Goal: Task Accomplishment & Management: Use online tool/utility

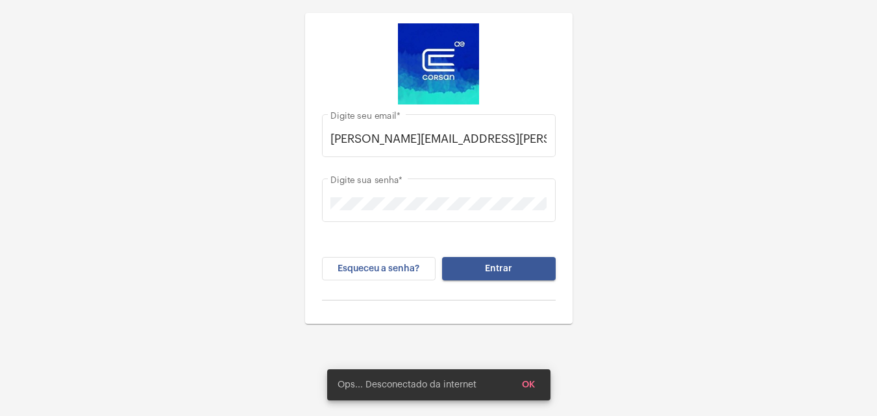
click at [495, 265] on span "Entrar" at bounding box center [498, 268] width 27 height 9
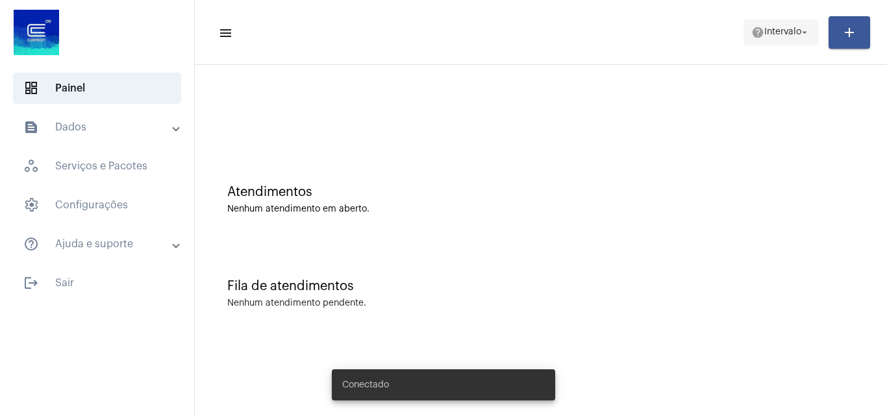
click at [794, 19] on button "help Intervalo arrow_drop_down" at bounding box center [780, 32] width 75 height 26
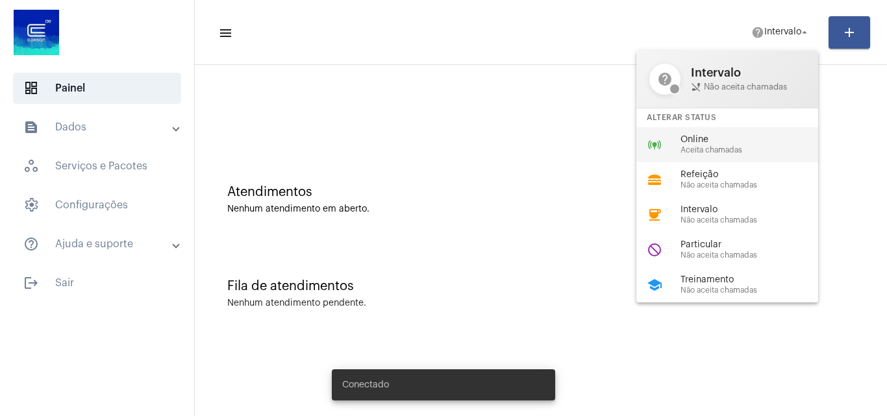
click at [745, 143] on span "Online" at bounding box center [754, 140] width 148 height 10
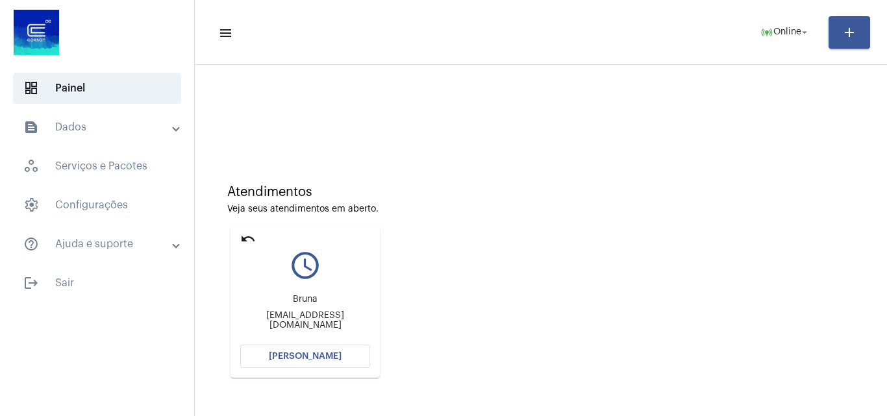
click at [327, 357] on span "[PERSON_NAME]" at bounding box center [305, 356] width 73 height 9
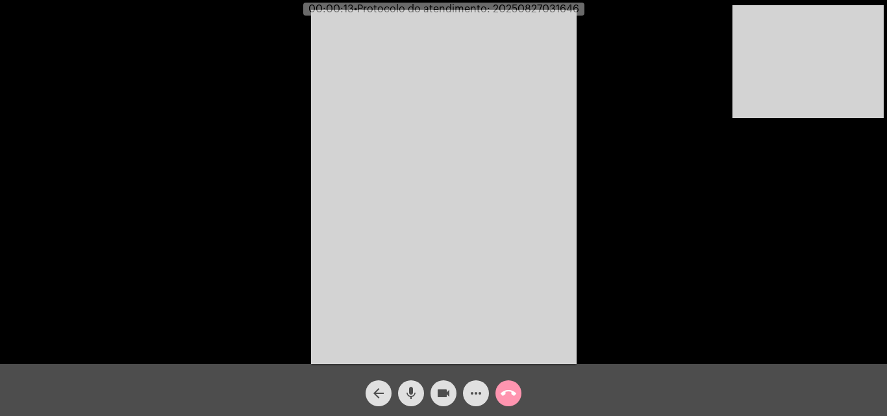
click at [761, 271] on div "Acessando Câmera e Microfone..." at bounding box center [443, 185] width 884 height 364
drag, startPoint x: 314, startPoint y: 18, endPoint x: 486, endPoint y: 88, distance: 185.8
click at [486, 88] on video at bounding box center [444, 187] width 266 height 354
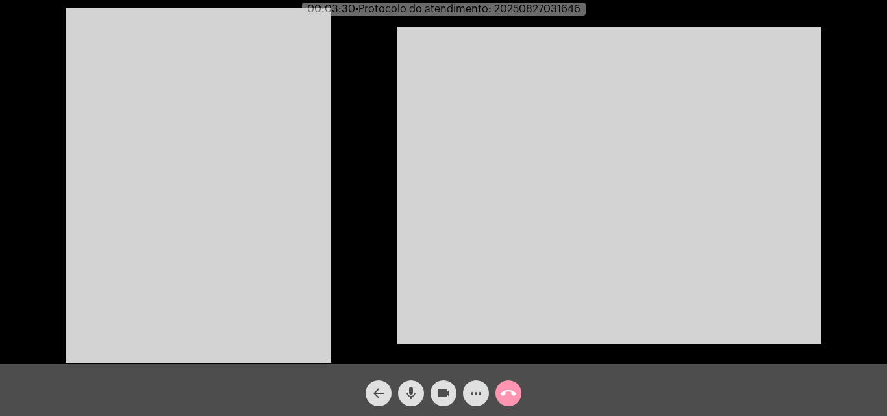
click at [262, 181] on video at bounding box center [199, 185] width 266 height 354
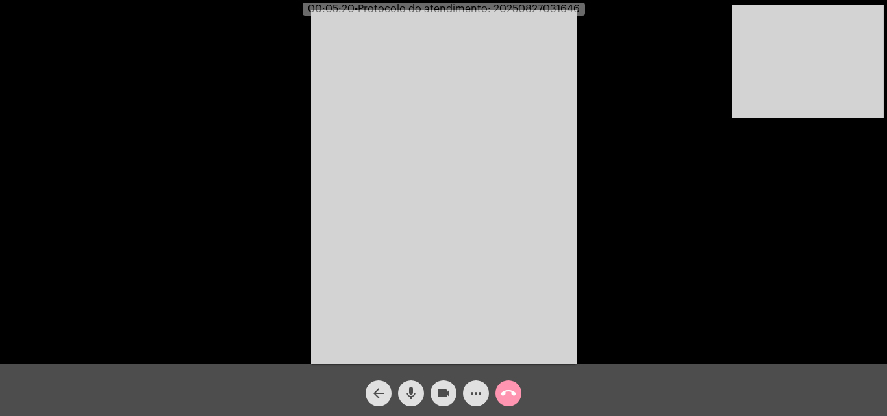
click at [417, 385] on span "mic" at bounding box center [411, 393] width 16 height 26
click at [417, 385] on span "mic_off" at bounding box center [411, 393] width 16 height 26
click at [407, 398] on mat-icon "mic" at bounding box center [411, 394] width 16 height 16
click at [417, 386] on mat-icon "mic_off" at bounding box center [411, 394] width 16 height 16
click at [417, 386] on mat-icon "mic" at bounding box center [411, 394] width 16 height 16
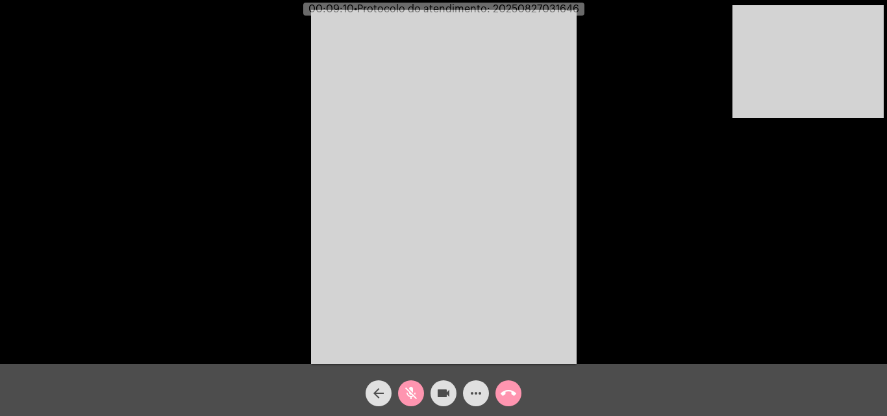
click at [441, 400] on mat-icon "videocam" at bounding box center [444, 394] width 16 height 16
click at [442, 388] on mat-icon "videocam_off" at bounding box center [444, 394] width 16 height 16
click at [404, 396] on mat-icon "mic_off" at bounding box center [411, 394] width 16 height 16
click at [504, 383] on span "call_end" at bounding box center [509, 393] width 16 height 26
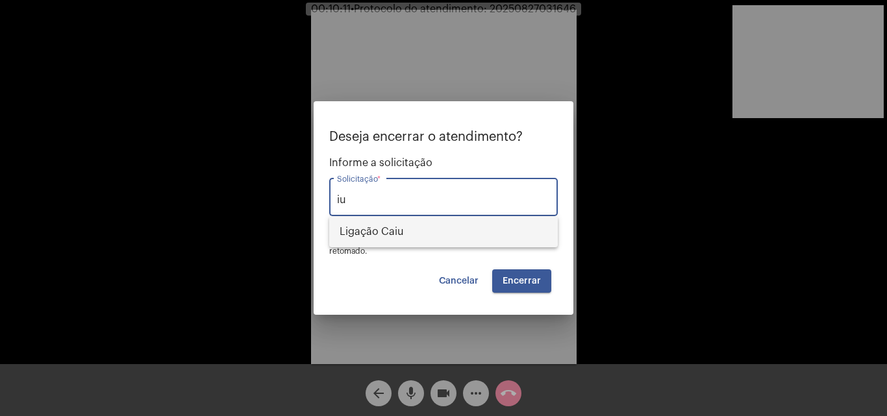
click at [428, 231] on span "Ligação Caiu" at bounding box center [444, 231] width 208 height 31
type input "Ligação Caiu"
click at [541, 282] on button "Encerrar" at bounding box center [521, 280] width 59 height 23
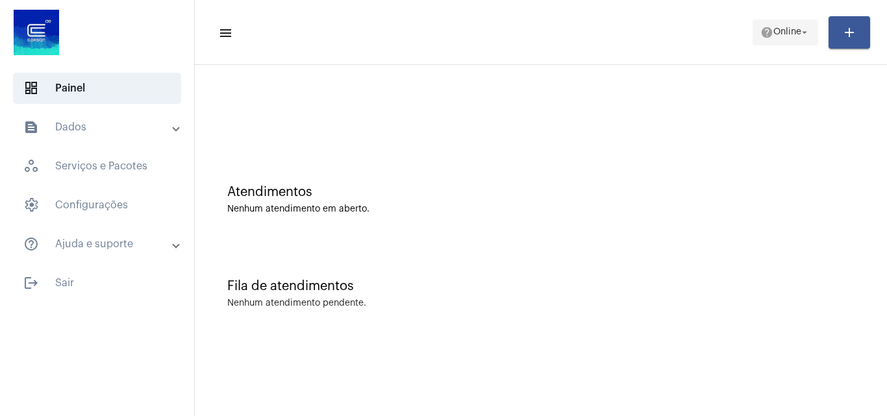
click at [813, 31] on button "help Online arrow_drop_down" at bounding box center [785, 32] width 66 height 26
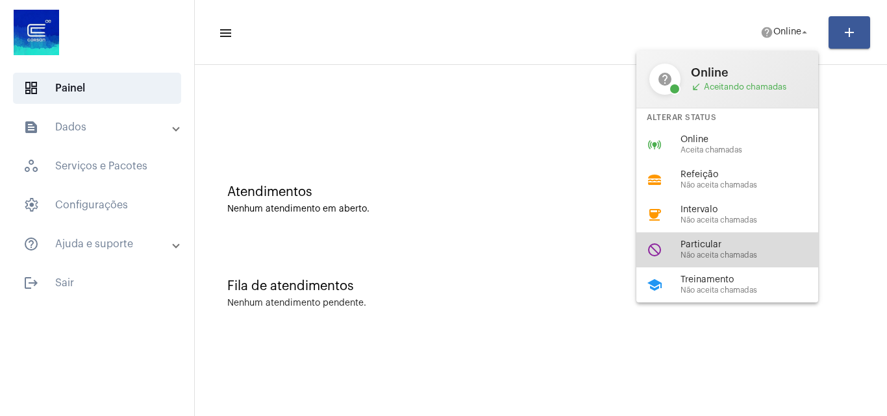
click at [736, 252] on span "Não aceita chamadas" at bounding box center [754, 255] width 148 height 8
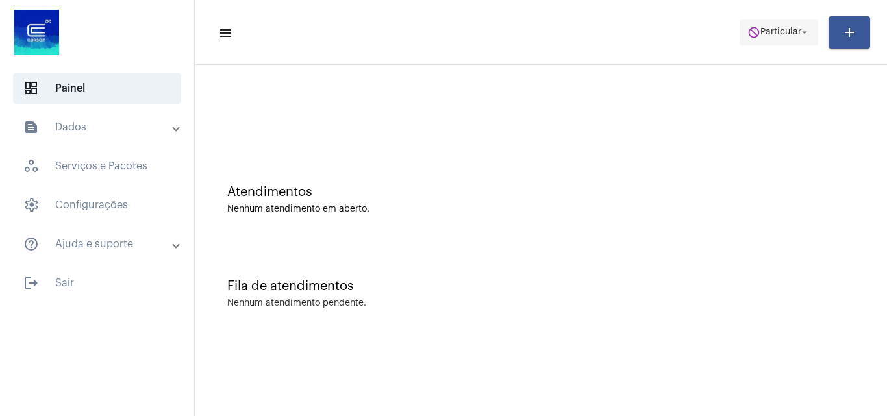
click at [778, 29] on span "Particular" at bounding box center [780, 32] width 41 height 9
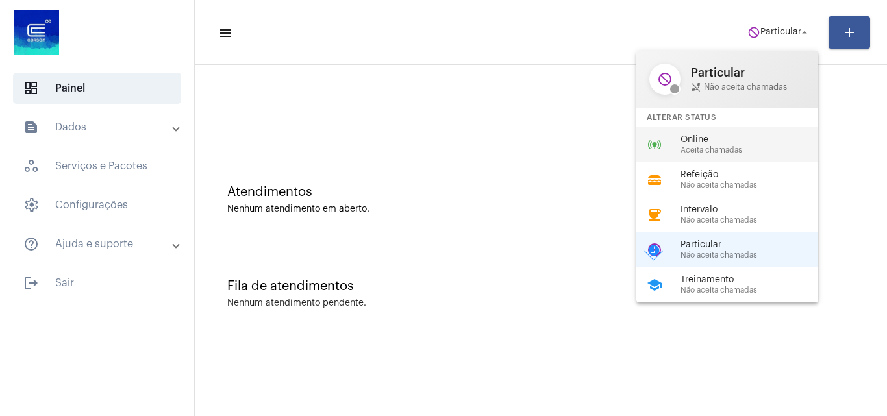
click at [733, 143] on span "Online" at bounding box center [754, 140] width 148 height 10
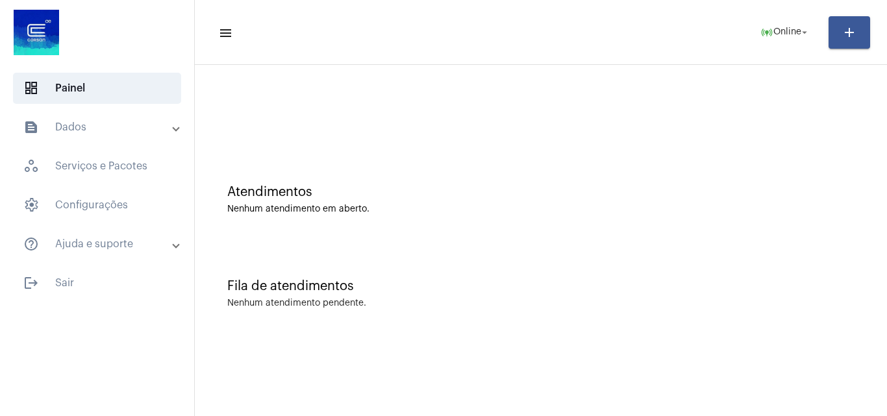
click at [703, 244] on div "Fila de atendimentos Nenhum atendimento pendente." at bounding box center [540, 287] width 679 height 94
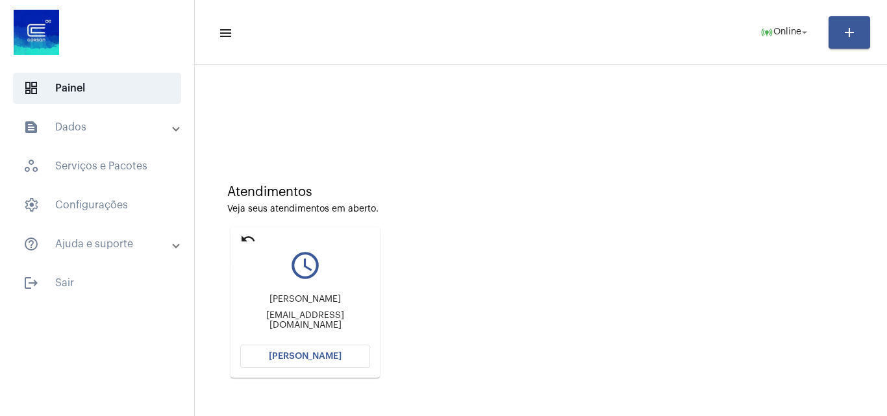
click at [248, 234] on mat-icon "undo" at bounding box center [248, 239] width 16 height 16
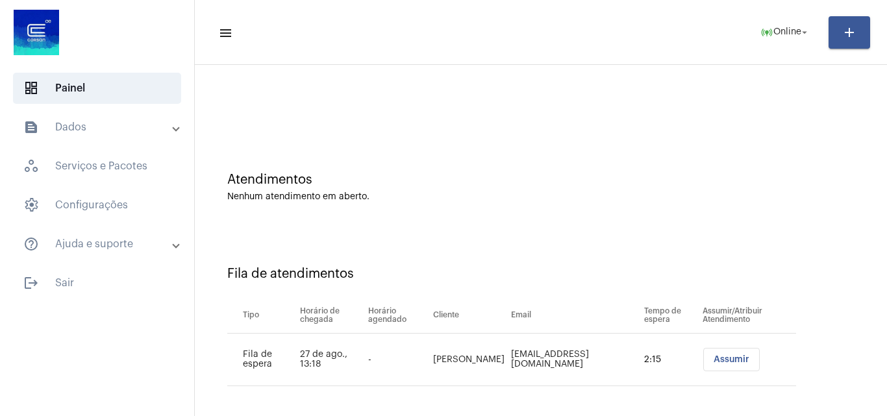
scroll to position [18, 0]
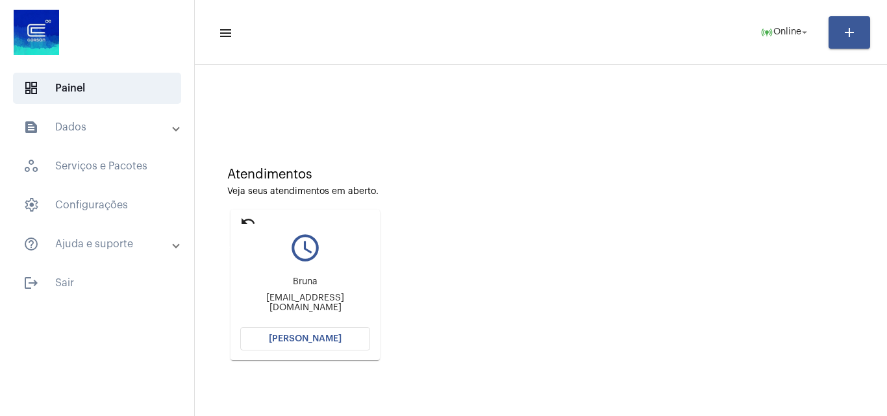
click at [249, 221] on mat-icon "undo" at bounding box center [248, 222] width 16 height 16
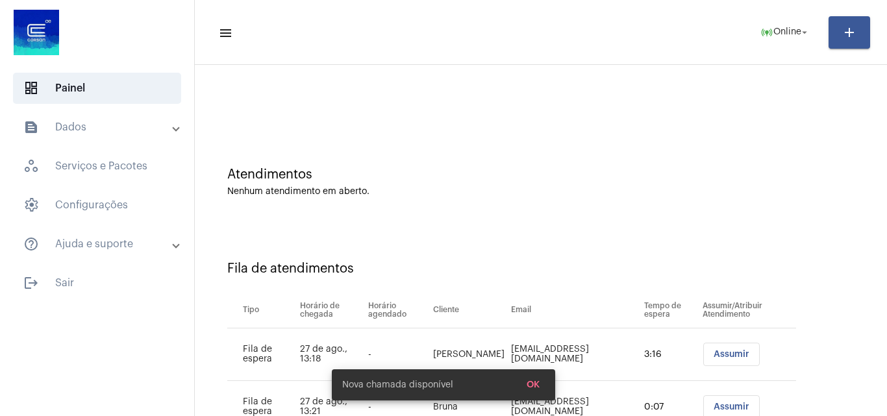
scroll to position [70, 0]
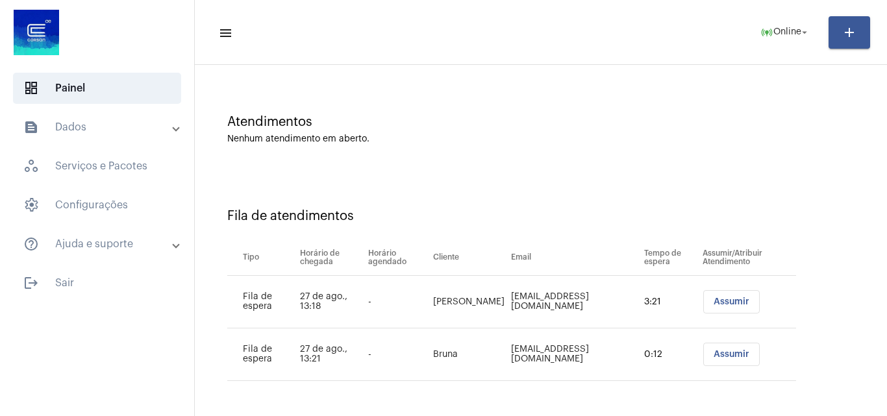
click at [713, 299] on span "Assumir" at bounding box center [731, 301] width 36 height 9
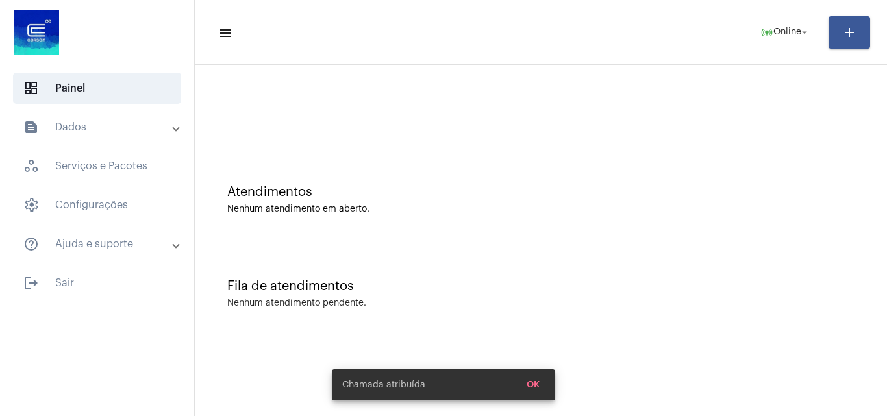
scroll to position [0, 0]
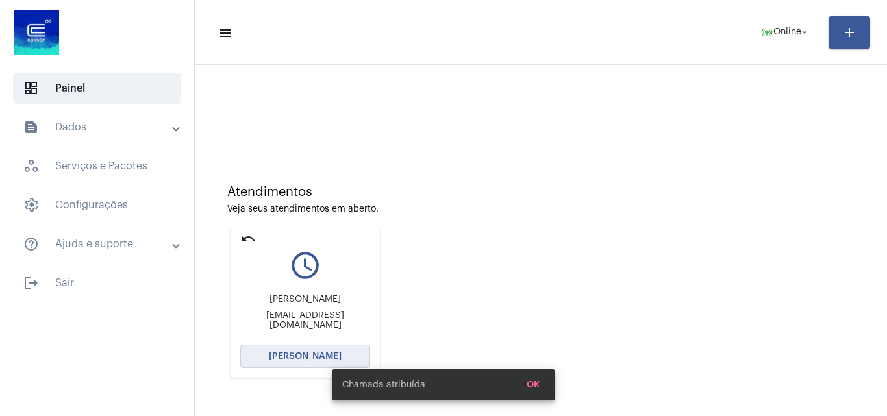
click at [308, 360] on span "[PERSON_NAME]" at bounding box center [305, 356] width 73 height 9
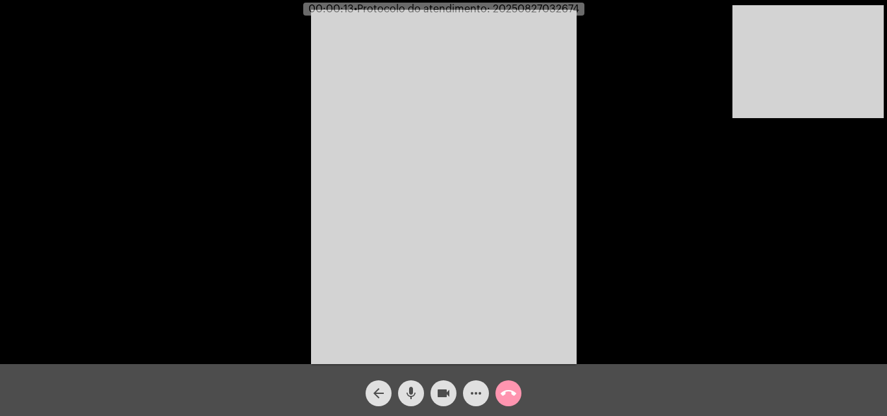
click at [746, 260] on div "Acessando Câmera e Microfone..." at bounding box center [443, 185] width 884 height 364
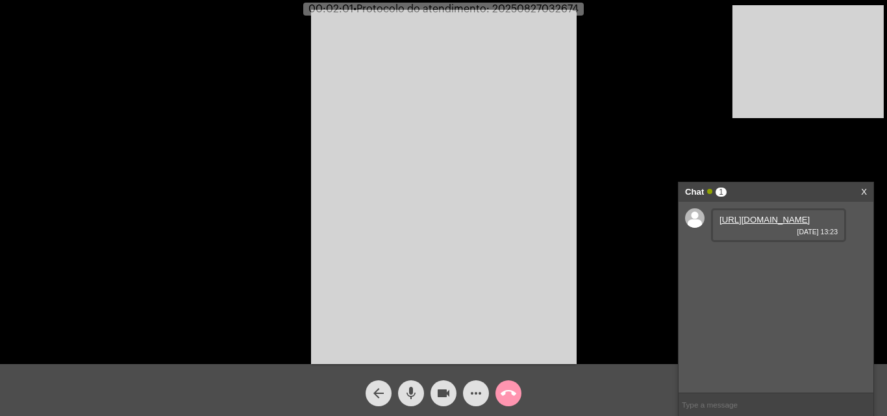
click at [416, 388] on mat-icon "mic" at bounding box center [411, 394] width 16 height 16
click at [406, 397] on mat-icon "mic_off" at bounding box center [411, 394] width 16 height 16
click at [761, 225] on link "https://neft-transfer-bucket.s3.amazonaws.com/temp-9bc4813f-a0dc-0071-7e4b-72c5…" at bounding box center [764, 220] width 90 height 10
click at [414, 387] on mat-icon "mic" at bounding box center [411, 394] width 16 height 16
click at [445, 393] on mat-icon "videocam" at bounding box center [444, 394] width 16 height 16
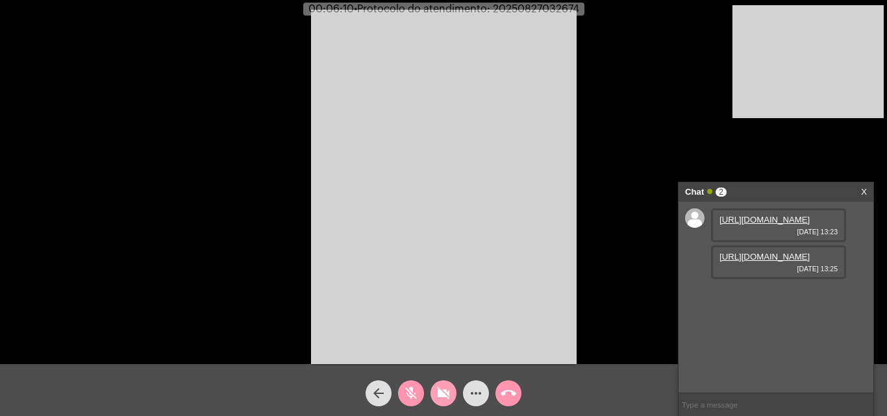
click at [439, 384] on span "videocam_off" at bounding box center [444, 393] width 16 height 26
click at [412, 393] on mat-icon "mic_off" at bounding box center [411, 394] width 16 height 16
click at [412, 384] on span "mic" at bounding box center [411, 393] width 16 height 26
click at [450, 383] on span "videocam" at bounding box center [444, 393] width 16 height 26
click at [409, 390] on mat-icon "mic_off" at bounding box center [411, 394] width 16 height 16
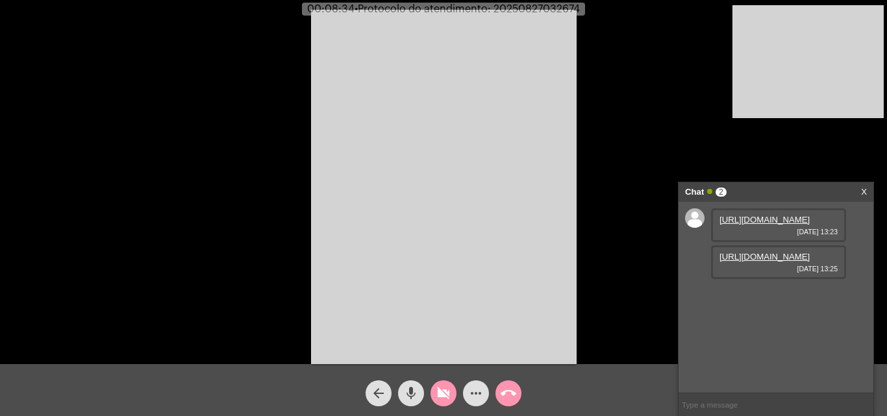
click at [451, 392] on mat-icon "videocam_off" at bounding box center [444, 394] width 16 height 16
click at [415, 388] on mat-icon "mic" at bounding box center [411, 394] width 16 height 16
click at [449, 390] on mat-icon "videocam" at bounding box center [444, 394] width 16 height 16
click at [763, 262] on link "https://neft-transfer-bucket.s3.amazonaws.com/temp-f102e7a8-8efb-5b88-5223-f030…" at bounding box center [764, 257] width 90 height 10
click at [449, 390] on mat-icon "videocam_off" at bounding box center [444, 394] width 16 height 16
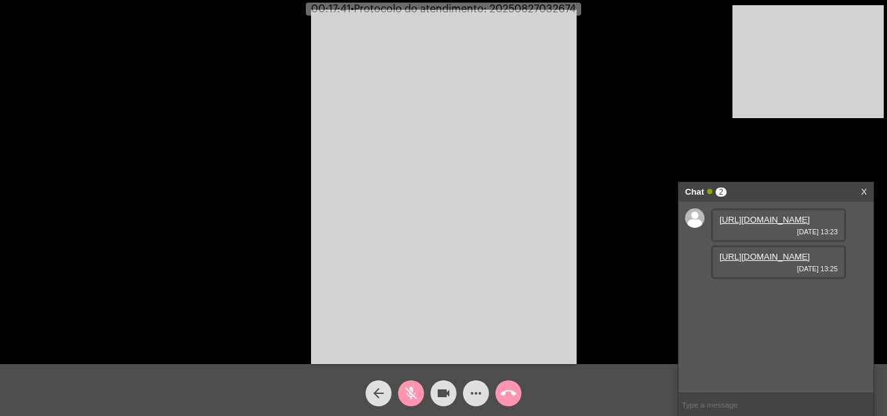
click at [403, 395] on mat-icon "mic_off" at bounding box center [411, 394] width 16 height 16
click at [477, 393] on mat-icon "more_horiz" at bounding box center [476, 394] width 16 height 16
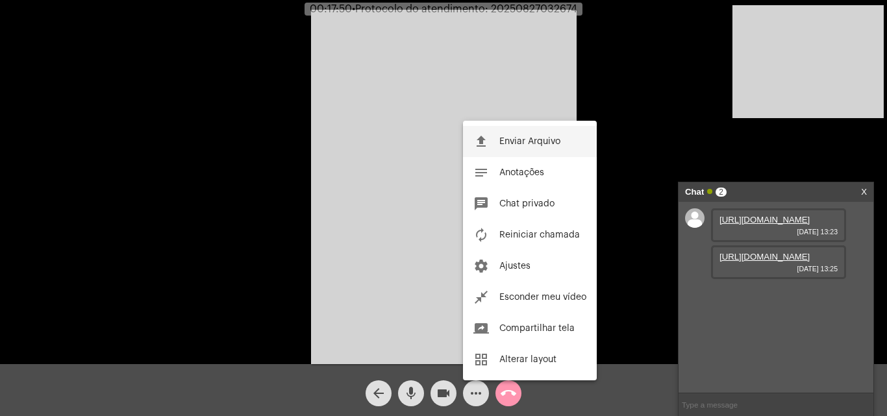
click at [526, 138] on span "Enviar Arquivo" at bounding box center [529, 141] width 61 height 9
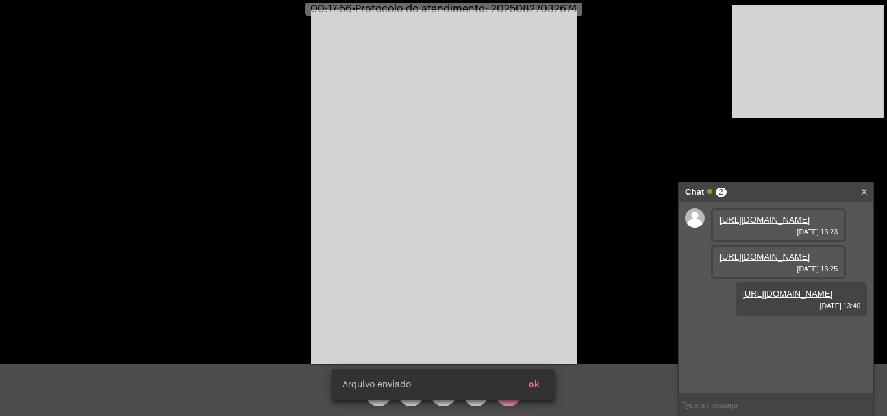
scroll to position [11, 0]
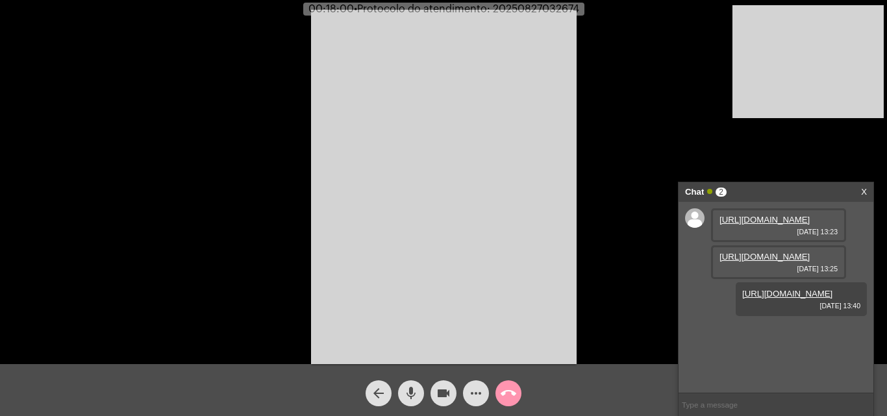
click at [408, 395] on mat-icon "mic" at bounding box center [411, 394] width 16 height 16
click at [362, 214] on video at bounding box center [444, 187] width 266 height 354
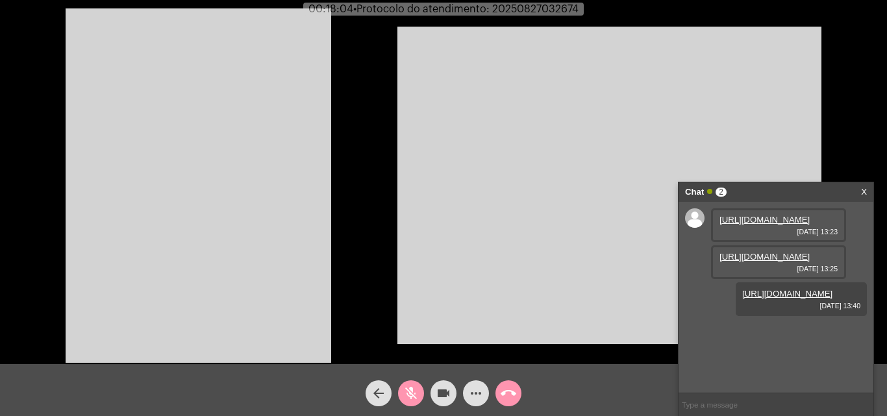
click at [228, 217] on video at bounding box center [199, 185] width 266 height 354
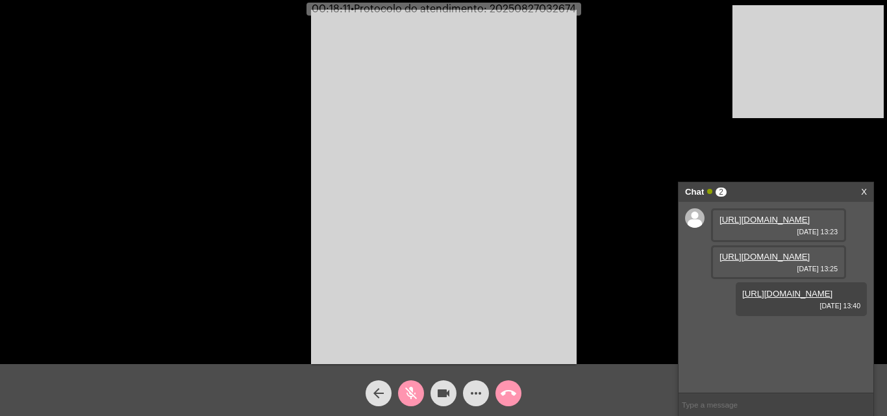
click at [408, 387] on mat-icon "mic_off" at bounding box center [411, 394] width 16 height 16
click at [411, 386] on mat-icon "mic" at bounding box center [411, 394] width 16 height 16
click at [439, 397] on mat-icon "videocam" at bounding box center [444, 394] width 16 height 16
click at [443, 389] on mat-icon "videocam_off" at bounding box center [444, 394] width 16 height 16
click at [412, 395] on mat-icon "mic_off" at bounding box center [411, 394] width 16 height 16
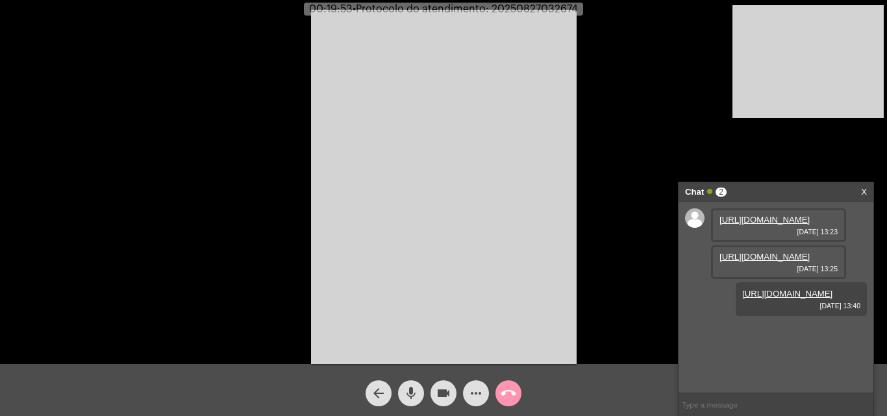
click at [539, 224] on video at bounding box center [444, 187] width 266 height 354
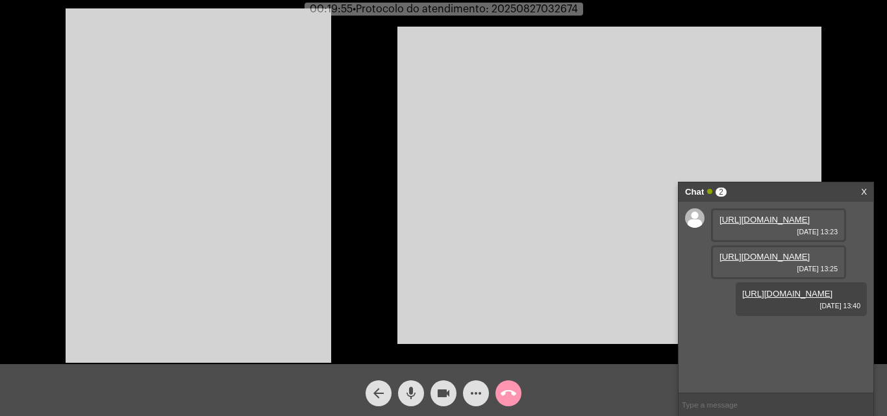
click at [275, 231] on video at bounding box center [199, 185] width 266 height 354
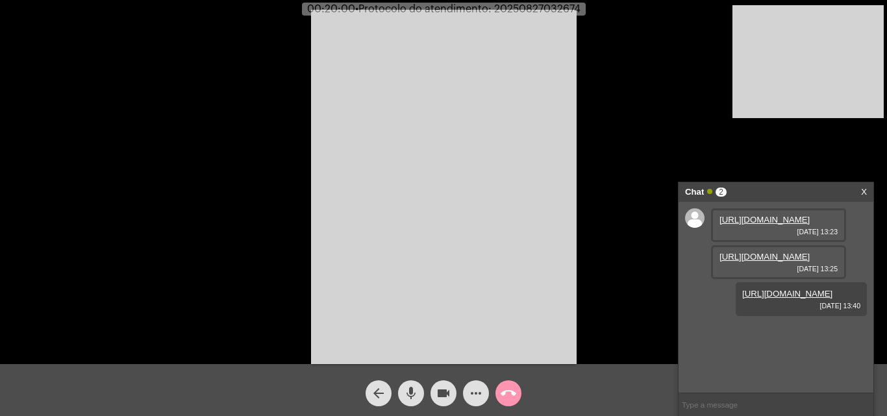
click at [414, 390] on mat-icon "mic" at bounding box center [411, 394] width 16 height 16
click at [439, 395] on mat-icon "videocam" at bounding box center [444, 394] width 16 height 16
click at [443, 394] on mat-icon "videocam_off" at bounding box center [444, 394] width 16 height 16
click at [412, 390] on mat-icon "mic_off" at bounding box center [411, 394] width 16 height 16
click at [443, 391] on mat-icon "videocam" at bounding box center [444, 394] width 16 height 16
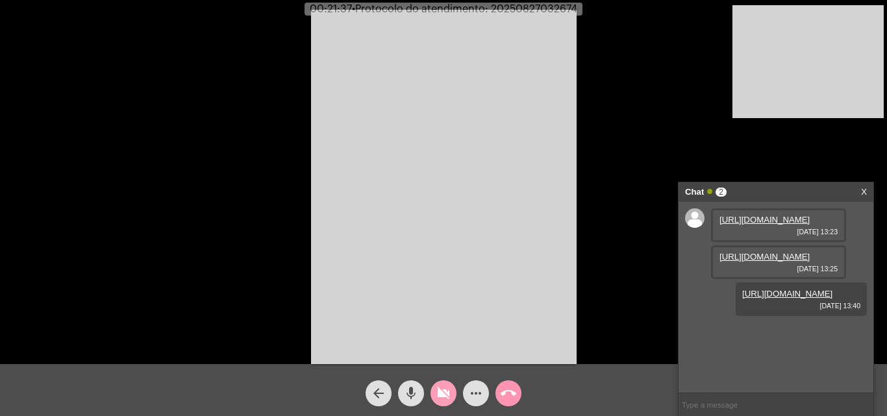
click at [411, 391] on mat-icon "mic" at bounding box center [411, 394] width 16 height 16
click at [412, 394] on mat-icon "mic_off" at bounding box center [411, 394] width 16 height 16
click at [412, 394] on mat-icon "mic" at bounding box center [411, 394] width 16 height 16
click at [412, 394] on mat-icon "mic_off" at bounding box center [411, 394] width 16 height 16
click at [412, 394] on mat-icon "mic" at bounding box center [411, 394] width 16 height 16
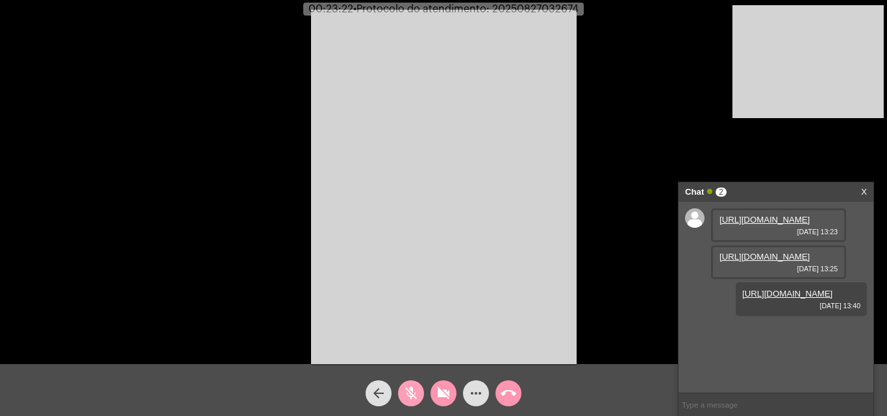
click at [412, 394] on mat-icon "mic_off" at bounding box center [411, 394] width 16 height 16
click at [412, 394] on mat-icon "mic" at bounding box center [411, 394] width 16 height 16
click at [412, 394] on mat-icon "mic_off" at bounding box center [411, 394] width 16 height 16
click at [412, 394] on mat-icon "mic" at bounding box center [411, 394] width 16 height 16
click at [440, 393] on mat-icon "videocam_off" at bounding box center [444, 394] width 16 height 16
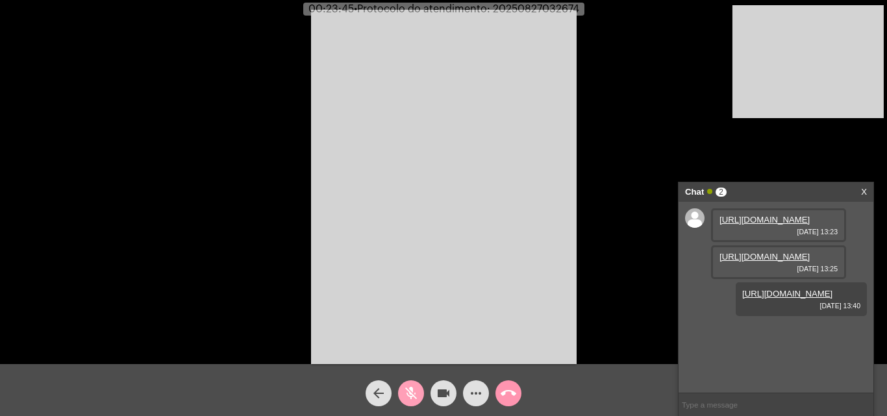
click at [412, 396] on mat-icon "mic_off" at bounding box center [411, 394] width 16 height 16
click at [492, 275] on video at bounding box center [444, 187] width 266 height 354
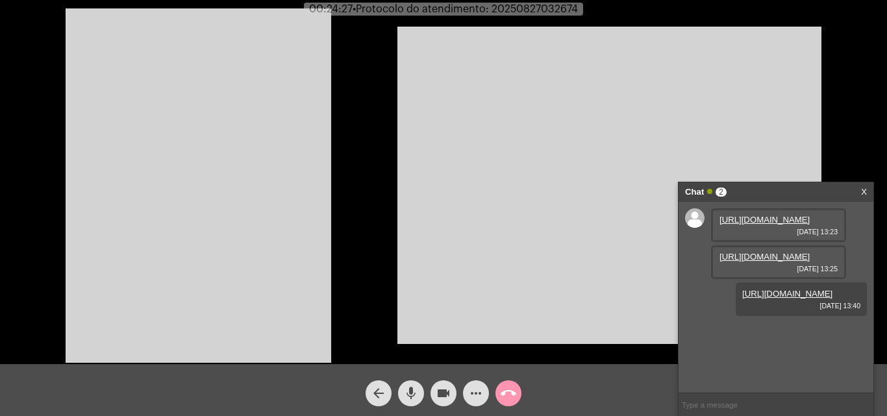
click at [196, 231] on video at bounding box center [199, 185] width 266 height 354
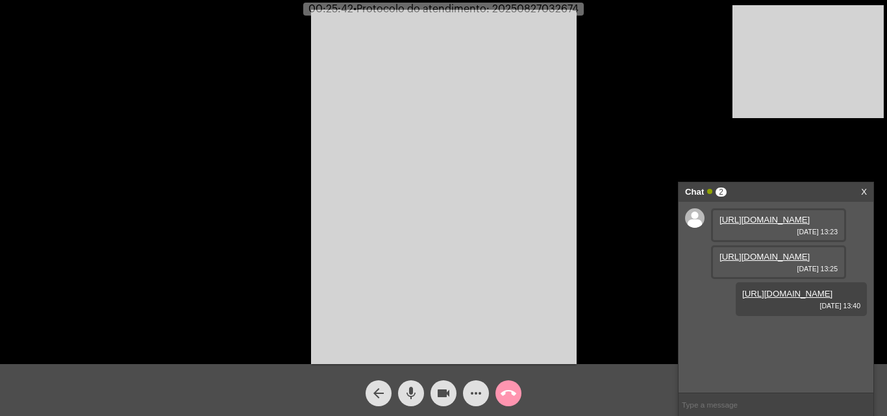
click at [411, 392] on mat-icon "mic" at bounding box center [411, 394] width 16 height 16
click at [436, 391] on mat-icon "videocam" at bounding box center [444, 394] width 16 height 16
click at [437, 387] on mat-icon "videocam_off" at bounding box center [444, 394] width 16 height 16
click at [414, 391] on mat-icon "mic_off" at bounding box center [411, 394] width 16 height 16
click at [409, 385] on span "mic" at bounding box center [411, 393] width 16 height 26
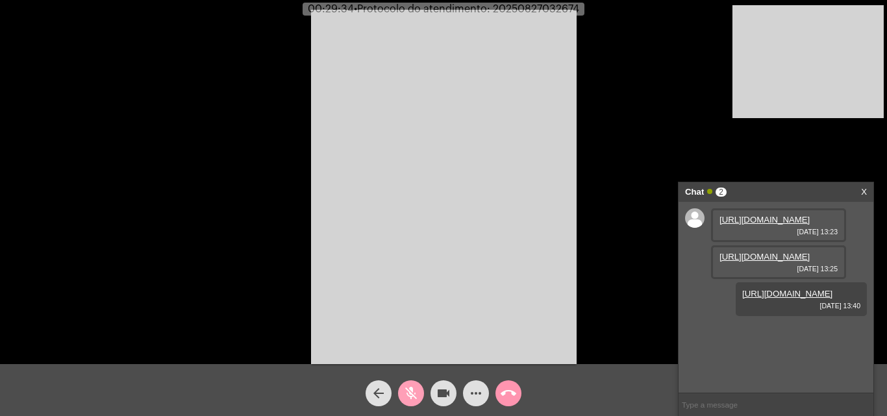
click at [416, 391] on mat-icon "mic_off" at bounding box center [411, 394] width 16 height 16
click at [416, 388] on mat-icon "mic" at bounding box center [411, 394] width 16 height 16
click at [445, 390] on mat-icon "videocam" at bounding box center [444, 394] width 16 height 16
click at [532, 307] on video at bounding box center [444, 187] width 266 height 354
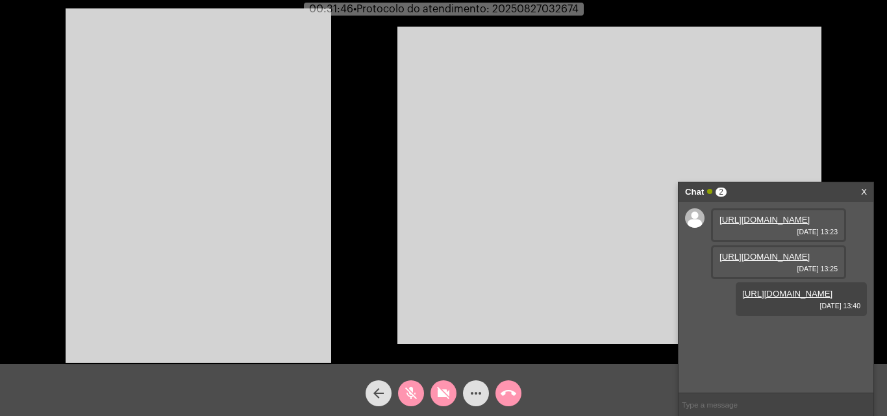
click at [440, 391] on mat-icon "videocam_off" at bounding box center [444, 394] width 16 height 16
click at [402, 389] on button "mic_off" at bounding box center [411, 393] width 26 height 26
click at [410, 394] on mat-icon "mic" at bounding box center [411, 394] width 16 height 16
click at [415, 386] on mat-icon "mic_off" at bounding box center [411, 394] width 16 height 16
click at [280, 214] on video at bounding box center [199, 185] width 266 height 354
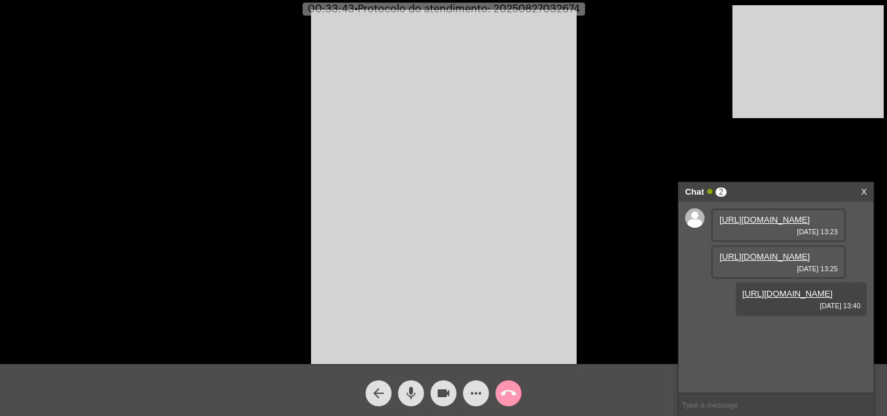
click at [547, 8] on span "• Protocolo do atendimento: 20250827032674" at bounding box center [466, 9] width 225 height 10
copy span "20250827032674"
click at [712, 401] on input "text" at bounding box center [775, 404] width 195 height 23
paste input "20250827032674"
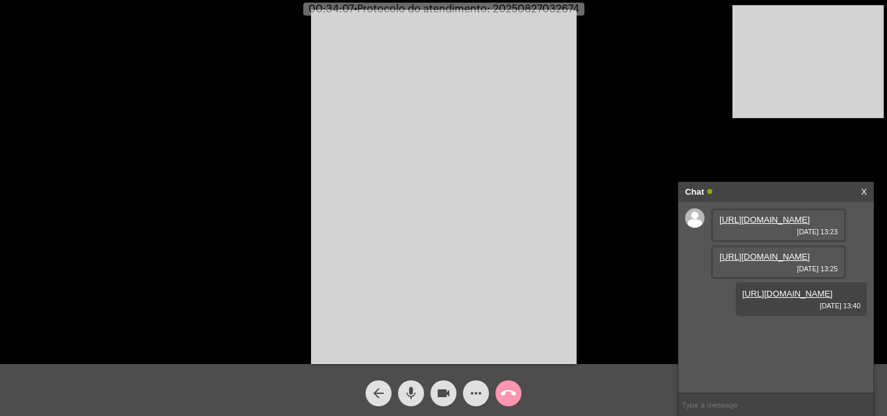
type input "20250827032674"
click at [508, 393] on mat-icon "call_end" at bounding box center [509, 394] width 16 height 16
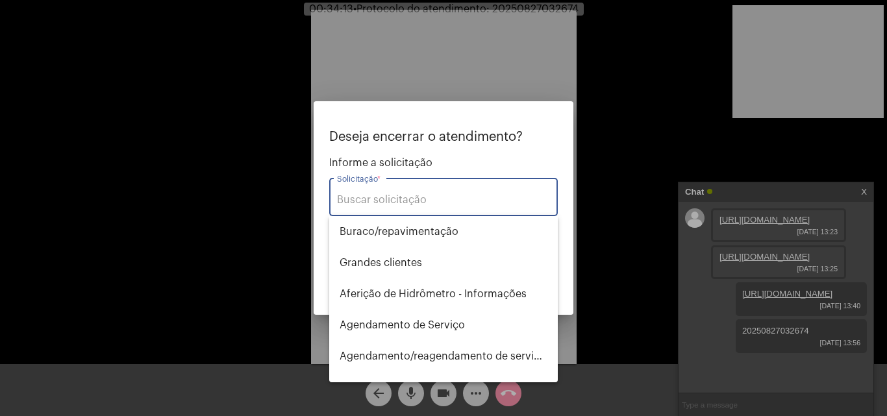
click at [438, 192] on div "Solicitação *" at bounding box center [443, 195] width 213 height 41
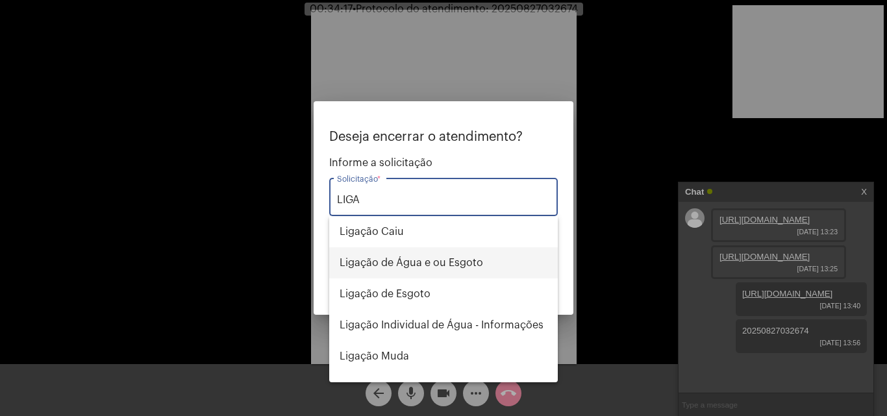
click at [459, 265] on span "Ligação de Água e ou Esgoto" at bounding box center [444, 262] width 208 height 31
type input "Ligação de Água e ou Esgoto"
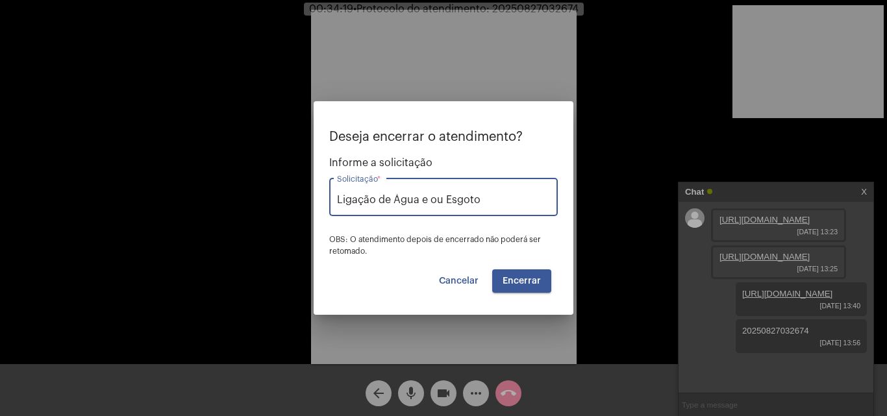
click at [521, 282] on span "Encerrar" at bounding box center [521, 281] width 38 height 9
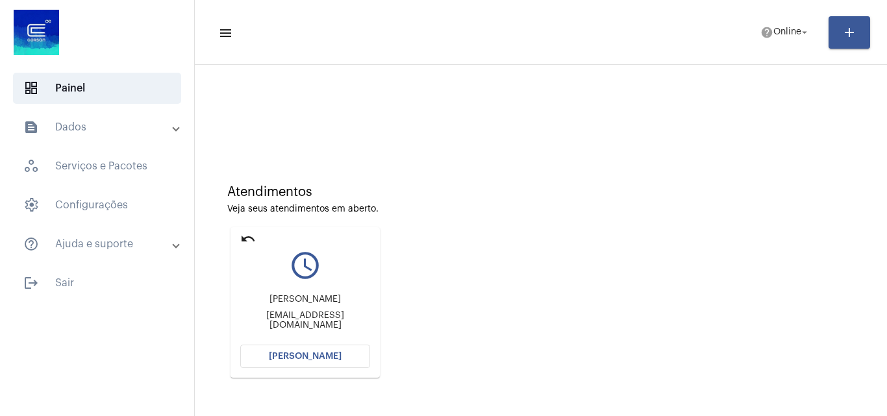
click at [245, 233] on mat-icon "undo" at bounding box center [248, 239] width 16 height 16
click at [245, 236] on mat-icon "undo" at bounding box center [248, 239] width 16 height 16
click at [318, 358] on span "[PERSON_NAME]" at bounding box center [305, 356] width 73 height 9
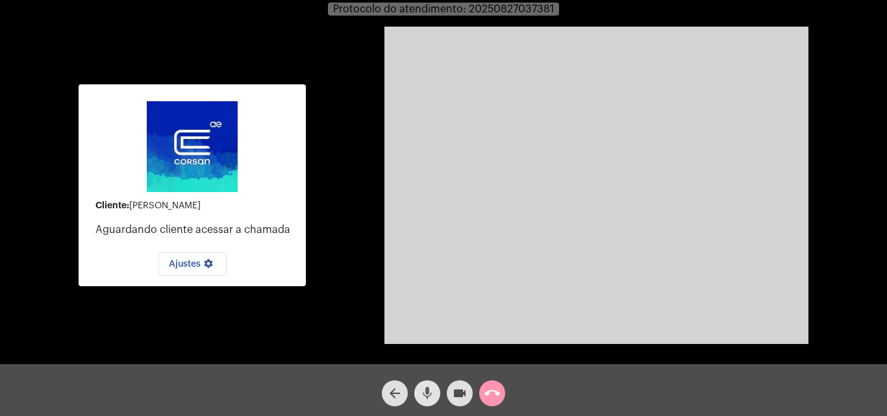
click at [430, 389] on mat-icon "mic" at bounding box center [427, 394] width 16 height 16
click at [430, 389] on mat-icon "mic_off" at bounding box center [427, 394] width 16 height 16
click at [479, 395] on button "call_end" at bounding box center [492, 393] width 26 height 26
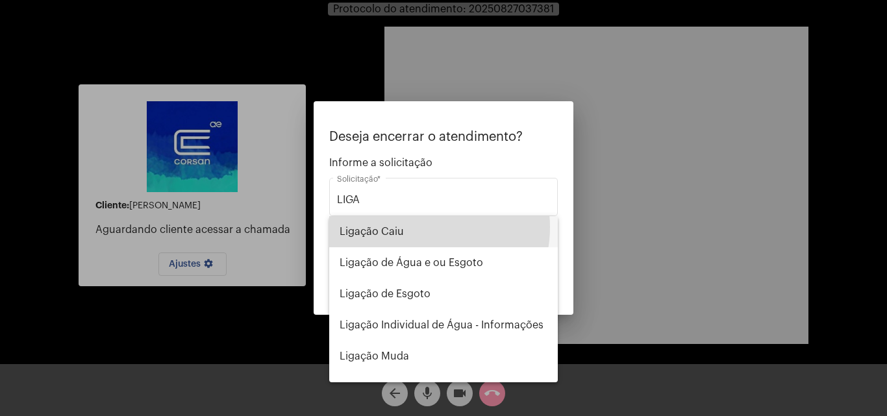
click at [425, 227] on span "Ligação Caiu" at bounding box center [444, 231] width 208 height 31
type input "Ligação Caiu"
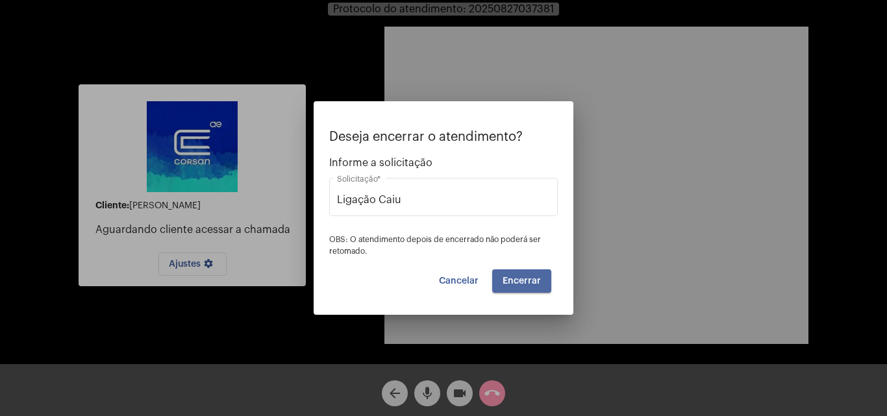
click at [526, 280] on span "Encerrar" at bounding box center [521, 281] width 38 height 9
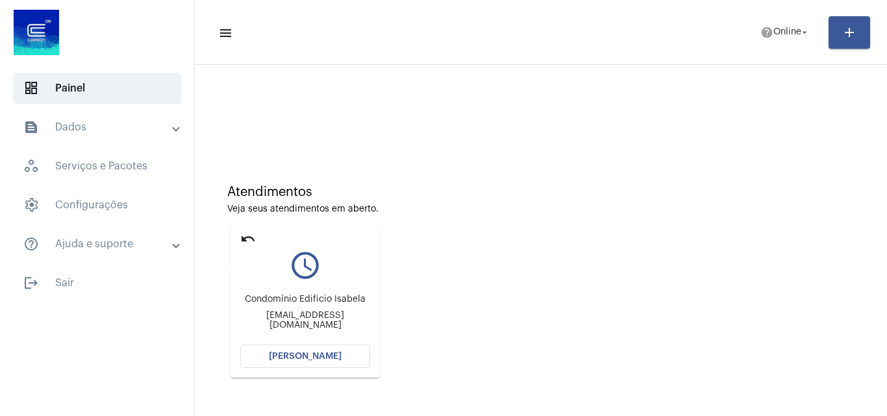
click at [245, 235] on mat-icon "undo" at bounding box center [248, 239] width 16 height 16
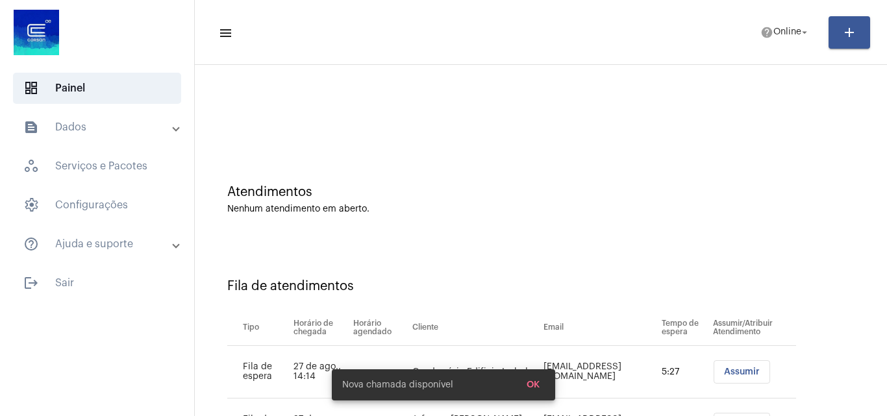
scroll to position [70, 0]
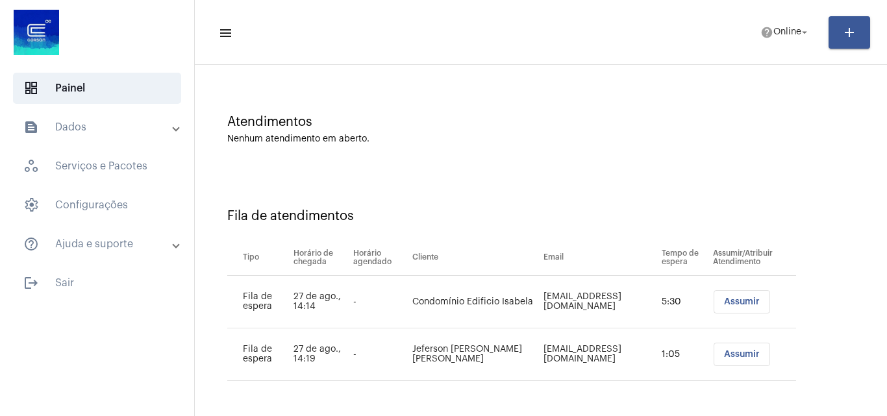
click at [741, 358] on span "Assumir" at bounding box center [742, 354] width 36 height 9
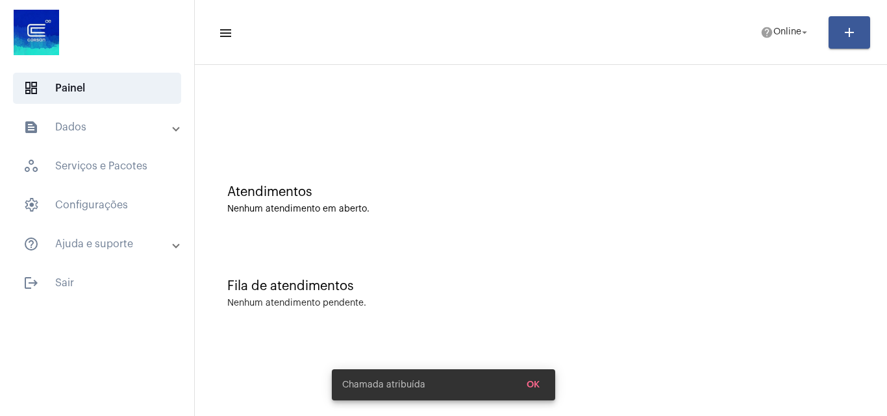
scroll to position [0, 0]
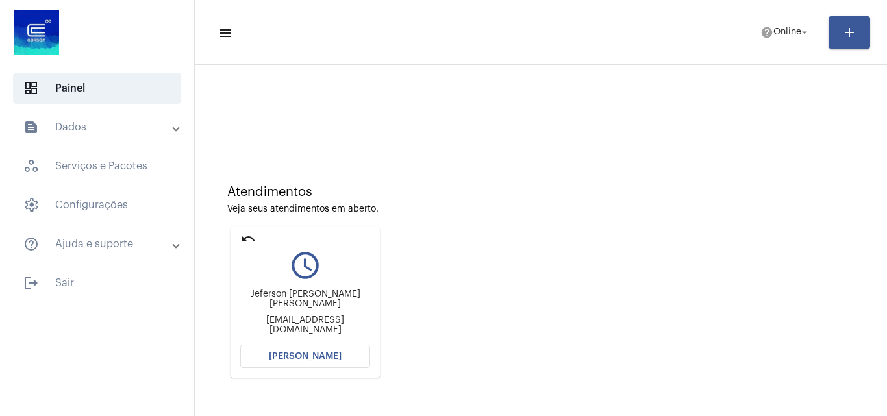
click at [327, 351] on button "[PERSON_NAME]" at bounding box center [305, 356] width 130 height 23
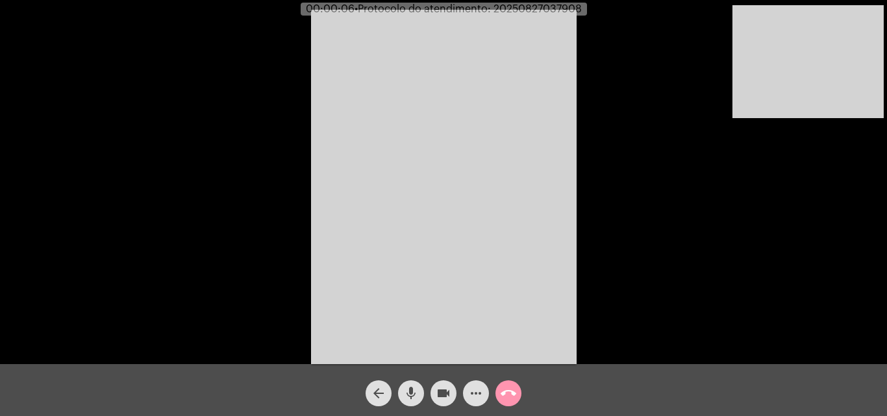
click at [721, 227] on div "Acessando Câmera e Microfone..." at bounding box center [443, 185] width 884 height 364
click at [823, 29] on video at bounding box center [807, 61] width 151 height 113
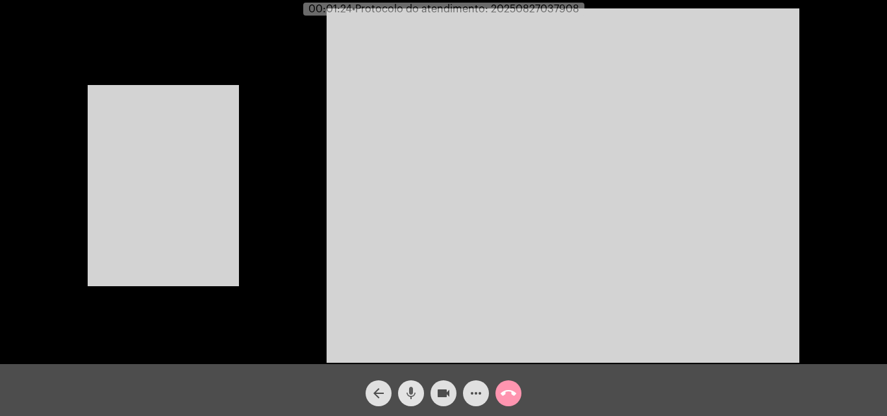
click at [410, 388] on mat-icon "mic" at bounding box center [411, 394] width 16 height 16
click at [188, 230] on video at bounding box center [163, 185] width 151 height 201
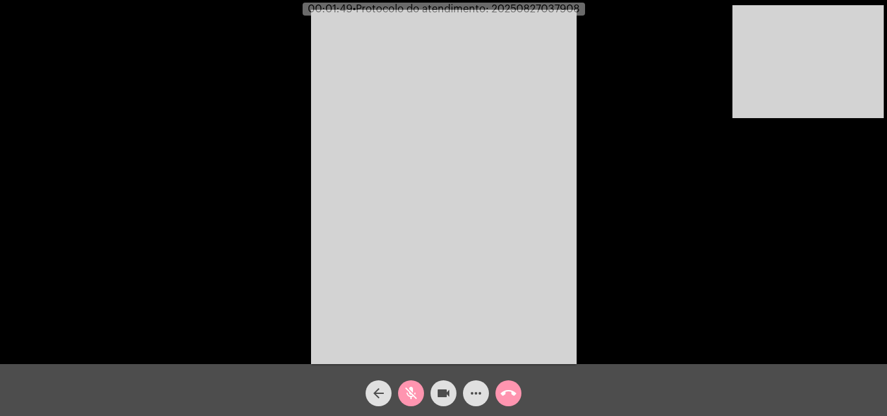
click at [841, 108] on video at bounding box center [807, 61] width 151 height 113
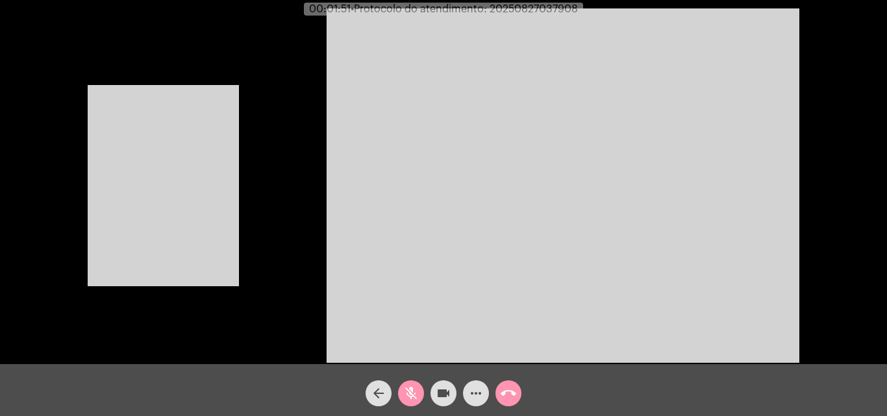
click at [193, 218] on video at bounding box center [163, 185] width 151 height 201
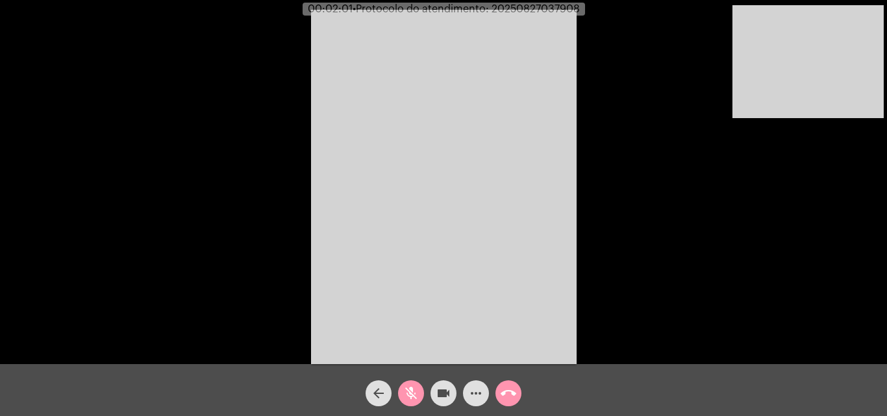
click at [407, 397] on mat-icon "mic_off" at bounding box center [411, 394] width 16 height 16
click at [406, 385] on span "mic" at bounding box center [411, 393] width 16 height 26
click at [406, 391] on mat-icon "mic_off" at bounding box center [411, 394] width 16 height 16
click at [416, 378] on div "mic" at bounding box center [411, 390] width 32 height 32
click at [446, 399] on mat-icon "videocam" at bounding box center [444, 394] width 16 height 16
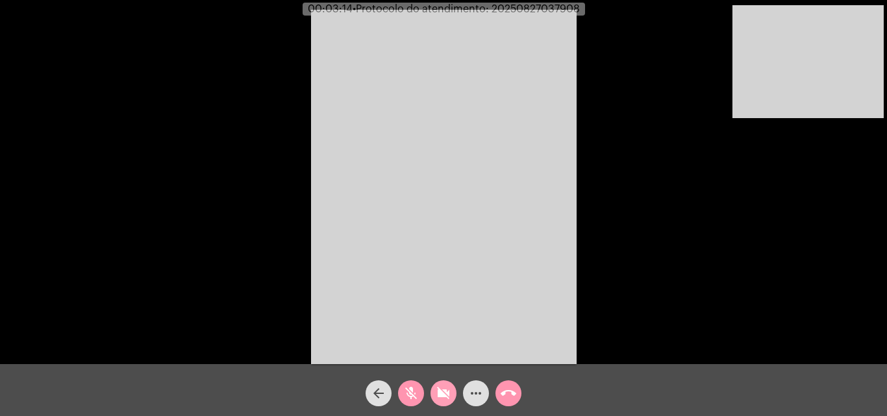
click at [443, 397] on mat-icon "videocam_off" at bounding box center [444, 394] width 16 height 16
click at [410, 397] on mat-icon "mic_off" at bounding box center [411, 394] width 16 height 16
click at [410, 386] on mat-icon "mic" at bounding box center [411, 394] width 16 height 16
click at [439, 397] on mat-icon "videocam" at bounding box center [444, 394] width 16 height 16
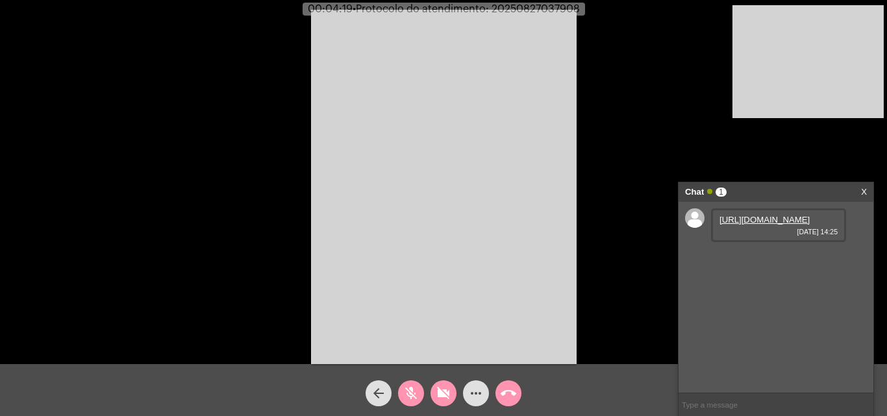
click at [748, 225] on link "https://neft-transfer-bucket.s3.amazonaws.com/temp-ca134c85-663a-873e-6f4a-ce0a…" at bounding box center [764, 220] width 90 height 10
click at [405, 391] on mat-icon "mic_off" at bounding box center [411, 394] width 16 height 16
click at [410, 392] on mat-icon "mic" at bounding box center [411, 394] width 16 height 16
click at [413, 397] on mat-icon "mic_off" at bounding box center [411, 394] width 16 height 16
click at [413, 397] on mat-icon "mic" at bounding box center [411, 394] width 16 height 16
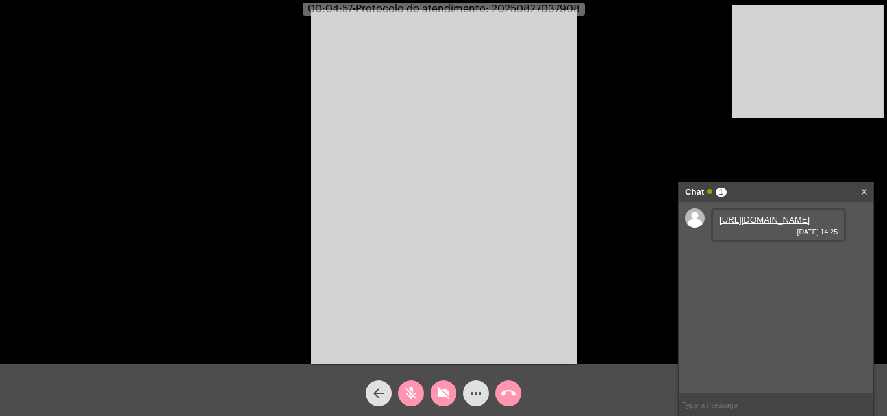
click at [471, 222] on video at bounding box center [444, 187] width 266 height 354
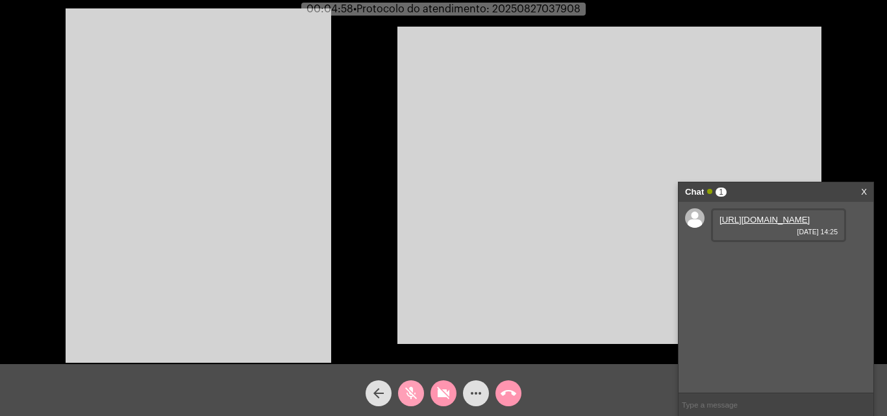
click at [411, 397] on mat-icon "mic_off" at bounding box center [411, 394] width 16 height 16
click at [411, 396] on mat-icon "mic" at bounding box center [411, 394] width 16 height 16
click at [409, 393] on mat-icon "mic_off" at bounding box center [411, 394] width 16 height 16
click at [410, 391] on mat-icon "mic" at bounding box center [411, 394] width 16 height 16
click at [405, 393] on mat-icon "mic_off" at bounding box center [411, 394] width 16 height 16
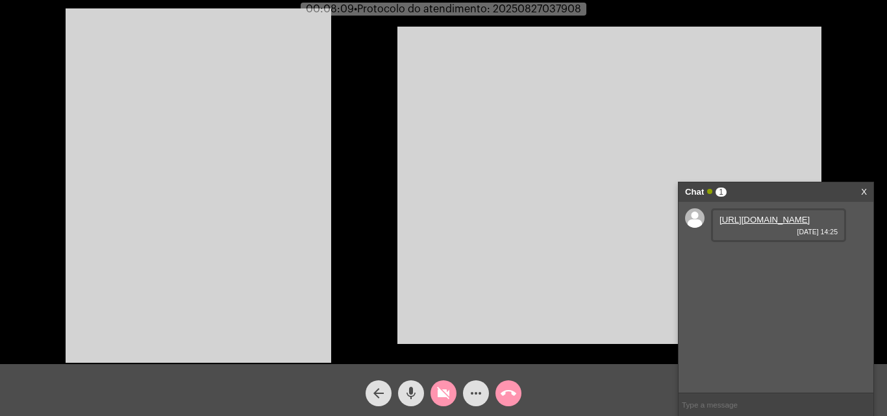
click at [411, 380] on span "mic" at bounding box center [411, 393] width 16 height 26
drag, startPoint x: 410, startPoint y: 390, endPoint x: 436, endPoint y: 392, distance: 25.4
click at [410, 391] on mat-icon "mic_off" at bounding box center [411, 394] width 16 height 16
click at [442, 393] on mat-icon "videocam_off" at bounding box center [444, 394] width 16 height 16
click at [613, 297] on video at bounding box center [609, 185] width 424 height 317
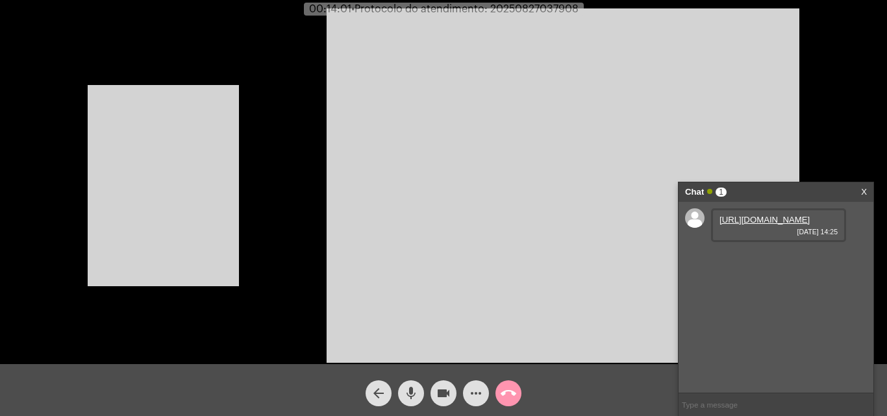
click at [208, 220] on video at bounding box center [163, 185] width 151 height 201
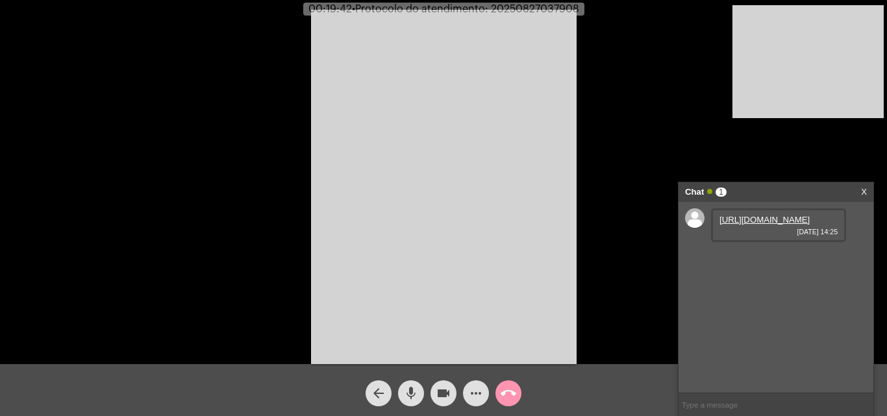
click at [411, 395] on mat-icon "mic" at bounding box center [411, 394] width 16 height 16
click at [409, 394] on mat-icon "mic_off" at bounding box center [411, 394] width 16 height 16
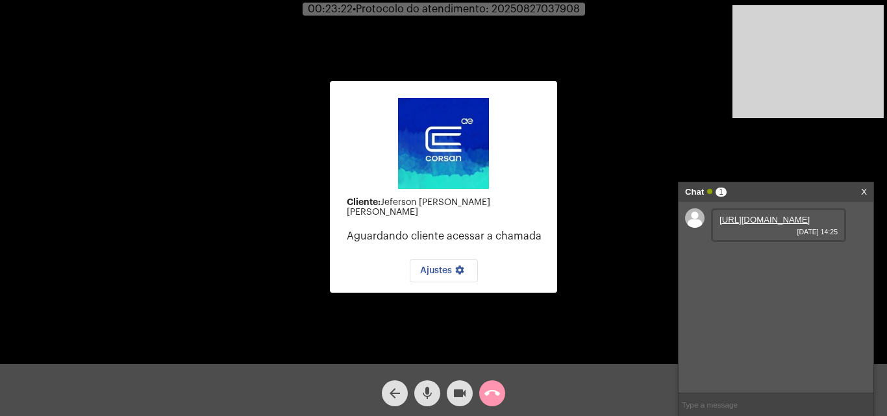
click at [423, 388] on mat-icon "mic" at bounding box center [427, 394] width 16 height 16
click at [423, 388] on mat-icon "mic_off" at bounding box center [427, 394] width 16 height 16
click at [423, 388] on mat-icon "mic" at bounding box center [427, 394] width 16 height 16
click at [469, 394] on button "videocam" at bounding box center [460, 393] width 26 height 26
click at [427, 390] on mat-icon "mic_off" at bounding box center [427, 394] width 16 height 16
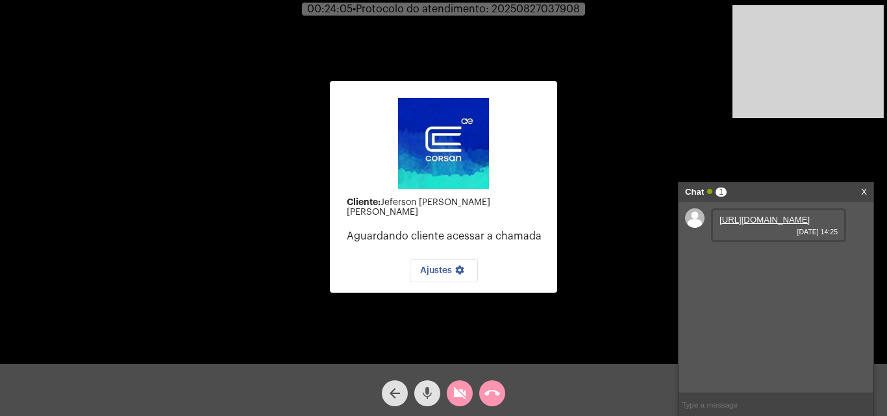
click at [452, 390] on mat-icon "videocam_off" at bounding box center [460, 394] width 16 height 16
click at [439, 390] on button "mic" at bounding box center [427, 393] width 26 height 26
click at [452, 387] on mat-icon "videocam" at bounding box center [460, 394] width 16 height 16
click at [450, 391] on button "videocam_off" at bounding box center [460, 393] width 26 height 26
click at [434, 391] on button "mic_off" at bounding box center [427, 393] width 26 height 26
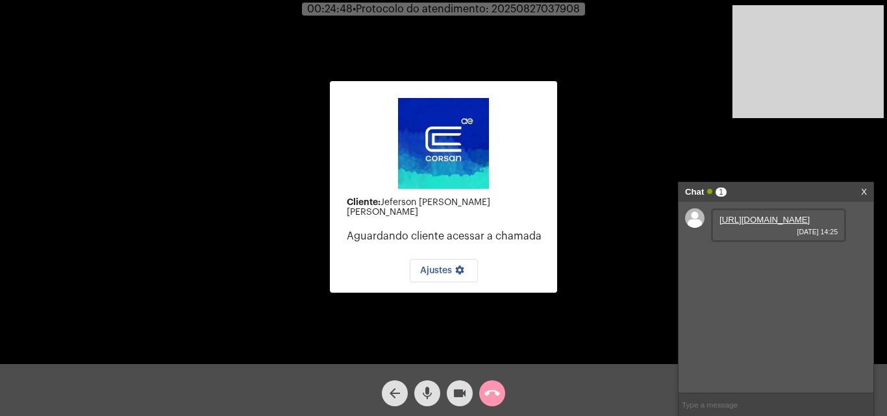
click at [492, 383] on span "call_end" at bounding box center [492, 393] width 16 height 26
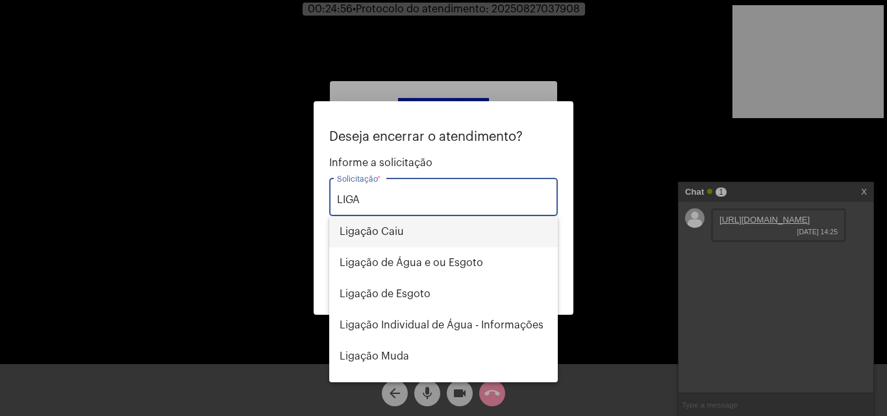
click at [428, 232] on span "Ligação Caiu" at bounding box center [444, 231] width 208 height 31
type input "Ligação Caiu"
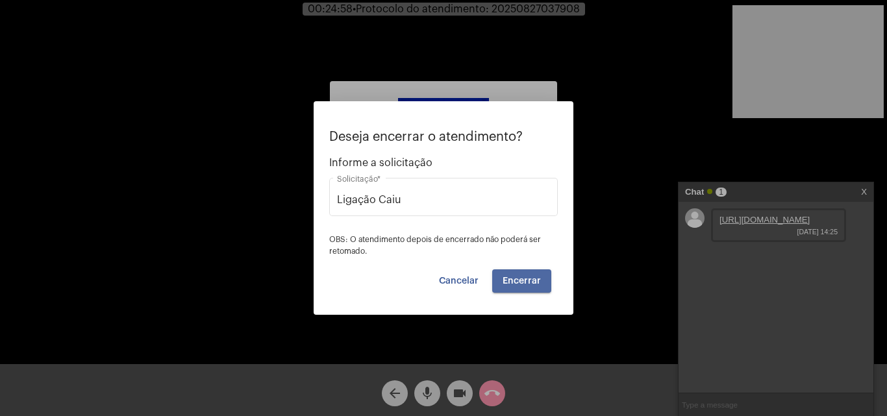
click at [528, 284] on span "Encerrar" at bounding box center [521, 281] width 38 height 9
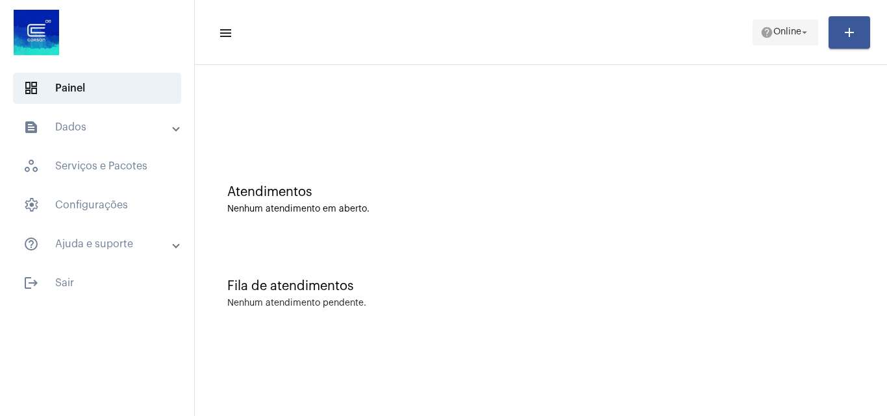
click at [794, 23] on span "help Online arrow_drop_down" at bounding box center [785, 31] width 50 height 23
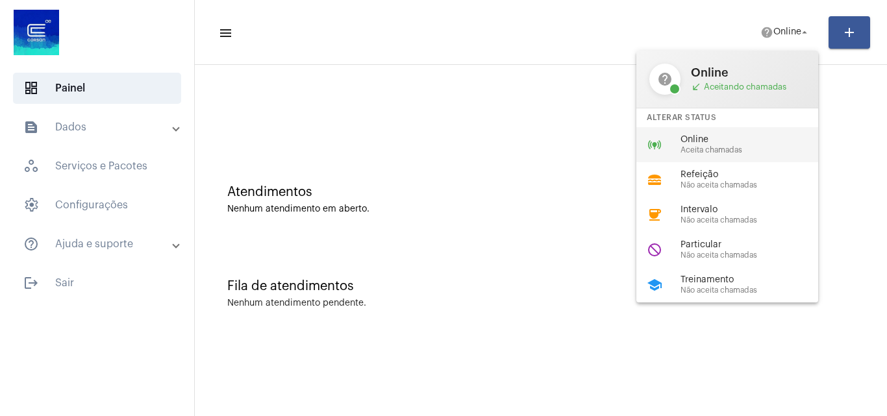
click at [755, 135] on span "Online" at bounding box center [754, 140] width 148 height 10
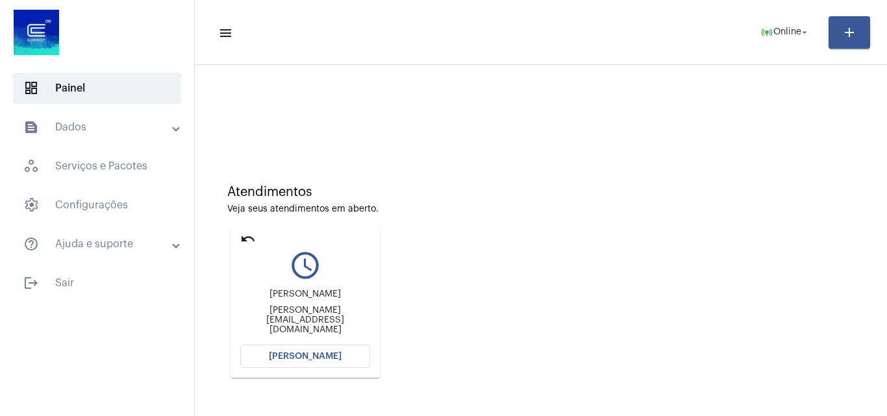
click at [338, 359] on button "[PERSON_NAME]" at bounding box center [305, 356] width 130 height 23
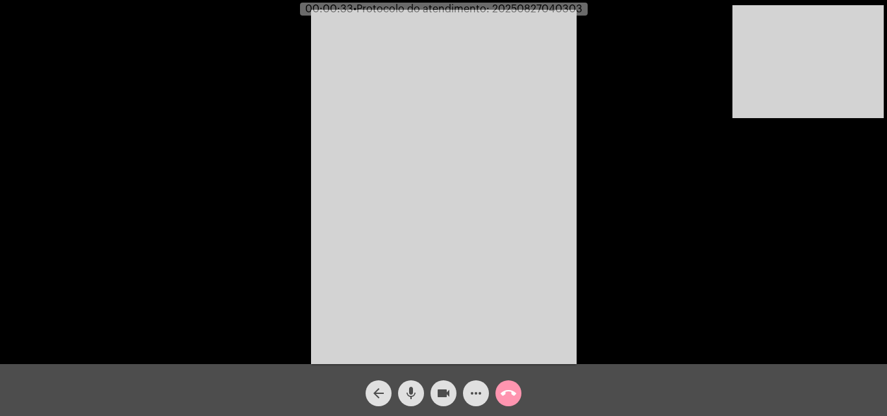
click at [614, 234] on div "Acessando Câmera e Microfone..." at bounding box center [443, 185] width 884 height 364
click at [417, 391] on mat-icon "mic" at bounding box center [411, 394] width 16 height 16
click at [414, 390] on mat-icon "mic_off" at bounding box center [411, 394] width 16 height 16
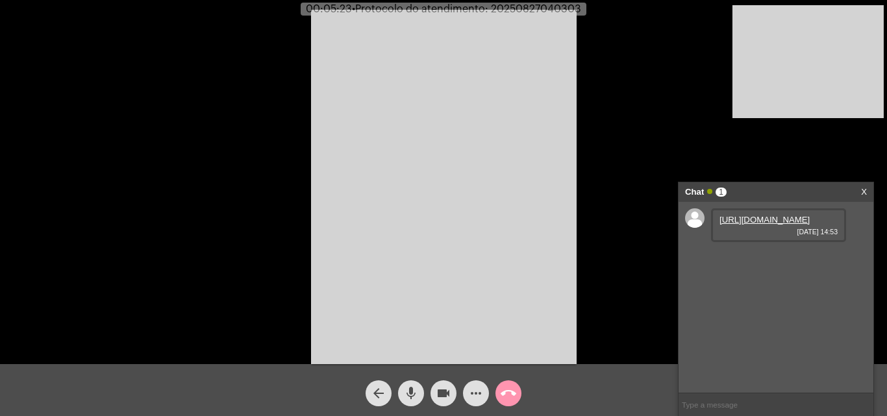
click at [734, 225] on link "https://neft-transfer-bucket.s3.amazonaws.com/temp-d1d6729d-ee13-0fd7-b245-7670…" at bounding box center [764, 220] width 90 height 10
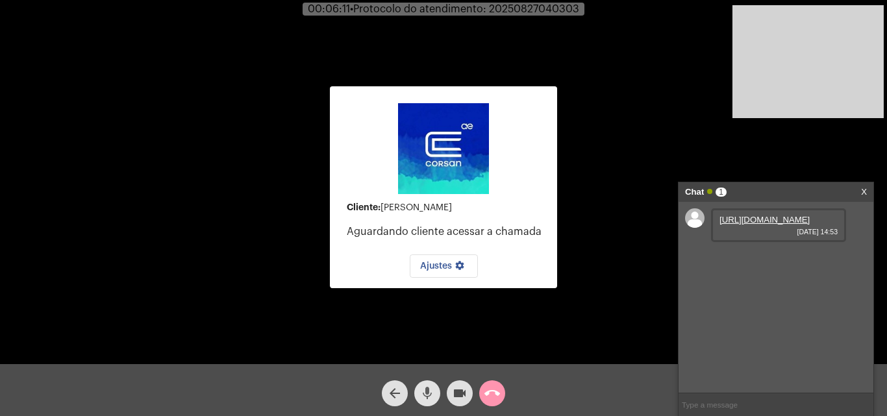
click at [428, 387] on mat-icon "mic" at bounding box center [427, 394] width 16 height 16
click at [458, 392] on mat-icon "videocam" at bounding box center [460, 394] width 16 height 16
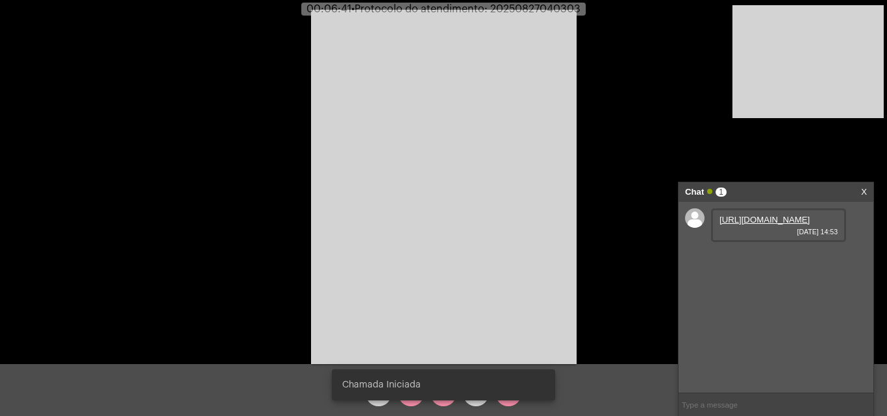
click at [448, 401] on div "Chamada Iniciada" at bounding box center [443, 385] width 254 height 62
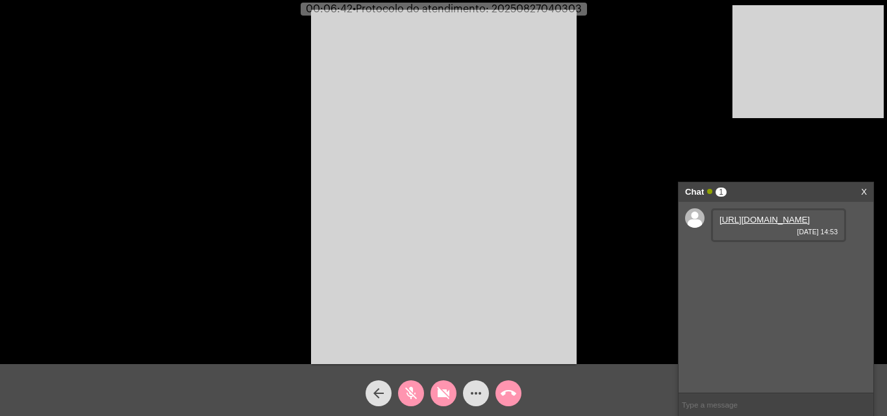
click at [448, 401] on mat-icon "videocam_off" at bounding box center [444, 394] width 16 height 16
click at [414, 392] on mat-icon "mic_off" at bounding box center [411, 394] width 16 height 16
drag, startPoint x: 412, startPoint y: 386, endPoint x: 425, endPoint y: 391, distance: 14.4
click at [412, 387] on mat-icon "mic" at bounding box center [411, 394] width 16 height 16
click at [432, 393] on button "videocam" at bounding box center [443, 393] width 26 height 26
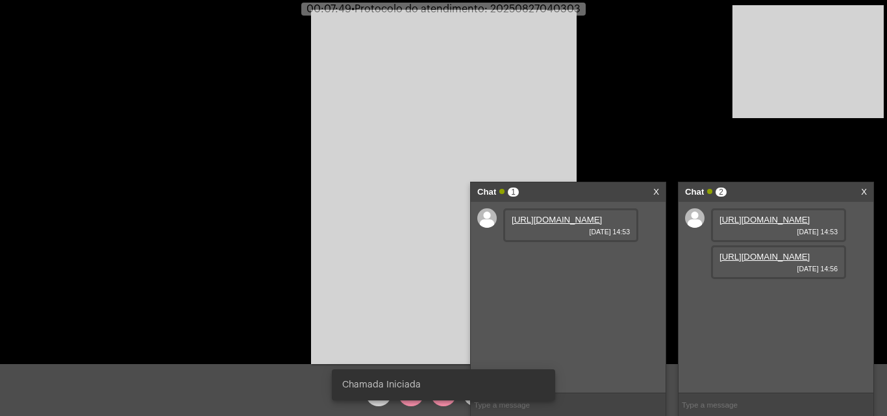
click at [409, 404] on div "Chamada Iniciada" at bounding box center [443, 385] width 254 height 62
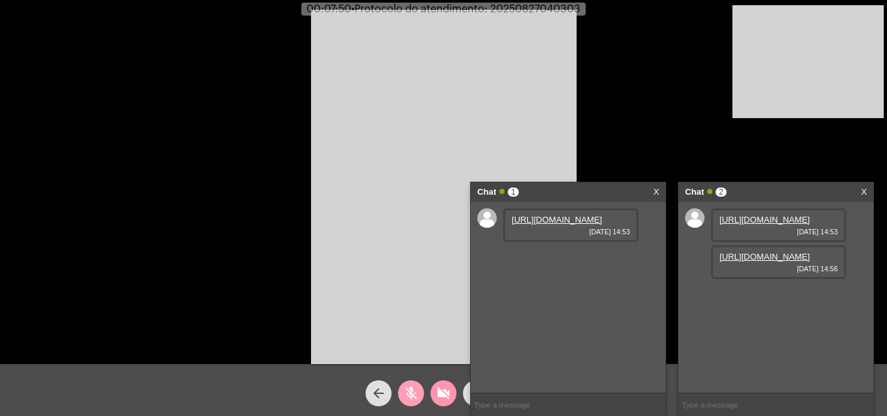
click at [408, 398] on mat-icon "mic_off" at bounding box center [411, 394] width 16 height 16
click at [413, 397] on mat-icon "mic" at bounding box center [411, 394] width 16 height 16
click at [582, 225] on link "https://neft-transfer-bucket.s3.amazonaws.com/temp-d1d6729d-ee13-0fd7-b245-7670…" at bounding box center [557, 220] width 90 height 10
click at [762, 262] on link "https://neft-transfer-bucket.s3.amazonaws.com/temp-ef536006-aad7-f714-8470-2603…" at bounding box center [764, 257] width 90 height 10
click at [657, 193] on link "X" at bounding box center [656, 191] width 6 height 19
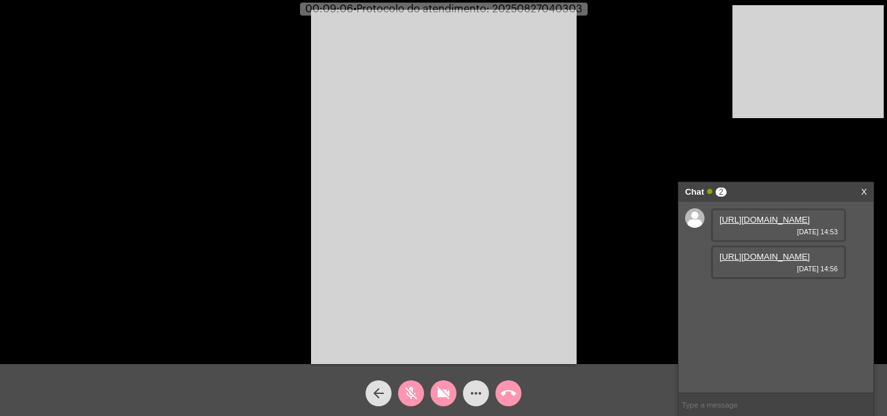
click at [440, 382] on span "videocam_off" at bounding box center [444, 393] width 16 height 26
click at [407, 390] on mat-icon "mic_off" at bounding box center [411, 394] width 16 height 16
drag, startPoint x: 411, startPoint y: 391, endPoint x: 438, endPoint y: 385, distance: 27.4
click at [415, 392] on mat-icon "mic" at bounding box center [411, 394] width 16 height 16
click at [445, 388] on mat-icon "videocam" at bounding box center [444, 394] width 16 height 16
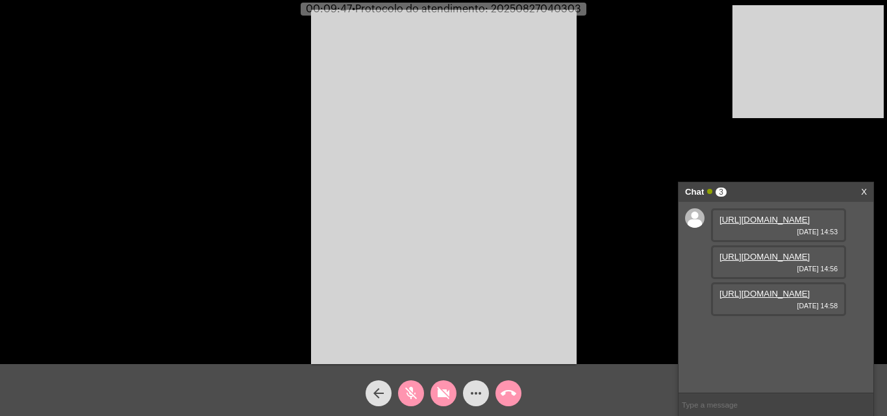
scroll to position [11, 0]
click at [447, 147] on video at bounding box center [444, 187] width 266 height 354
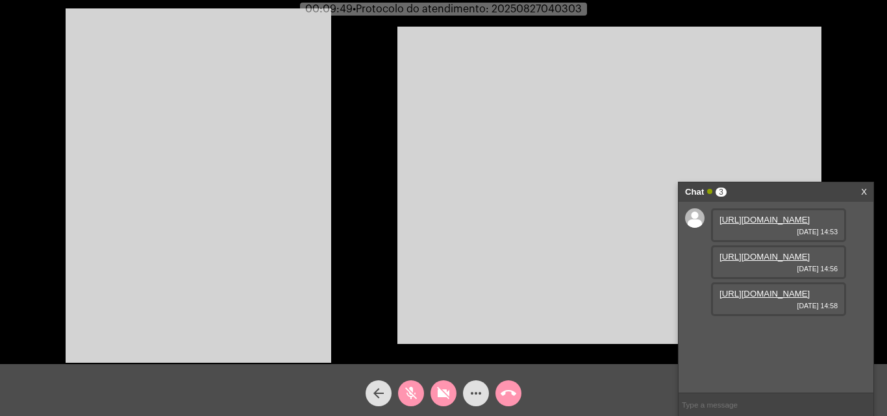
click at [441, 390] on mat-icon "videocam_off" at bounding box center [444, 394] width 16 height 16
click at [399, 388] on div "mic_off" at bounding box center [411, 390] width 32 height 32
click at [781, 299] on link "https://neft-transfer-bucket.s3.amazonaws.com/temp-b23ca0a7-987f-f383-67d9-1a23…" at bounding box center [764, 294] width 90 height 10
click at [427, 403] on div "mic" at bounding box center [411, 390] width 32 height 32
click at [440, 396] on mat-icon "videocam" at bounding box center [444, 394] width 16 height 16
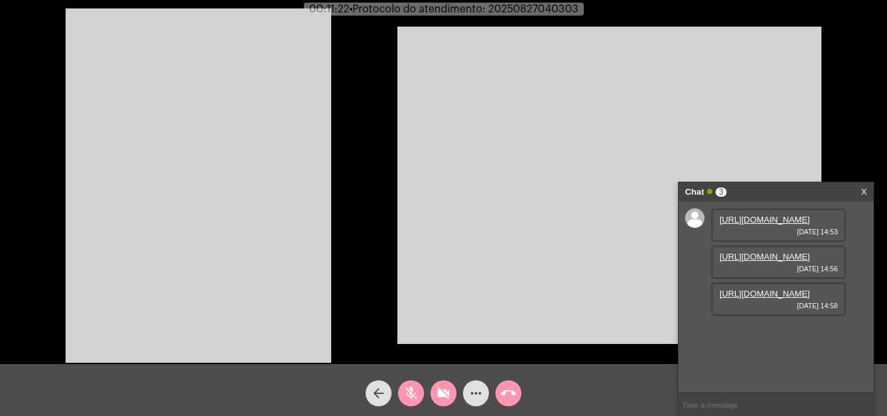
scroll to position [0, 0]
click at [769, 223] on link "https://neft-transfer-bucket.s3.amazonaws.com/temp-d1d6729d-ee13-0fd7-b245-7670…" at bounding box center [764, 220] width 90 height 10
click at [445, 389] on mat-icon "videocam_off" at bounding box center [444, 394] width 16 height 16
click at [409, 393] on mat-icon "mic_off" at bounding box center [411, 394] width 16 height 16
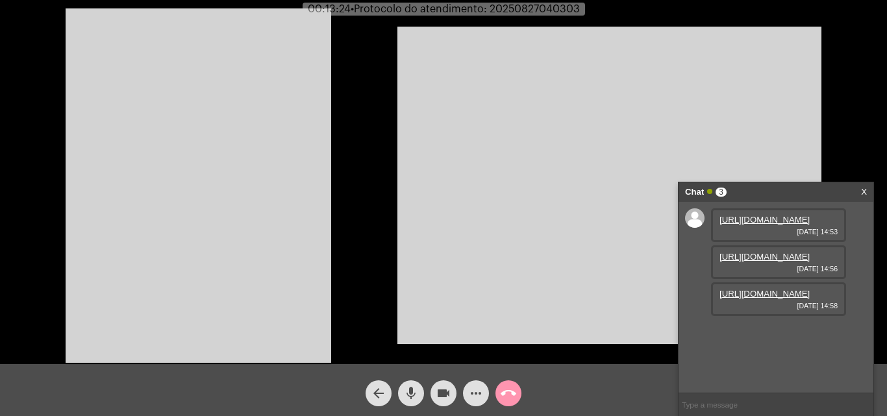
click at [219, 195] on video at bounding box center [199, 185] width 266 height 354
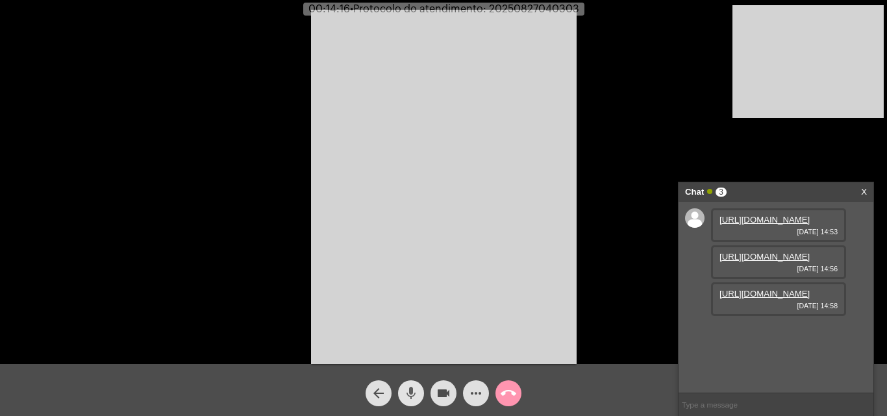
click at [411, 387] on mat-icon "mic" at bounding box center [411, 394] width 16 height 16
click at [451, 394] on mat-icon "videocam" at bounding box center [444, 394] width 16 height 16
click at [447, 390] on mat-icon "videocam_off" at bounding box center [444, 394] width 16 height 16
click at [412, 395] on mat-icon "mic_off" at bounding box center [411, 394] width 16 height 16
click at [544, 12] on span "• Protocolo do atendimento: 20250827040303" at bounding box center [465, 9] width 229 height 10
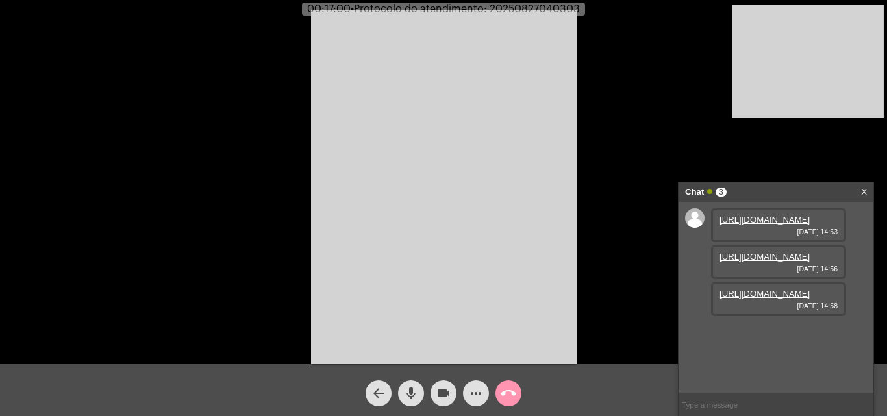
click at [544, 12] on span "• Protocolo do atendimento: 20250827040303" at bounding box center [465, 9] width 229 height 10
copy span "20250827040303"
click at [734, 405] on input "text" at bounding box center [775, 404] width 195 height 23
paste input "20250827040303"
type input "20250827040303"
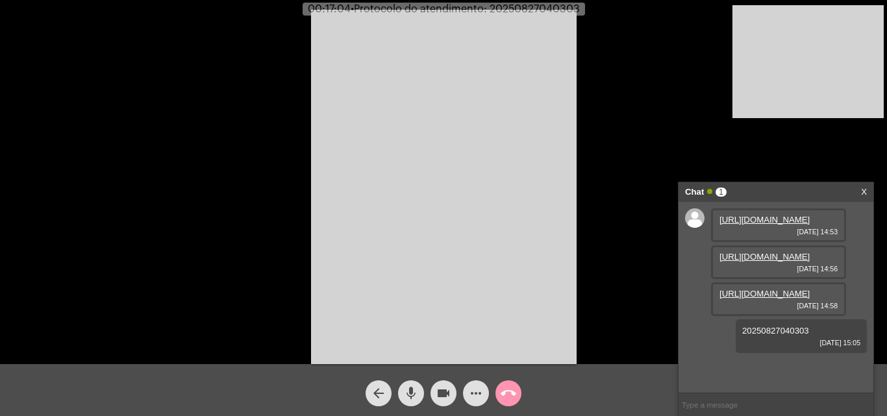
scroll to position [48, 0]
click at [504, 390] on mat-icon "call_end" at bounding box center [509, 394] width 16 height 16
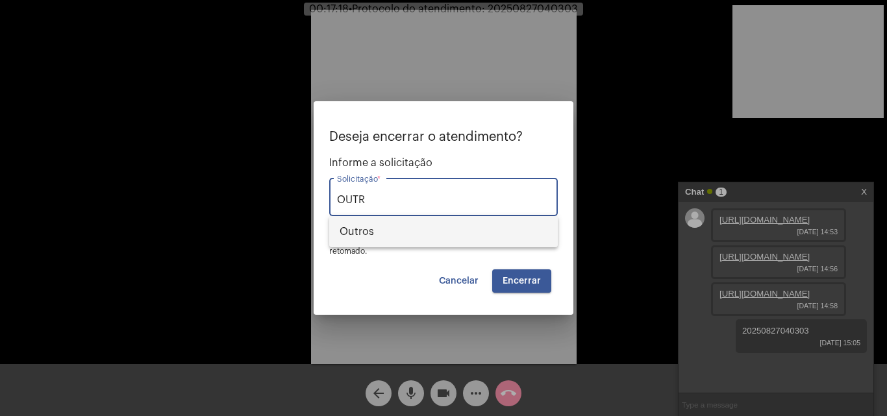
click at [460, 229] on span "Outros" at bounding box center [444, 231] width 208 height 31
type input "Outros"
click at [522, 277] on span "Encerrar" at bounding box center [521, 281] width 38 height 9
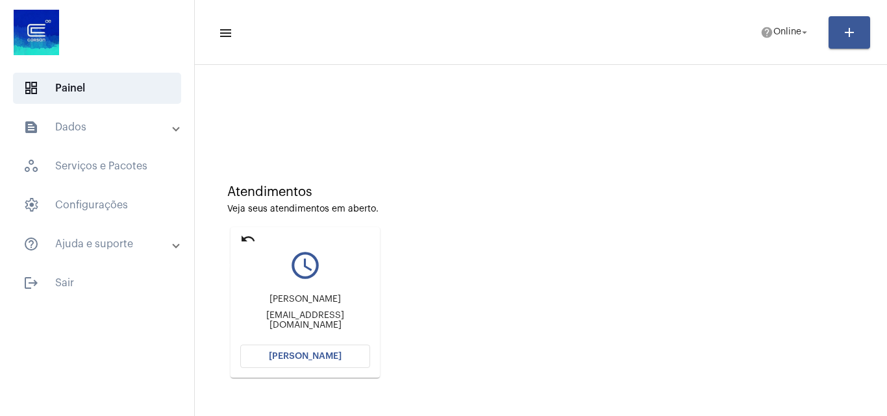
click at [243, 234] on mat-icon "undo" at bounding box center [248, 239] width 16 height 16
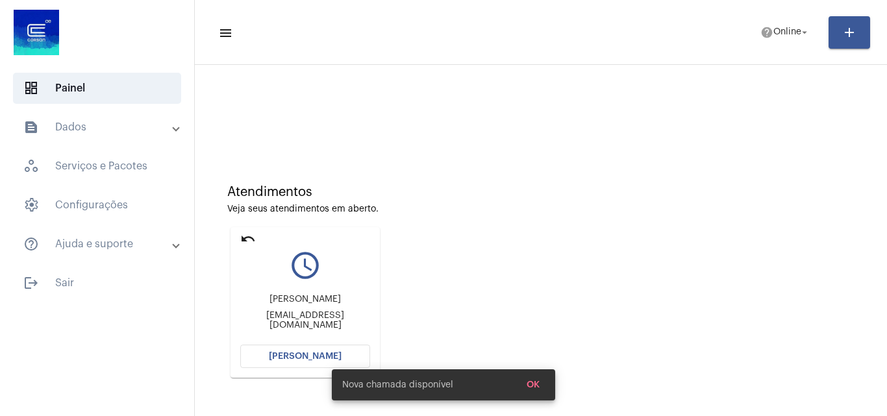
scroll to position [70, 0]
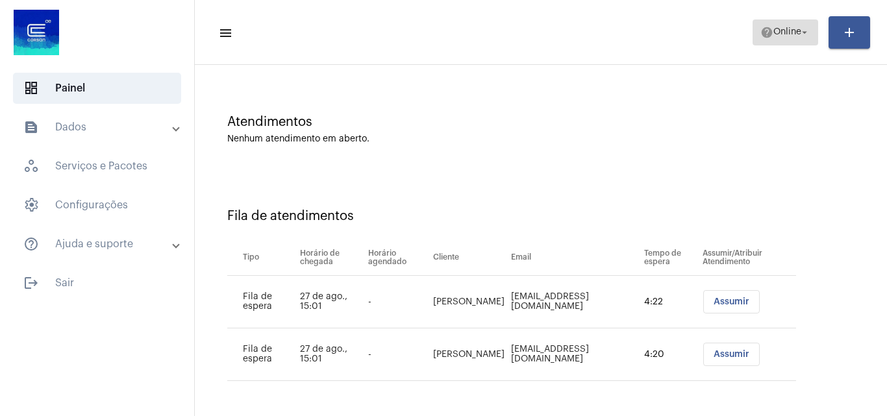
click at [773, 29] on span "Online" at bounding box center [787, 32] width 28 height 9
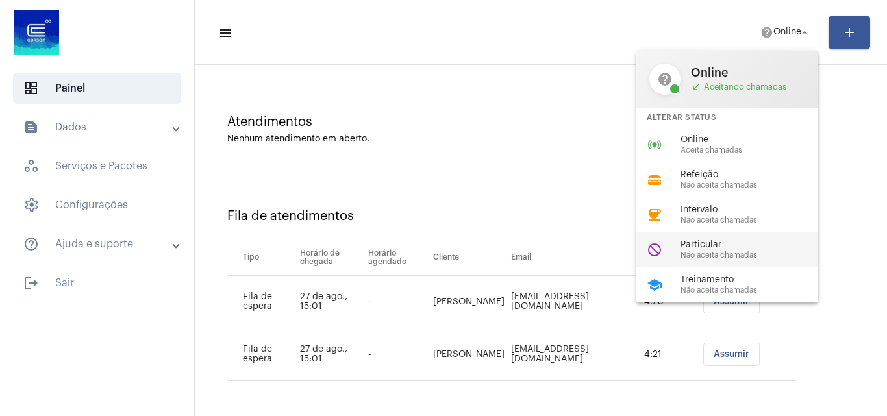
click at [732, 253] on span "Não aceita chamadas" at bounding box center [754, 255] width 148 height 8
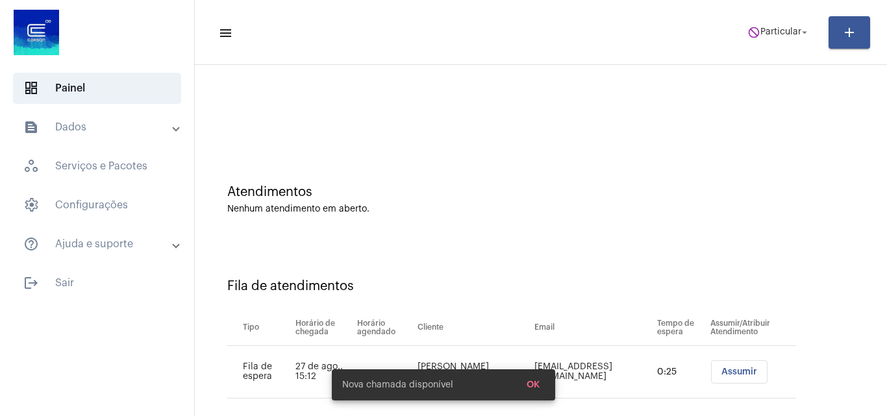
scroll to position [18, 0]
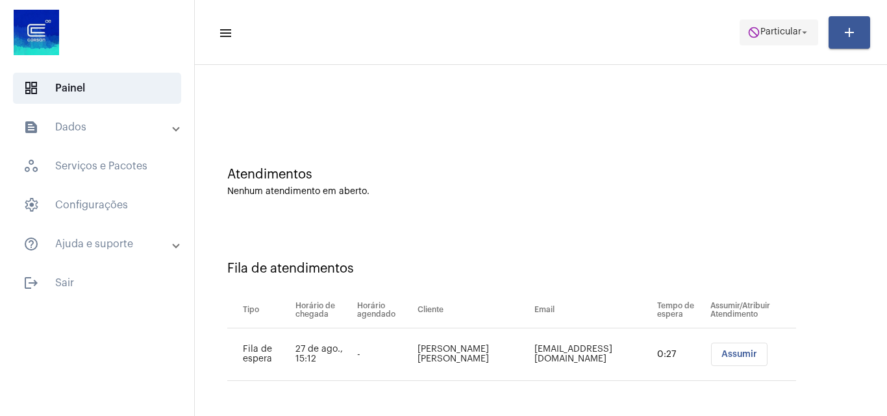
click at [798, 29] on mat-icon "arrow_drop_down" at bounding box center [804, 33] width 12 height 12
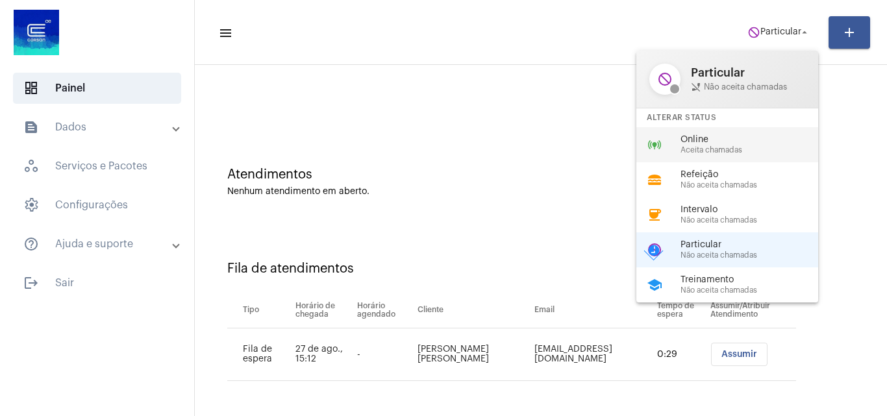
click at [723, 155] on div "online_prediction Online Aceita chamadas" at bounding box center [737, 144] width 203 height 35
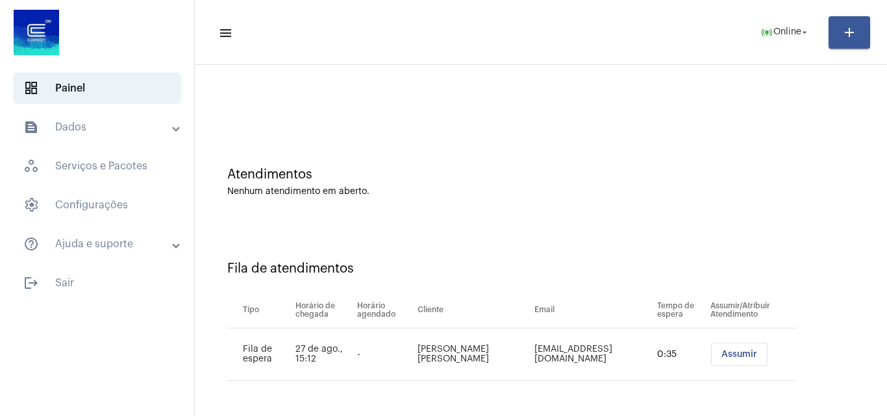
click at [731, 356] on span "Assumir" at bounding box center [739, 354] width 36 height 9
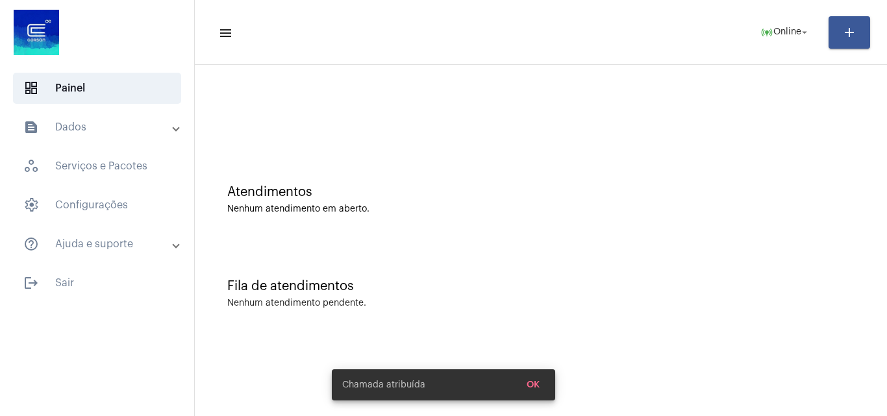
scroll to position [0, 0]
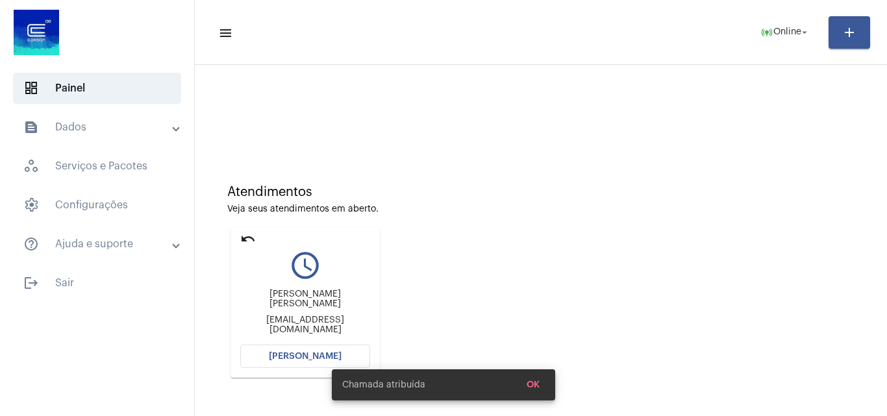
click at [278, 356] on span "[PERSON_NAME]" at bounding box center [305, 356] width 73 height 9
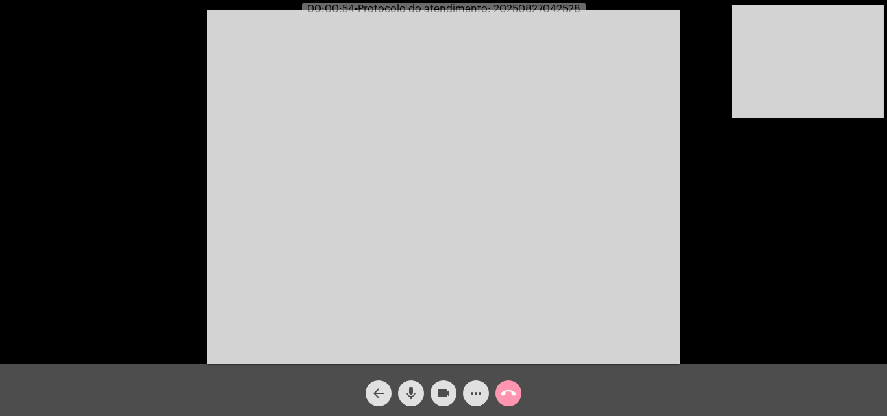
click at [368, 29] on video at bounding box center [443, 187] width 473 height 354
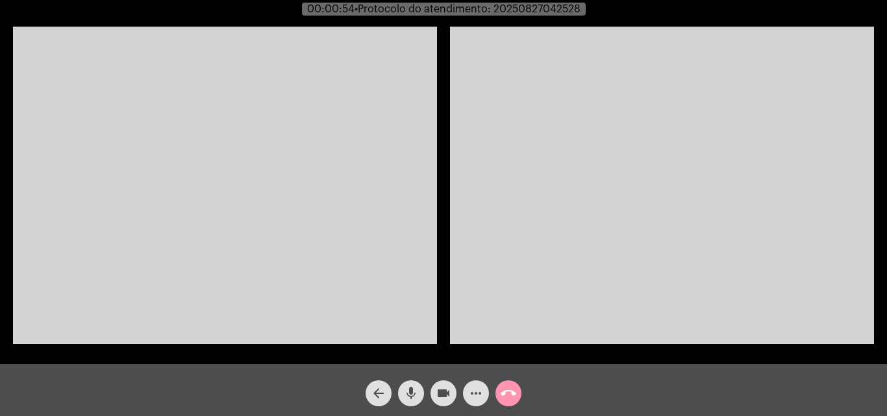
click at [188, 164] on video at bounding box center [225, 185] width 424 height 317
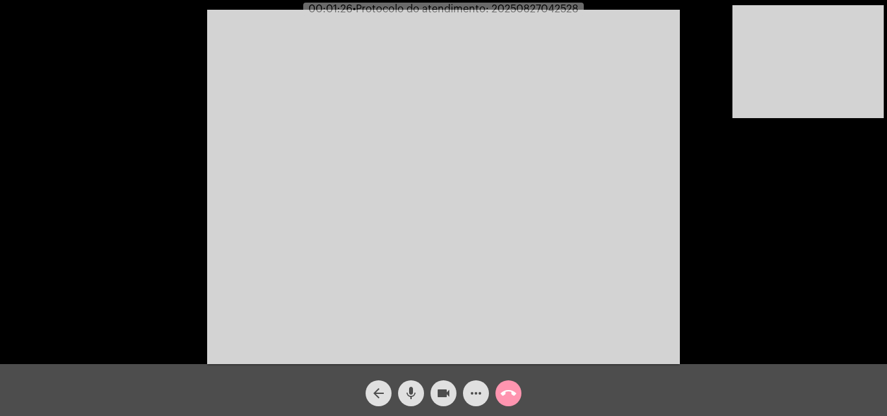
click at [407, 171] on video at bounding box center [443, 187] width 473 height 354
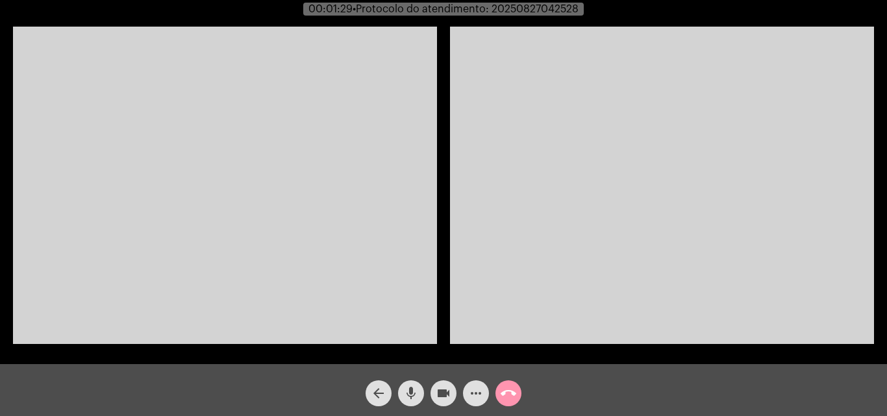
click at [410, 397] on mat-icon "mic" at bounding box center [411, 394] width 16 height 16
click at [447, 395] on mat-icon "videocam" at bounding box center [444, 394] width 16 height 16
click at [438, 395] on mat-icon "videocam_off" at bounding box center [444, 394] width 16 height 16
drag, startPoint x: 423, startPoint y: 393, endPoint x: 416, endPoint y: 391, distance: 7.0
click at [422, 393] on button "mic_off" at bounding box center [411, 393] width 26 height 26
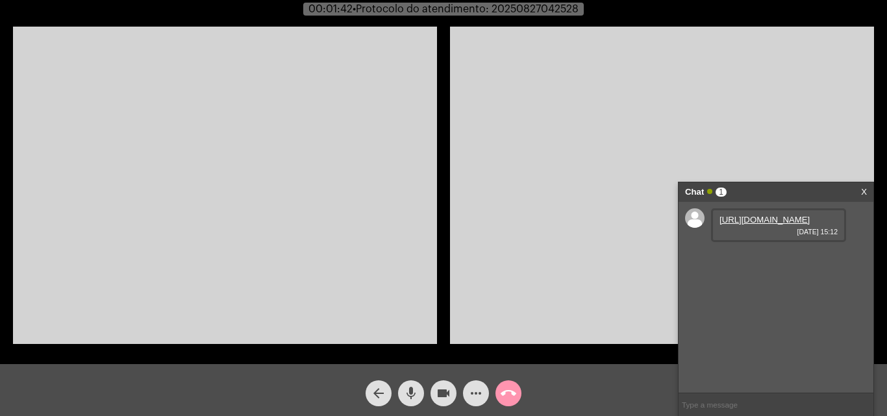
click at [752, 225] on link "https://neft-transfer-bucket.s3.amazonaws.com/temp-e6bc5882-2281-cd1e-d9f0-41eb…" at bounding box center [764, 220] width 90 height 10
click at [752, 262] on link "https://neft-transfer-bucket.s3.amazonaws.com/temp-1b34bf16-b1b4-e65a-f3eb-6955…" at bounding box center [764, 257] width 90 height 10
click at [412, 381] on span "mic" at bounding box center [411, 393] width 16 height 26
click at [412, 381] on span "mic_off" at bounding box center [411, 393] width 16 height 26
click at [369, 75] on video at bounding box center [225, 185] width 424 height 317
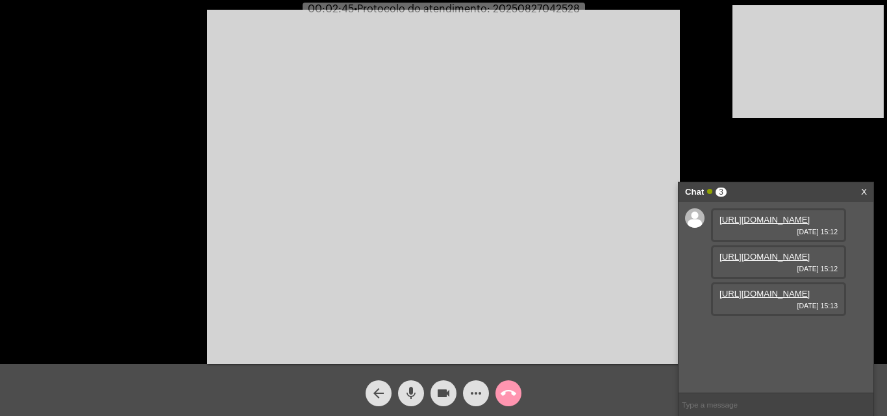
click at [410, 389] on mat-icon "mic" at bounding box center [411, 394] width 16 height 16
click at [408, 386] on mat-icon "mic_off" at bounding box center [411, 394] width 16 height 16
click at [767, 299] on link "https://neft-transfer-bucket.s3.amazonaws.com/temp-b4b17161-ca12-9612-22ee-be64…" at bounding box center [764, 294] width 90 height 10
click at [415, 389] on mat-icon "mic" at bounding box center [411, 394] width 16 height 16
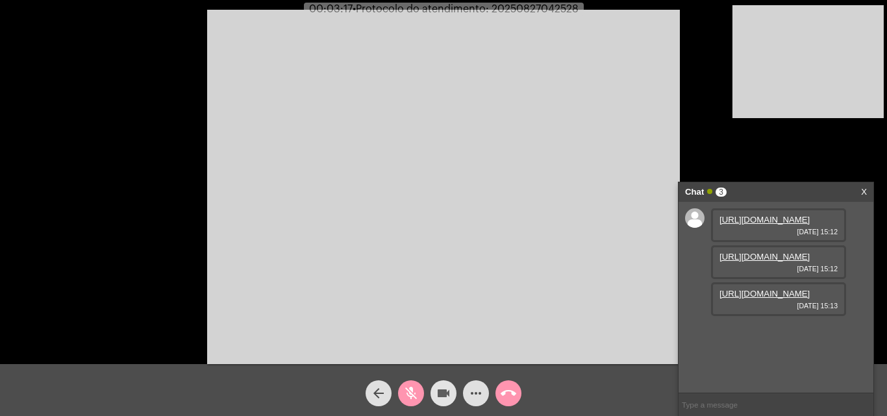
click at [447, 390] on mat-icon "videocam" at bounding box center [444, 394] width 16 height 16
click at [436, 394] on mat-icon "videocam_off" at bounding box center [444, 394] width 16 height 16
click at [413, 391] on mat-icon "mic_off" at bounding box center [411, 394] width 16 height 16
click at [782, 291] on link "https://neft-transfer-bucket.s3.amazonaws.com/temp-b4b17161-ca12-9612-22ee-be64…" at bounding box center [764, 294] width 90 height 10
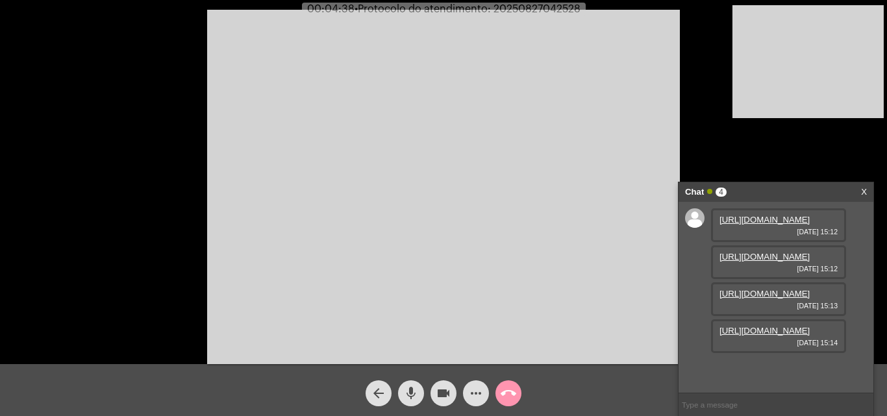
click at [410, 390] on mat-icon "mic" at bounding box center [411, 394] width 16 height 16
click at [761, 336] on link "https://neft-transfer-bucket.s3.amazonaws.com/temp-7fc91a3c-8df7-125d-8798-df47…" at bounding box center [764, 331] width 90 height 10
click at [441, 389] on mat-icon "videocam" at bounding box center [444, 394] width 16 height 16
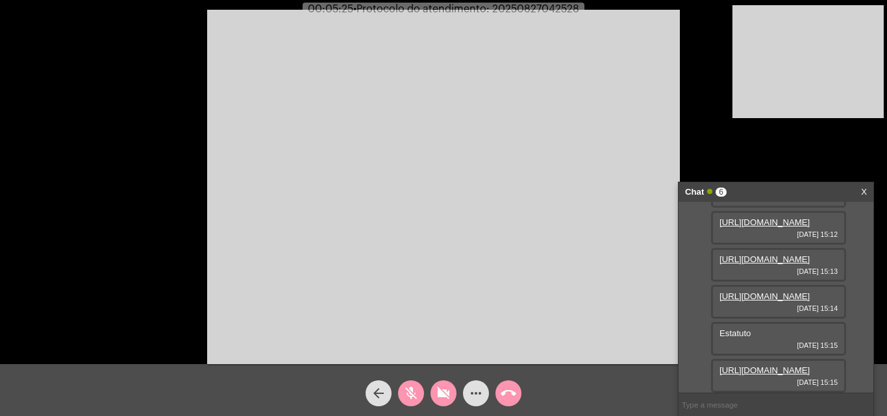
scroll to position [180, 0]
click at [747, 338] on link "https://neft-transfer-bucket.s3.amazonaws.com/temp-ffd2d00c-5643-bac0-ce6e-d399…" at bounding box center [764, 333] width 90 height 10
click at [444, 385] on span "videocam_off" at bounding box center [444, 393] width 16 height 26
click at [413, 396] on mat-icon "mic_off" at bounding box center [411, 394] width 16 height 16
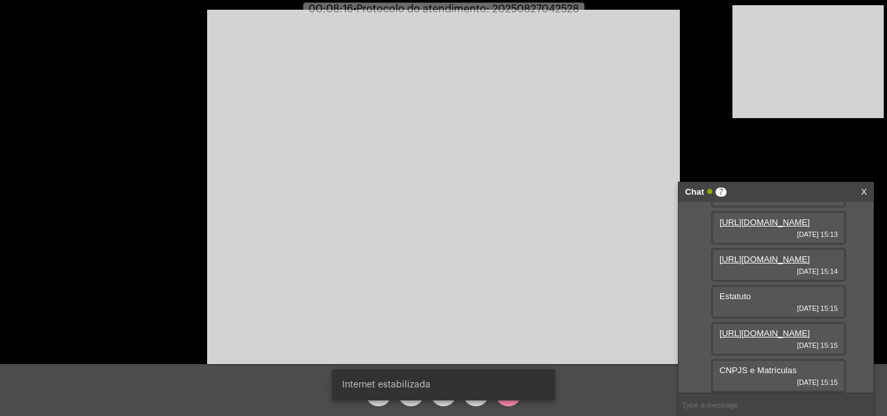
click at [402, 397] on snack-bar-container "Internet estabilizada" at bounding box center [443, 384] width 223 height 31
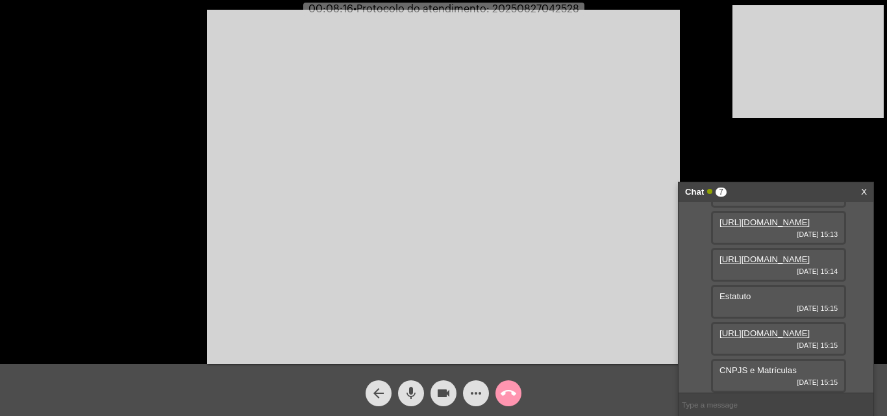
click at [412, 393] on mat-icon "mic" at bounding box center [411, 394] width 16 height 16
click at [431, 395] on button "videocam" at bounding box center [443, 393] width 26 height 26
click at [418, 394] on mat-icon "mic_off" at bounding box center [411, 394] width 16 height 16
click at [447, 395] on mat-icon "videocam_off" at bounding box center [444, 394] width 16 height 16
click at [447, 395] on mat-icon "videocam" at bounding box center [444, 394] width 16 height 16
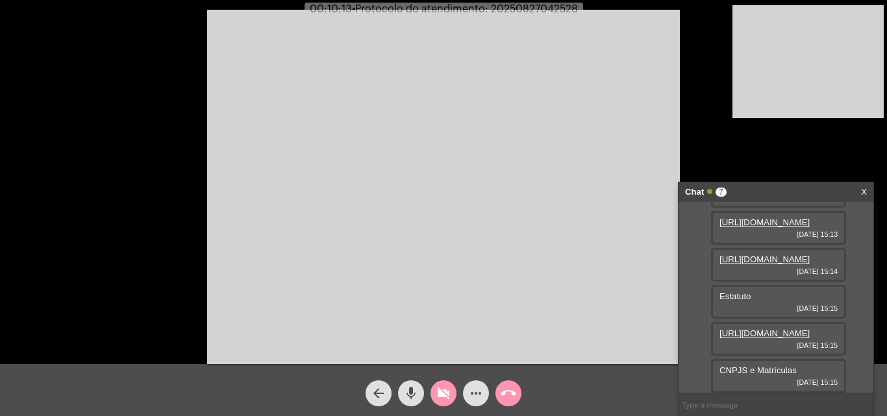
click at [414, 393] on mat-icon "mic" at bounding box center [411, 394] width 16 height 16
click at [704, 399] on input "text" at bounding box center [775, 404] width 195 height 23
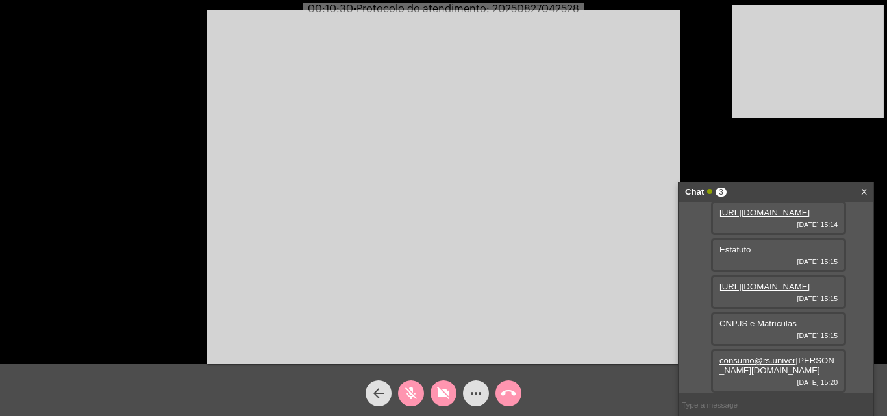
scroll to position [254, 0]
click at [447, 392] on mat-icon "videocam_off" at bounding box center [444, 394] width 16 height 16
click at [412, 386] on mat-icon "mic_off" at bounding box center [411, 394] width 16 height 16
click at [546, 8] on span "• Protocolo do atendimento: 20250827042528" at bounding box center [466, 9] width 226 height 10
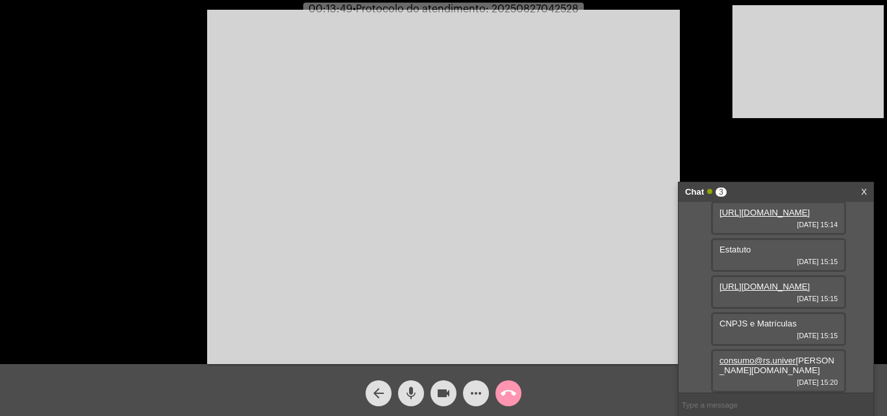
copy span "20250827042528"
click at [719, 404] on input "text" at bounding box center [775, 404] width 195 height 23
paste input "20250827042528"
type input "20250827042528"
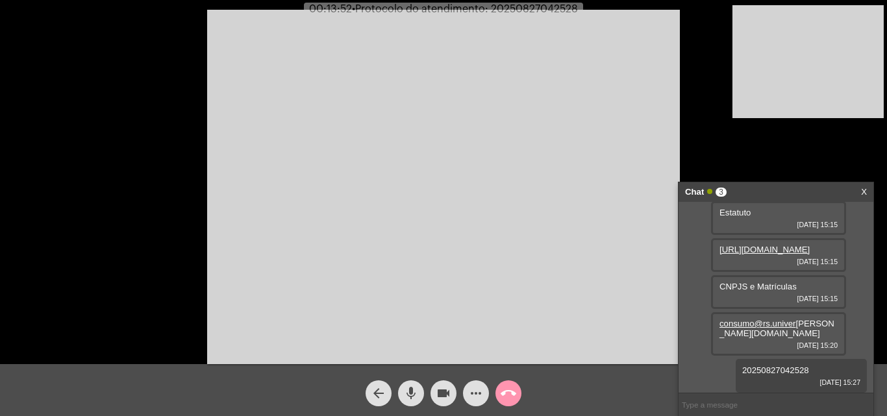
scroll to position [291, 0]
click at [504, 390] on mat-icon "call_end" at bounding box center [509, 394] width 16 height 16
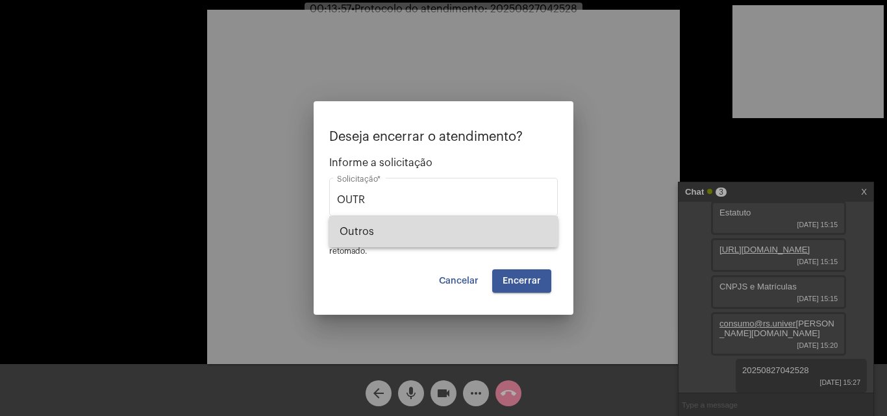
click at [427, 234] on span "Outros" at bounding box center [444, 231] width 208 height 31
type input "Outros"
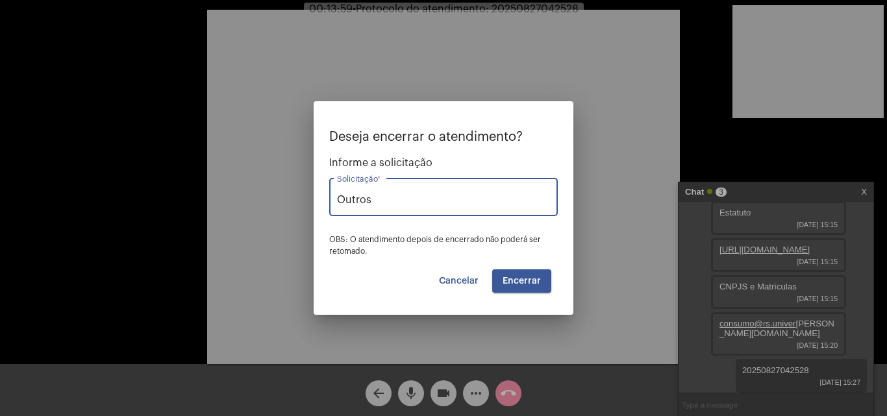
click at [530, 277] on span "Encerrar" at bounding box center [521, 281] width 38 height 9
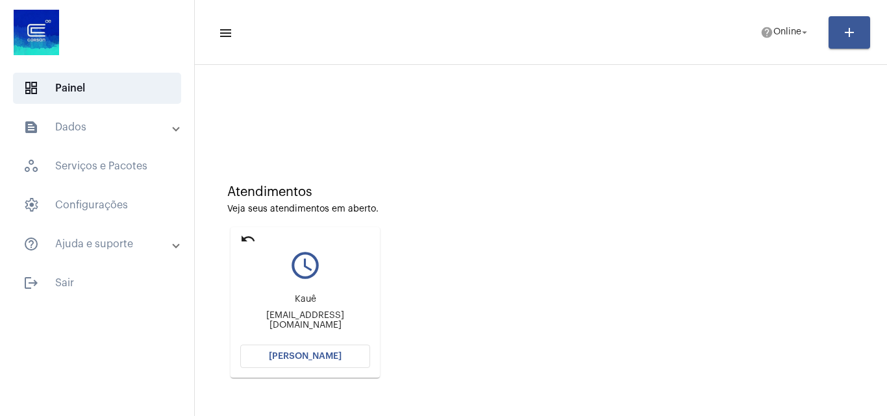
click at [254, 236] on mat-icon "undo" at bounding box center [248, 239] width 16 height 16
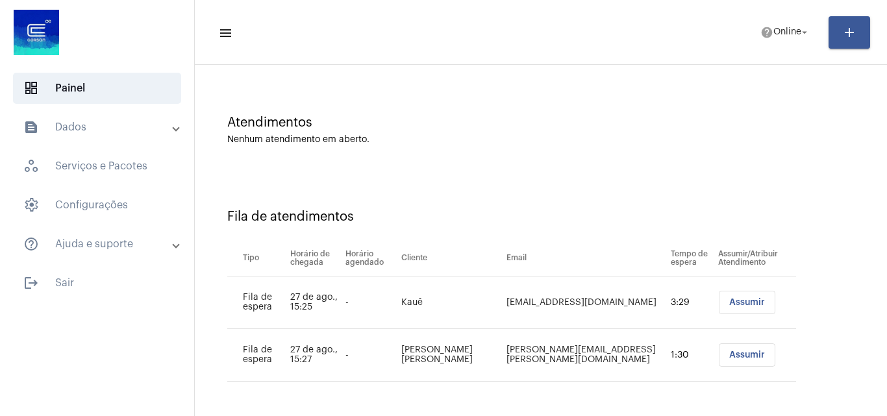
scroll to position [70, 0]
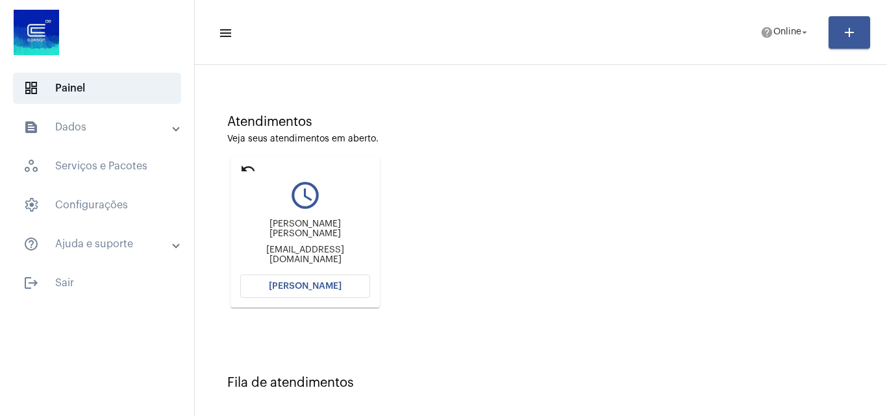
click at [247, 158] on mat-card "undo query_builder [PERSON_NAME] [PERSON_NAME] [EMAIL_ADDRESS][DOMAIN_NAME] [PE…" at bounding box center [304, 232] width 149 height 151
click at [247, 161] on mat-icon "undo" at bounding box center [248, 169] width 16 height 16
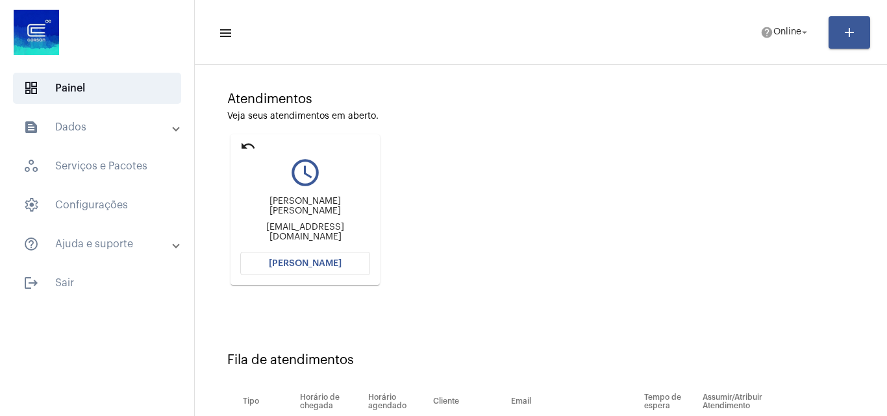
scroll to position [0, 0]
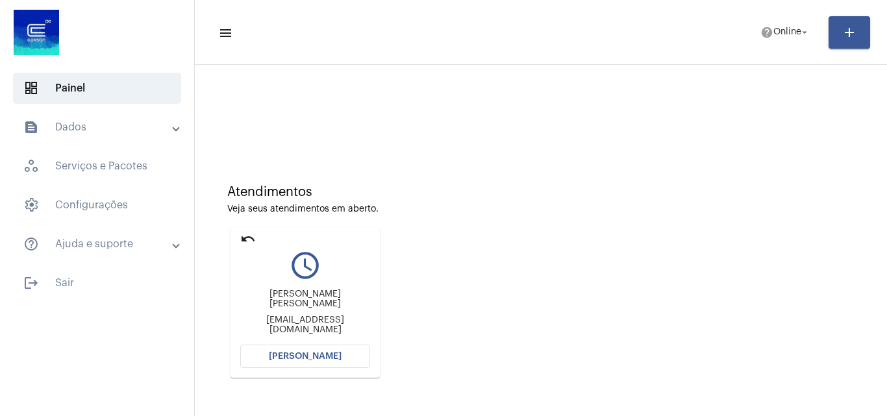
click at [245, 236] on mat-icon "undo" at bounding box center [248, 239] width 16 height 16
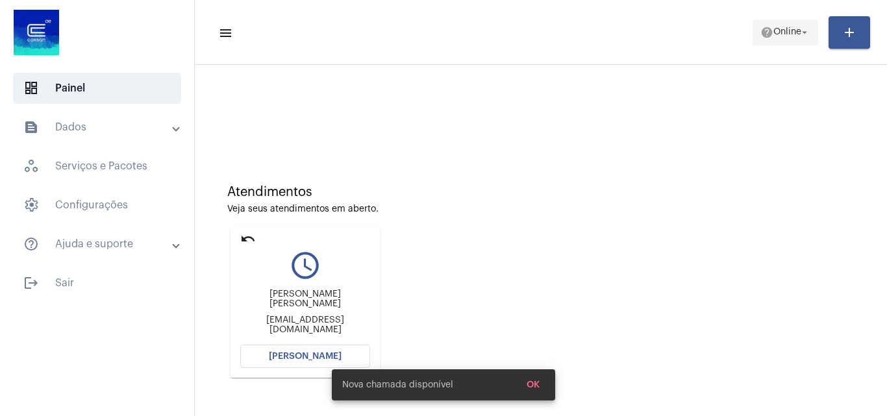
click at [777, 34] on span "Online" at bounding box center [787, 32] width 28 height 9
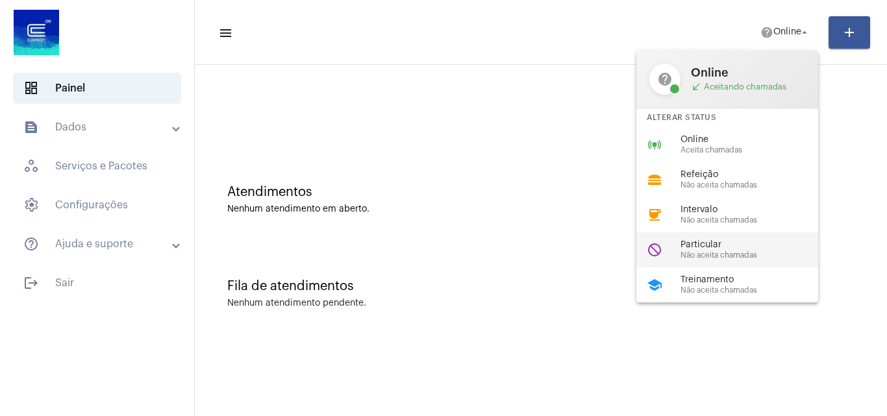
click at [746, 241] on span "Particular" at bounding box center [754, 245] width 148 height 10
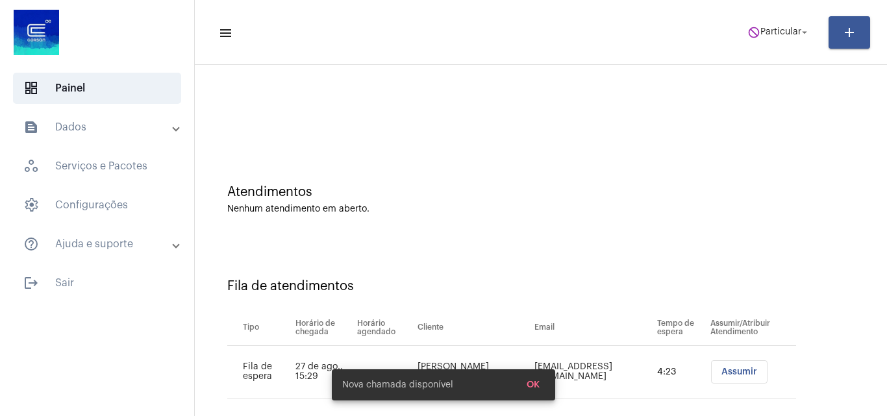
scroll to position [18, 0]
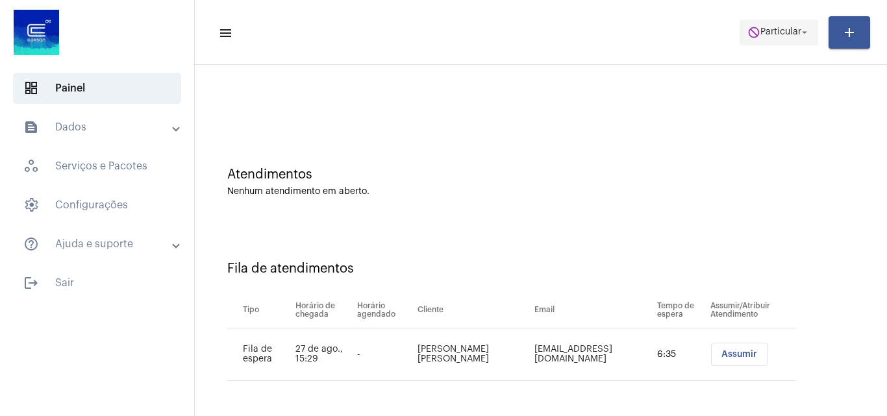
click at [791, 35] on span "Particular" at bounding box center [780, 32] width 41 height 9
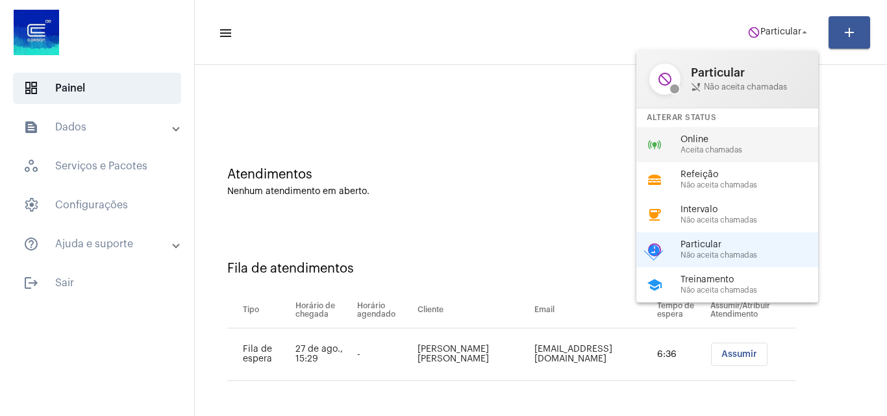
click at [760, 153] on span "Aceita chamadas" at bounding box center [754, 150] width 148 height 8
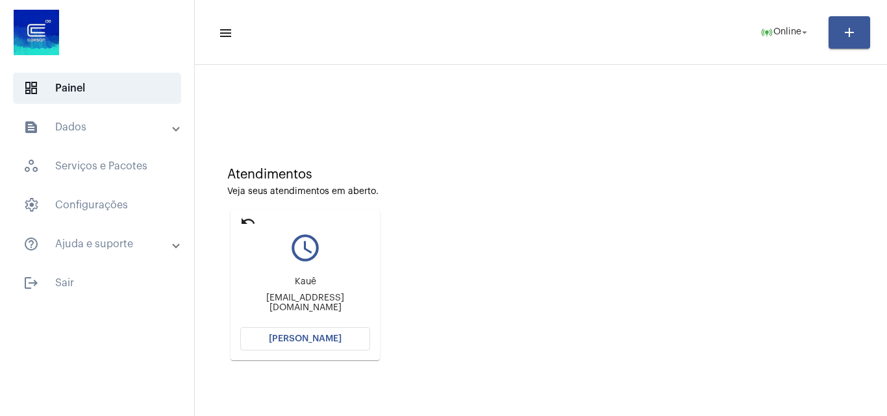
scroll to position [0, 0]
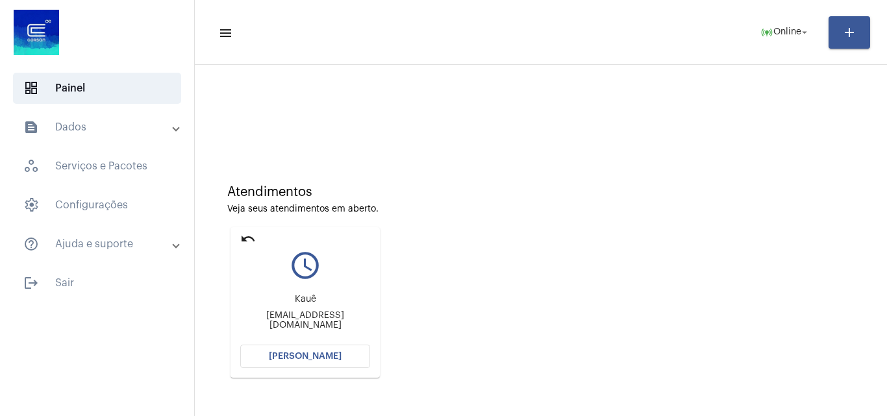
click at [321, 353] on span "[PERSON_NAME]" at bounding box center [305, 356] width 73 height 9
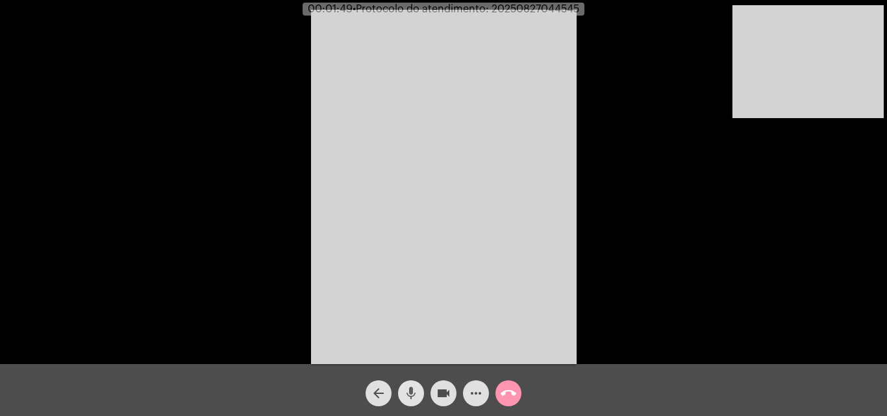
click at [413, 386] on mat-icon "mic" at bounding box center [411, 394] width 16 height 16
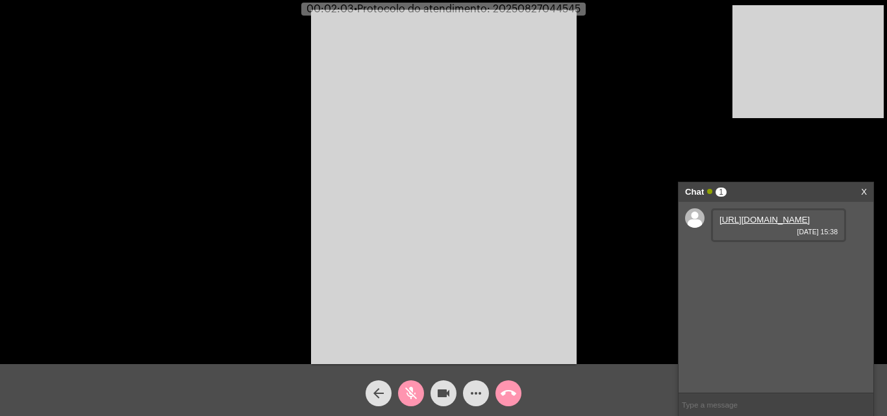
click at [752, 225] on link "[URL][DOMAIN_NAME]" at bounding box center [764, 220] width 90 height 10
click at [760, 262] on link "[URL][DOMAIN_NAME]" at bounding box center [764, 257] width 90 height 10
click at [408, 392] on mat-icon "mic_off" at bounding box center [411, 394] width 16 height 16
click at [411, 391] on mat-icon "mic" at bounding box center [411, 394] width 16 height 16
click at [411, 391] on mat-icon "mic_off" at bounding box center [411, 394] width 16 height 16
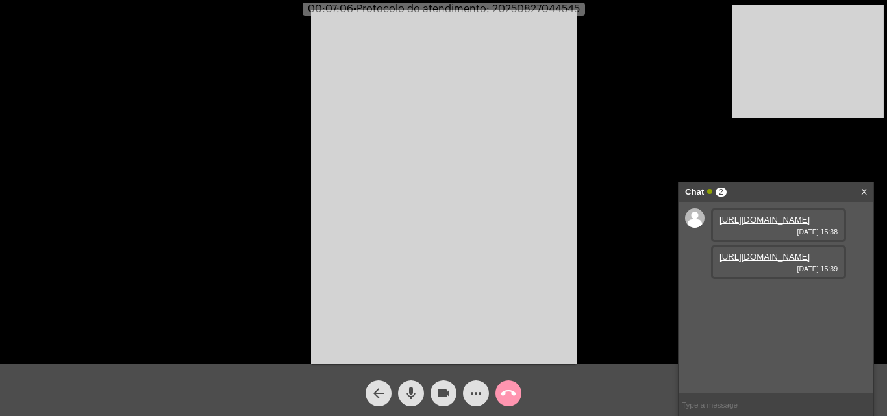
click at [482, 388] on mat-icon "more_horiz" at bounding box center [476, 394] width 16 height 16
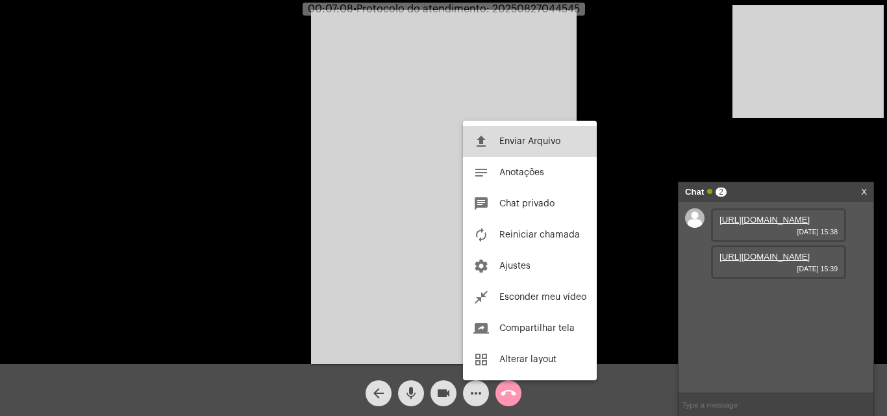
click at [513, 133] on button "file_upload Enviar Arquivo" at bounding box center [530, 141] width 134 height 31
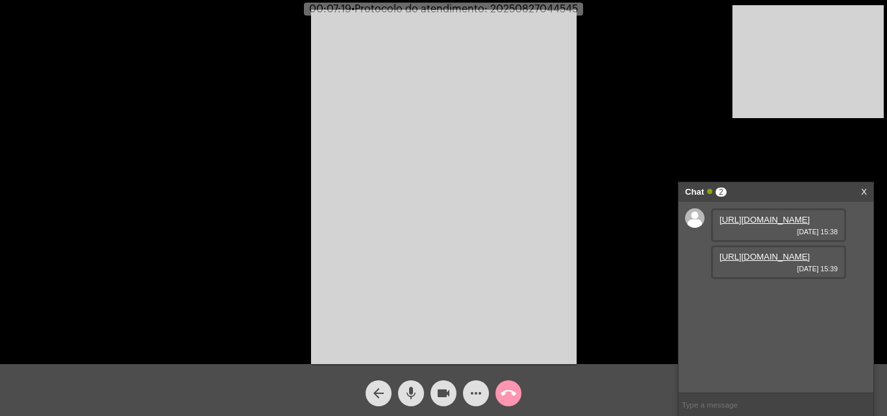
scroll to position [11, 0]
click at [557, 6] on span "• Protocolo do atendimento: 20250827044545" at bounding box center [466, 9] width 227 height 10
copy span "20250827044545"
click at [739, 405] on input "text" at bounding box center [775, 404] width 195 height 23
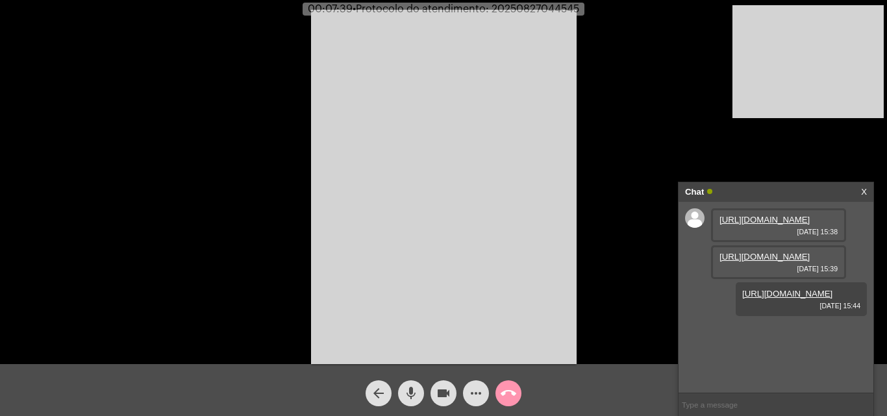
paste input "20250827044545"
type input "20250827044545"
click at [504, 401] on mat-icon "call_end" at bounding box center [509, 394] width 16 height 16
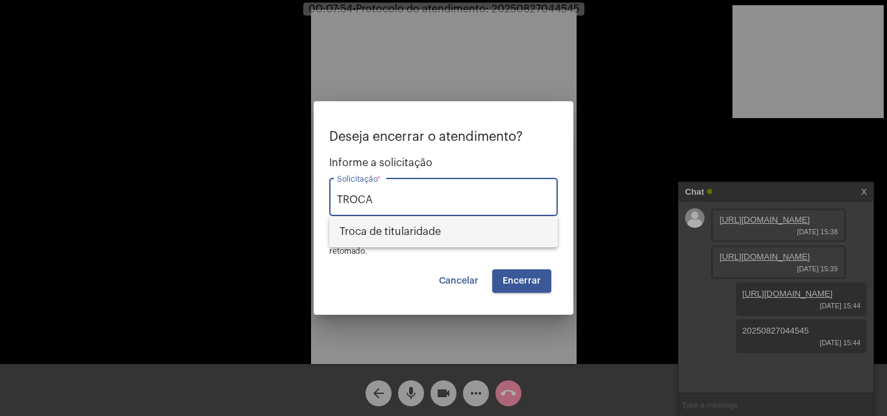
click at [456, 232] on span "Troca de titularidade" at bounding box center [444, 231] width 208 height 31
type input "Troca de titularidade"
click at [522, 274] on button "Encerrar" at bounding box center [521, 280] width 59 height 23
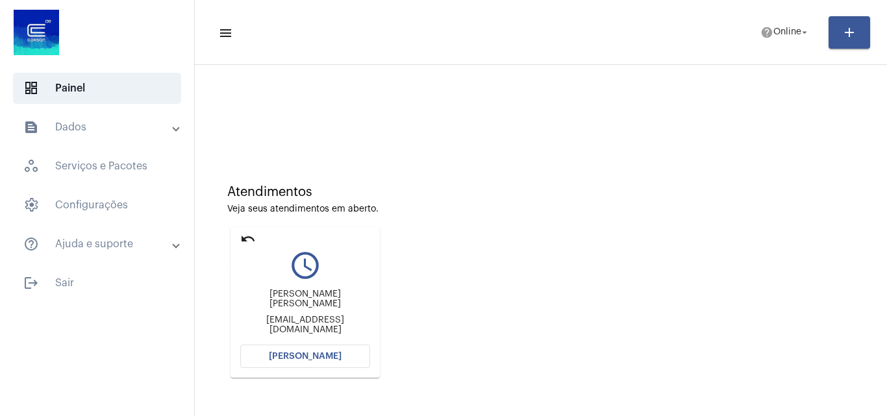
click at [246, 236] on mat-icon "undo" at bounding box center [248, 239] width 16 height 16
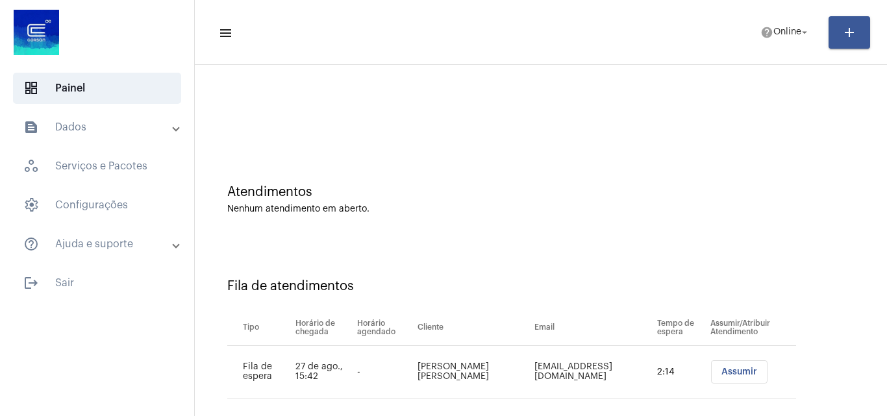
click at [436, 188] on div "Atendimentos" at bounding box center [540, 192] width 627 height 14
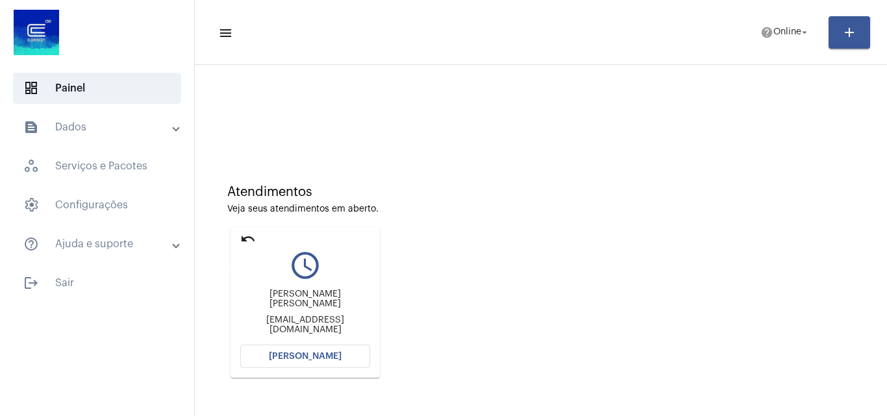
click at [249, 236] on mat-icon "undo" at bounding box center [248, 239] width 16 height 16
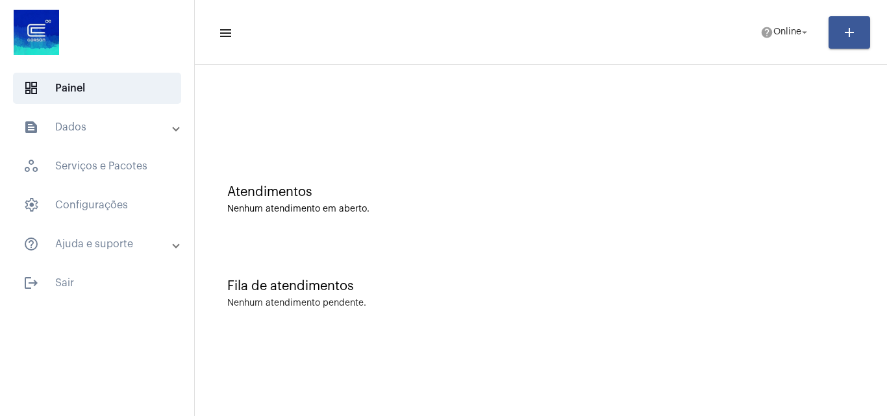
click at [110, 125] on mat-panel-title "text_snippet_outlined Dados" at bounding box center [98, 127] width 150 height 16
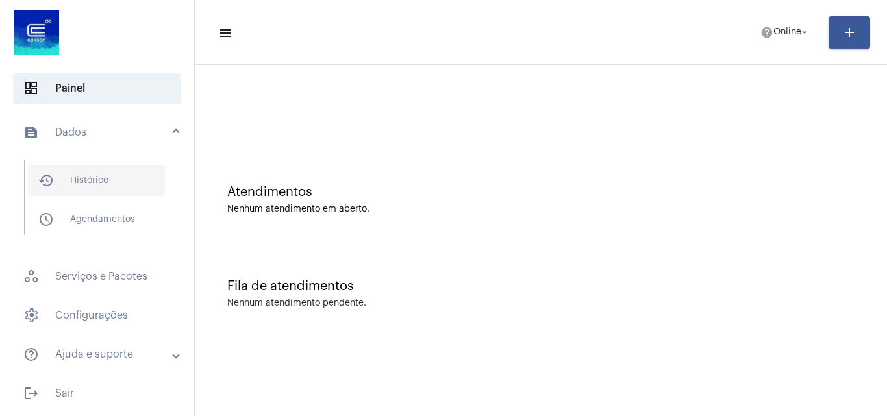
click at [121, 191] on span "history_outlined Histórico" at bounding box center [96, 180] width 137 height 31
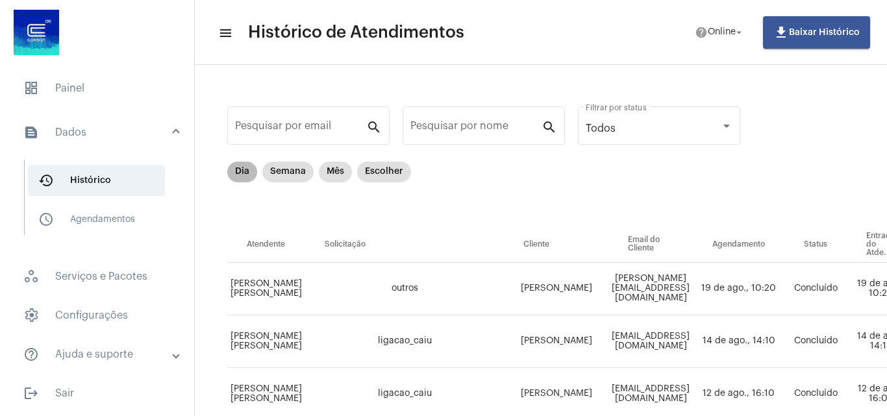
click at [239, 174] on mat-chip "Dia" at bounding box center [242, 172] width 30 height 21
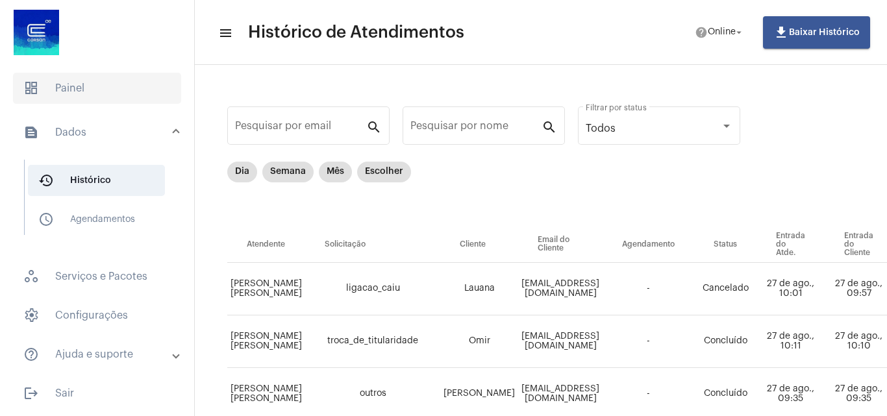
click at [75, 81] on span "dashboard Painel" at bounding box center [97, 88] width 168 height 31
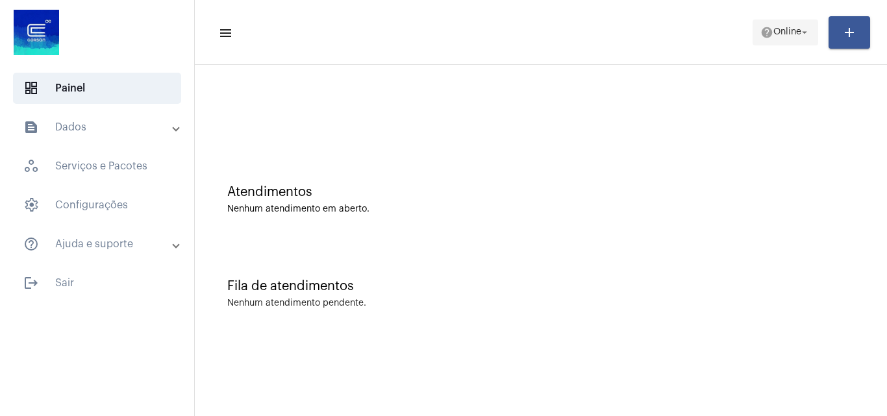
click at [801, 32] on mat-icon "arrow_drop_down" at bounding box center [804, 33] width 12 height 12
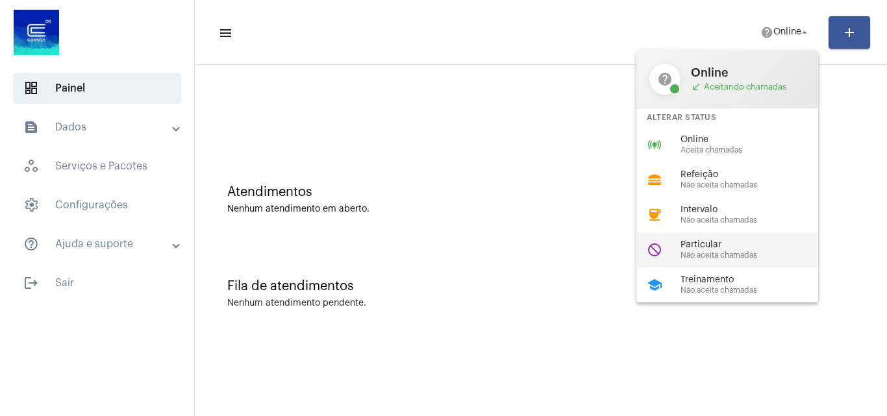
click at [727, 260] on div "do_not_disturb Particular Não aceita chamadas" at bounding box center [737, 249] width 203 height 35
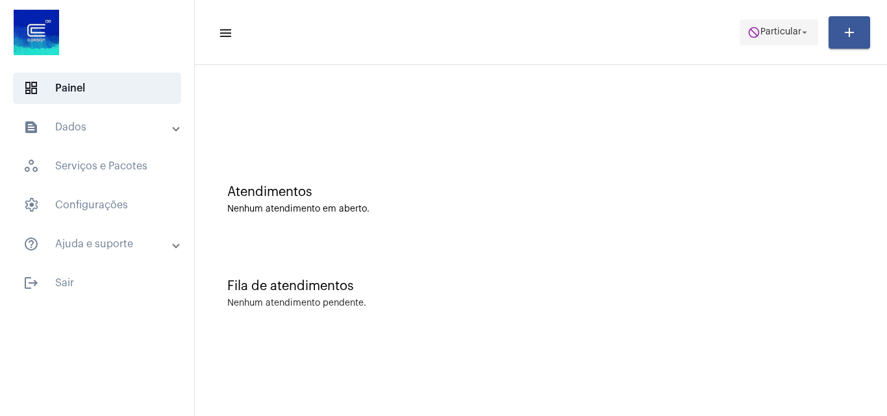
click at [760, 34] on span "Particular" at bounding box center [780, 32] width 41 height 9
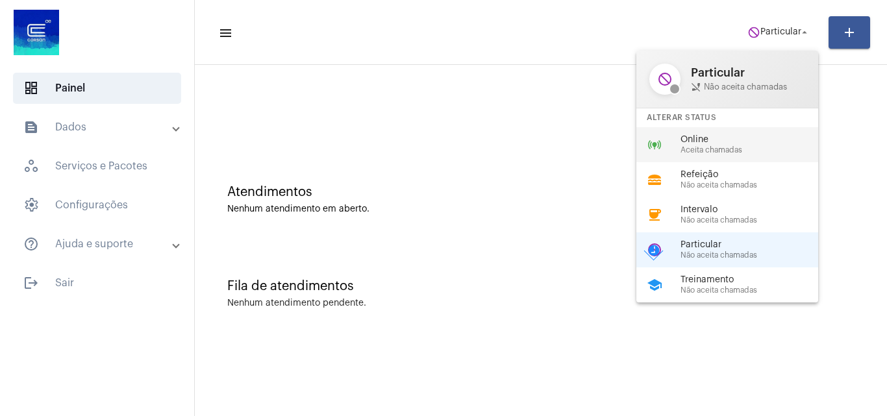
click at [736, 138] on span "Online" at bounding box center [754, 140] width 148 height 10
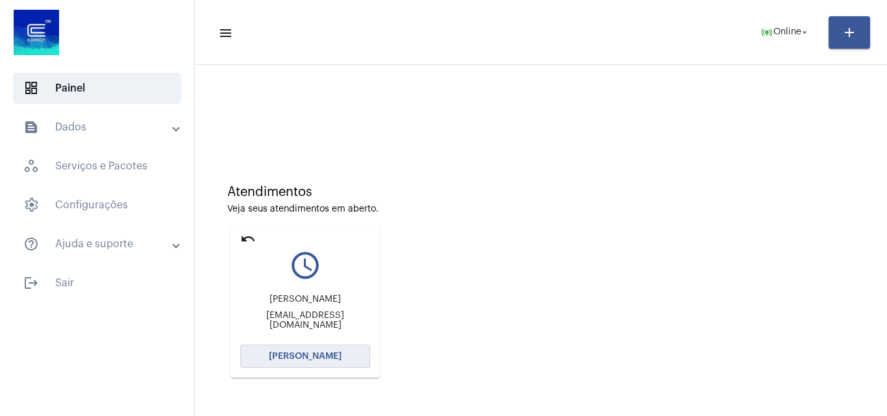
click at [292, 356] on span "[PERSON_NAME]" at bounding box center [305, 356] width 73 height 9
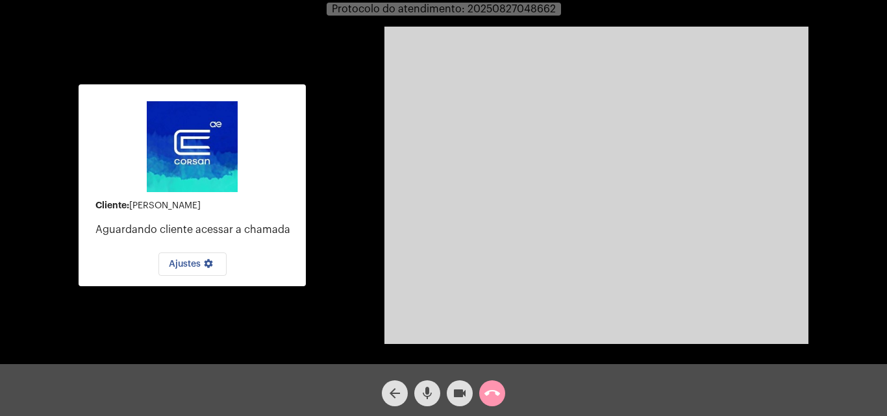
click at [427, 389] on mat-icon "mic" at bounding box center [427, 394] width 16 height 16
click at [427, 389] on mat-icon "mic_off" at bounding box center [427, 394] width 16 height 16
click at [489, 395] on mat-icon "call_end" at bounding box center [492, 394] width 16 height 16
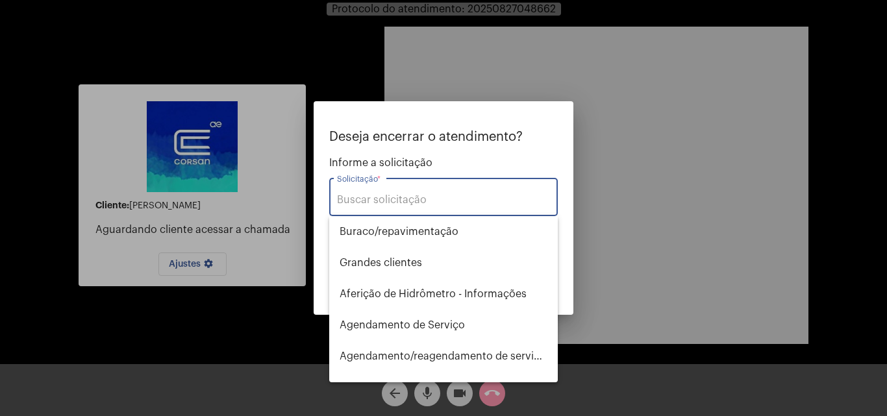
click at [458, 210] on div "Solicitação *" at bounding box center [443, 195] width 213 height 41
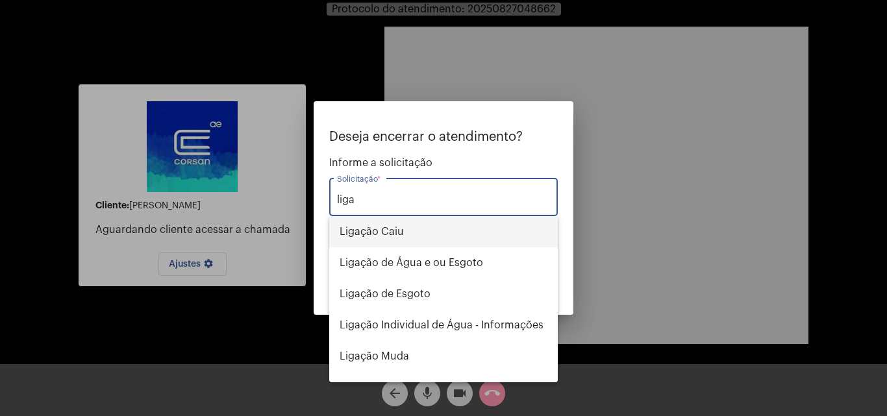
click at [434, 227] on span "Ligação Caiu" at bounding box center [444, 231] width 208 height 31
type input "Ligação Caiu"
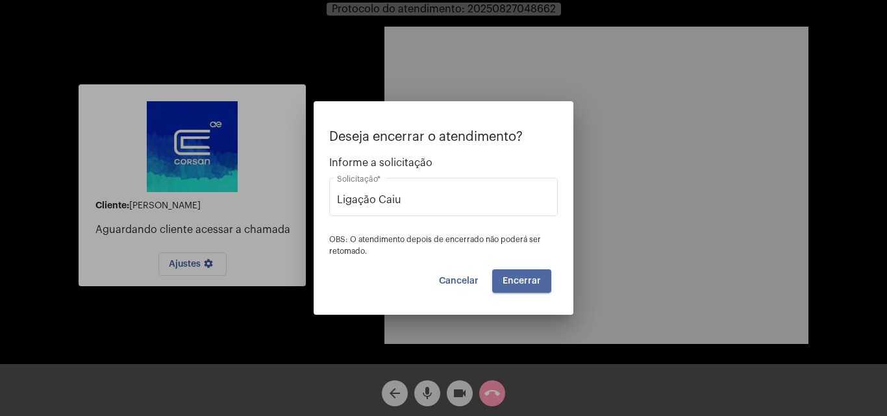
click at [533, 286] on button "Encerrar" at bounding box center [521, 280] width 59 height 23
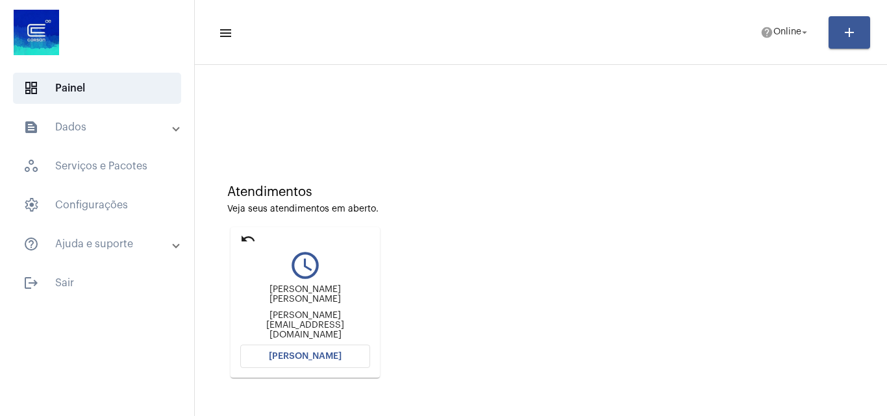
click at [343, 358] on button "[PERSON_NAME]" at bounding box center [305, 356] width 130 height 23
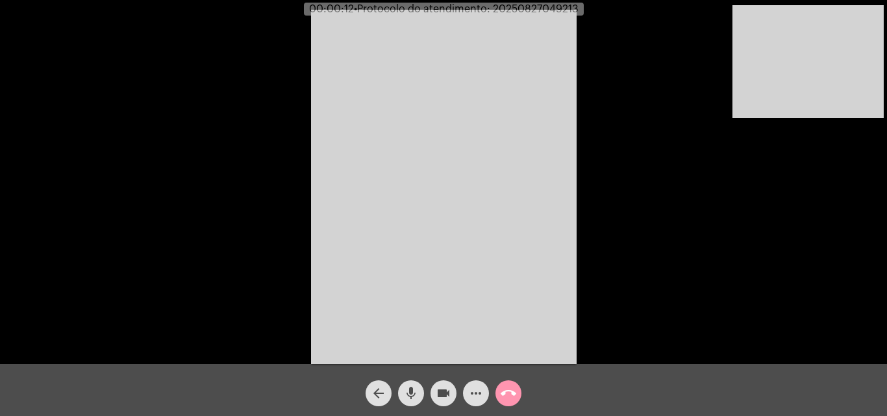
click at [723, 258] on div "Acessando Câmera e Microfone..." at bounding box center [443, 185] width 884 height 364
click at [411, 392] on mat-icon "mic" at bounding box center [411, 394] width 16 height 16
click at [444, 396] on mat-icon "videocam" at bounding box center [444, 394] width 16 height 16
click at [444, 393] on mat-icon "videocam_off" at bounding box center [444, 394] width 16 height 16
click at [416, 395] on mat-icon "mic_off" at bounding box center [411, 394] width 16 height 16
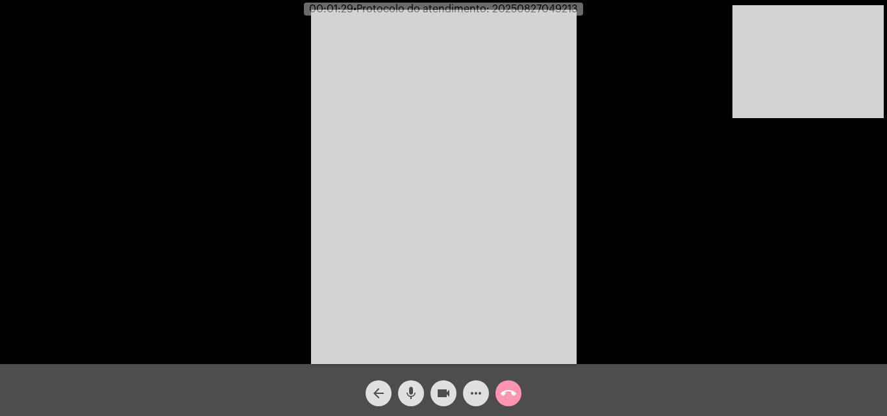
click at [414, 386] on mat-icon "mic" at bounding box center [411, 394] width 16 height 16
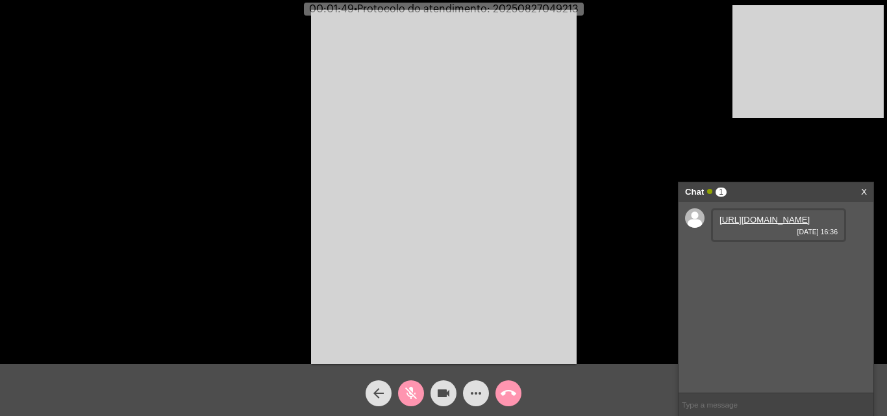
click at [414, 386] on mat-icon "mic_off" at bounding box center [411, 394] width 16 height 16
click at [755, 225] on link "[URL][DOMAIN_NAME]" at bounding box center [764, 220] width 90 height 10
click at [743, 262] on link "[URL][DOMAIN_NAME]" at bounding box center [764, 257] width 90 height 10
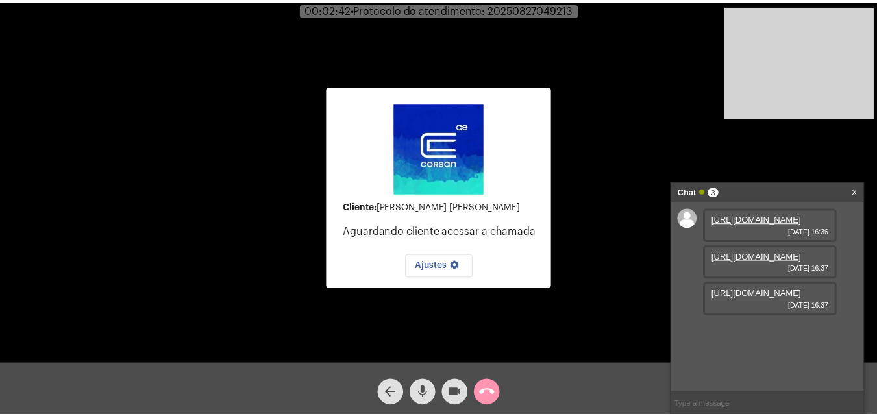
scroll to position [11, 0]
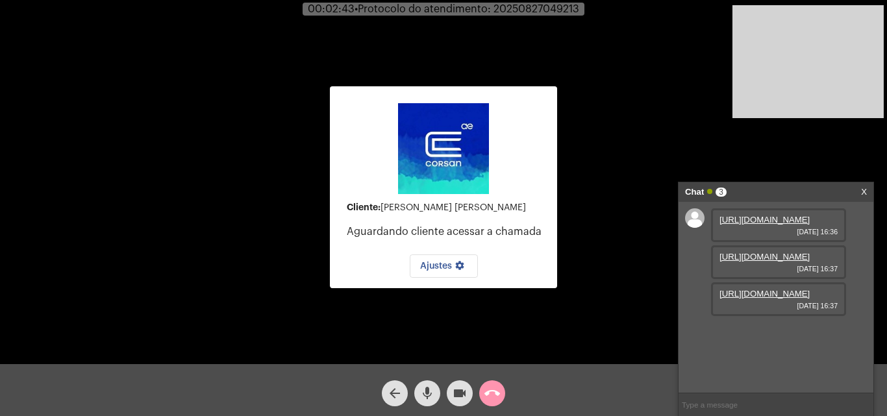
click at [760, 299] on link "[URL][DOMAIN_NAME]" at bounding box center [764, 294] width 90 height 10
click at [432, 390] on mat-icon "mic" at bounding box center [427, 394] width 16 height 16
click at [445, 384] on div "videocam" at bounding box center [459, 390] width 32 height 32
click at [458, 399] on mat-icon "videocam_off" at bounding box center [460, 394] width 16 height 16
click at [431, 397] on mat-icon "mic_off" at bounding box center [427, 394] width 16 height 16
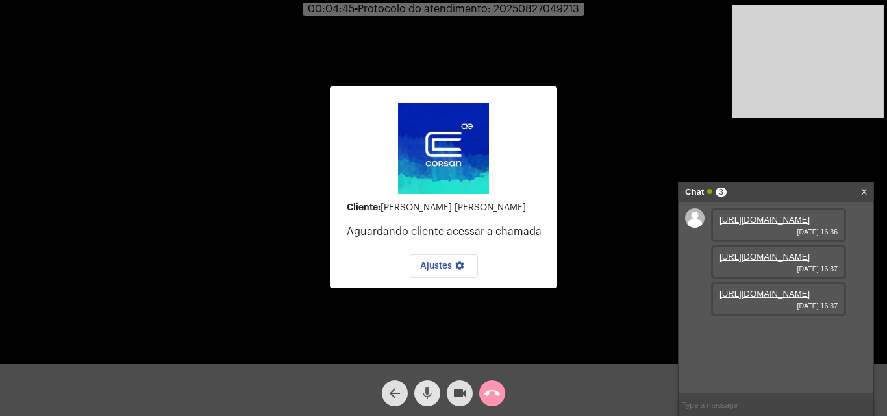
click at [427, 381] on span "mic" at bounding box center [427, 393] width 16 height 26
click at [464, 385] on span "videocam" at bounding box center [460, 393] width 16 height 26
click at [463, 388] on mat-icon "videocam_off" at bounding box center [460, 394] width 16 height 16
click at [421, 391] on mat-icon "mic_off" at bounding box center [427, 394] width 16 height 16
click at [484, 395] on mat-icon "call_end" at bounding box center [492, 394] width 16 height 16
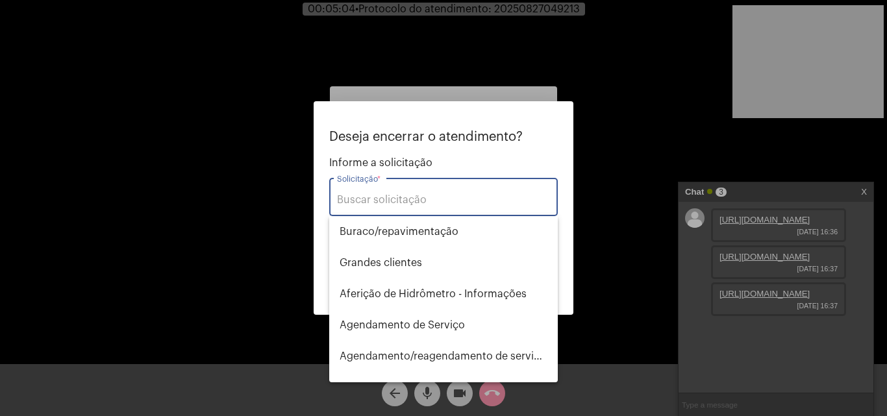
click at [425, 209] on div "Solicitação *" at bounding box center [443, 195] width 213 height 41
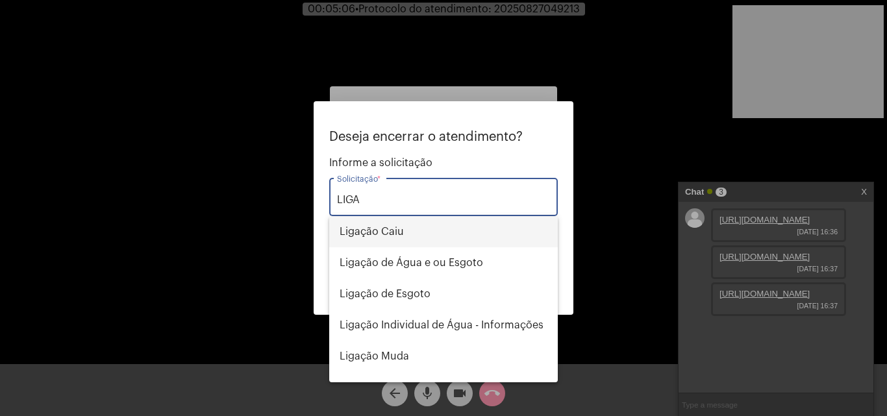
click at [421, 229] on span "Ligação Caiu" at bounding box center [444, 231] width 208 height 31
type input "Ligação Caiu"
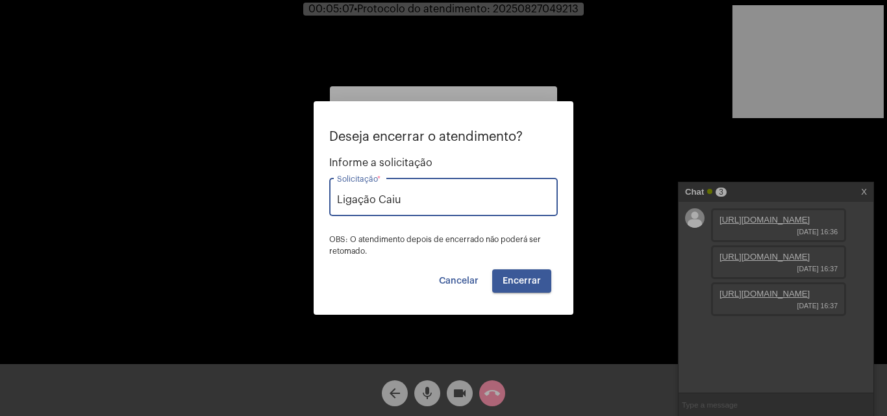
click at [534, 277] on span "Encerrar" at bounding box center [521, 281] width 38 height 9
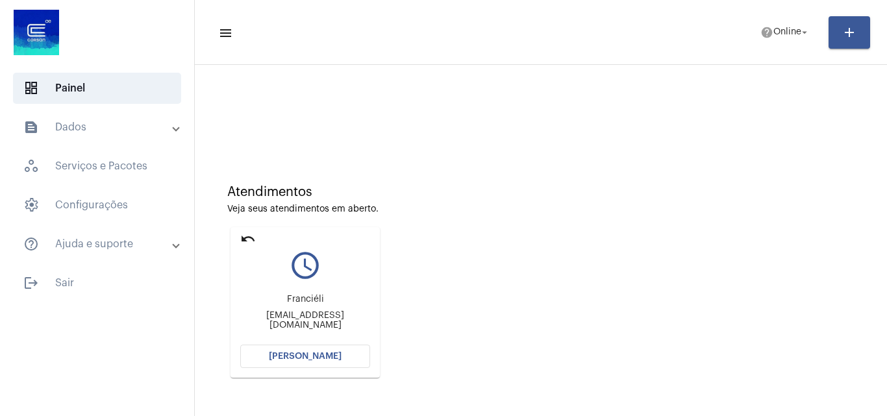
click at [341, 354] on button "[PERSON_NAME]" at bounding box center [305, 356] width 130 height 23
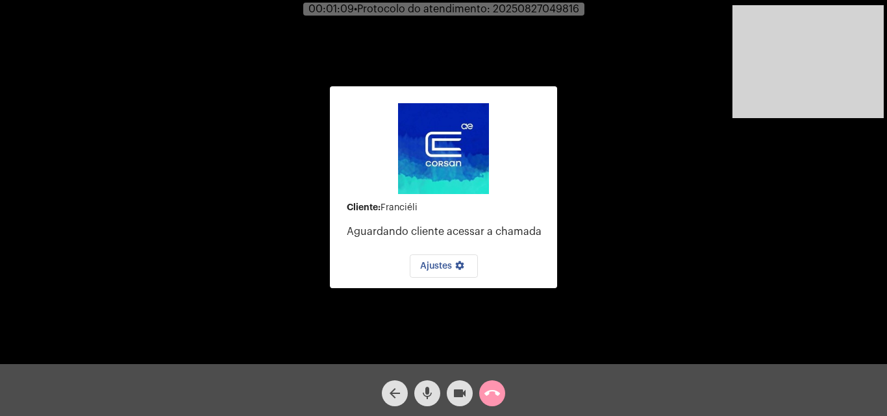
click at [413, 394] on div "mic" at bounding box center [427, 390] width 32 height 32
click at [435, 388] on button "mic_off" at bounding box center [427, 393] width 26 height 26
click at [489, 393] on mat-icon "call_end" at bounding box center [492, 394] width 16 height 16
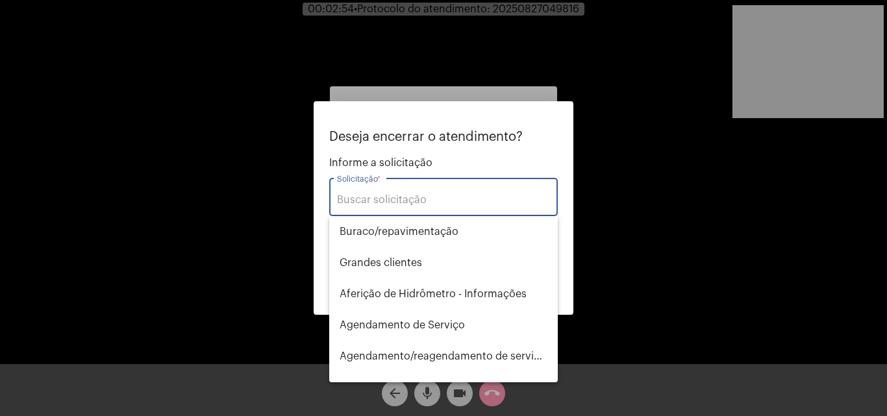
click at [431, 198] on input "Solicitação *" at bounding box center [443, 200] width 213 height 12
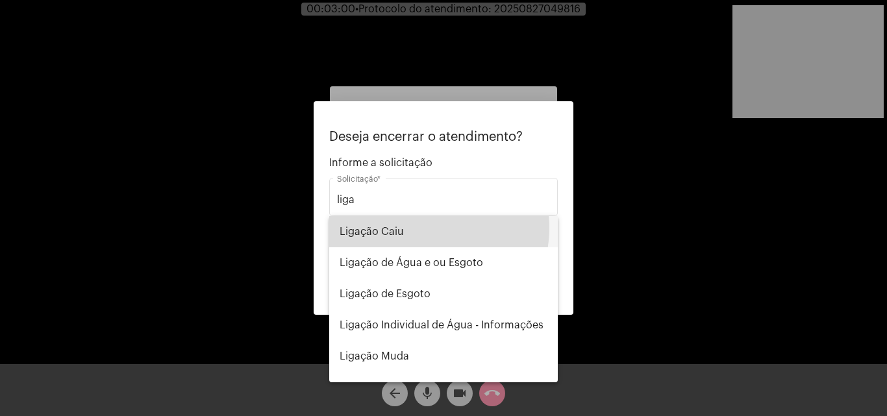
click at [421, 228] on span "Ligação Caiu" at bounding box center [444, 231] width 208 height 31
type input "Ligação Caiu"
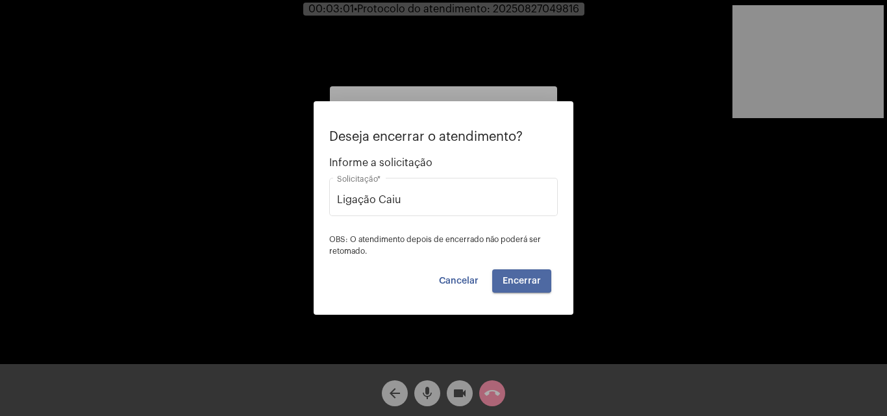
click at [516, 277] on span "Encerrar" at bounding box center [521, 281] width 38 height 9
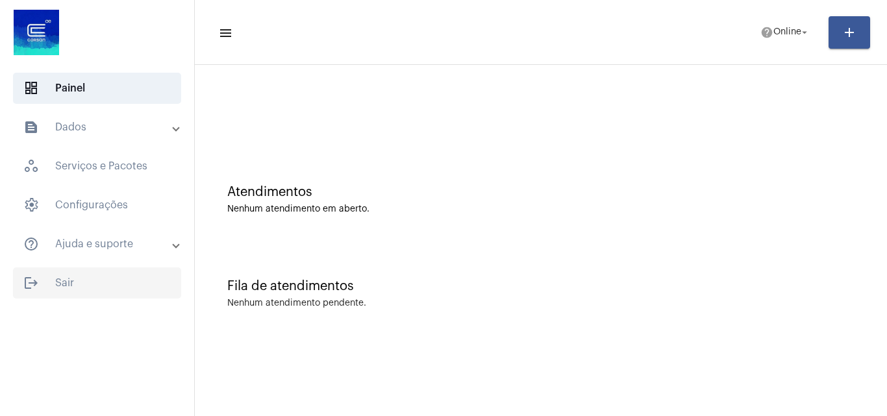
click at [71, 281] on span "logout Sair" at bounding box center [97, 282] width 168 height 31
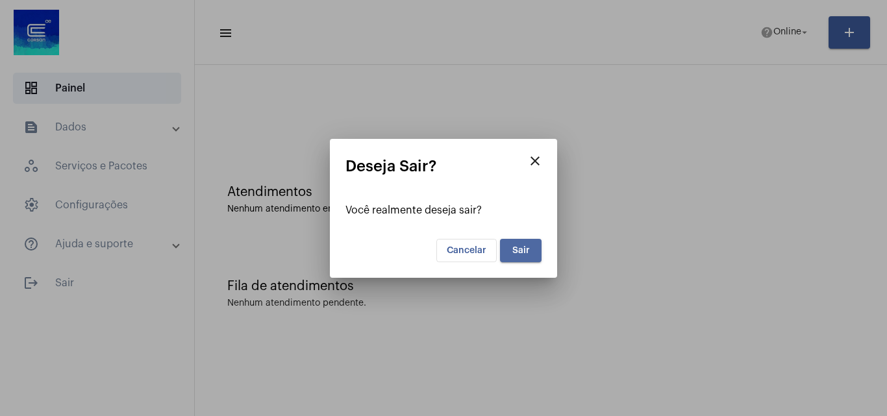
click at [517, 245] on button "Sair" at bounding box center [521, 250] width 42 height 23
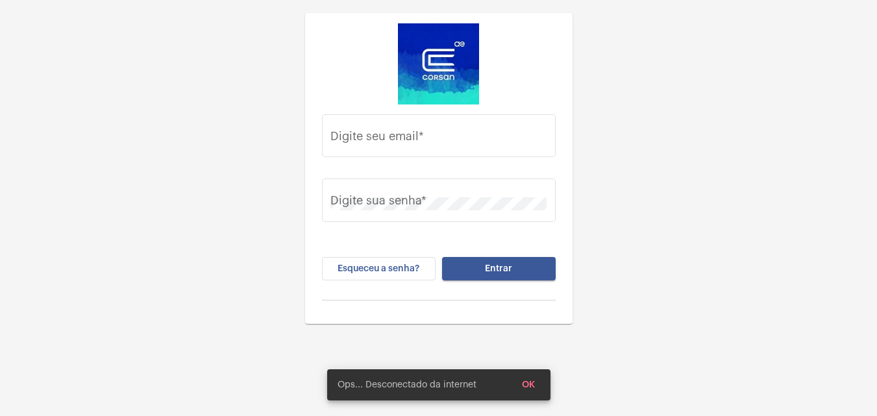
type input "[PERSON_NAME][EMAIL_ADDRESS][PERSON_NAME][DOMAIN_NAME]"
